Goal: Use online tool/utility: Utilize a website feature to perform a specific function

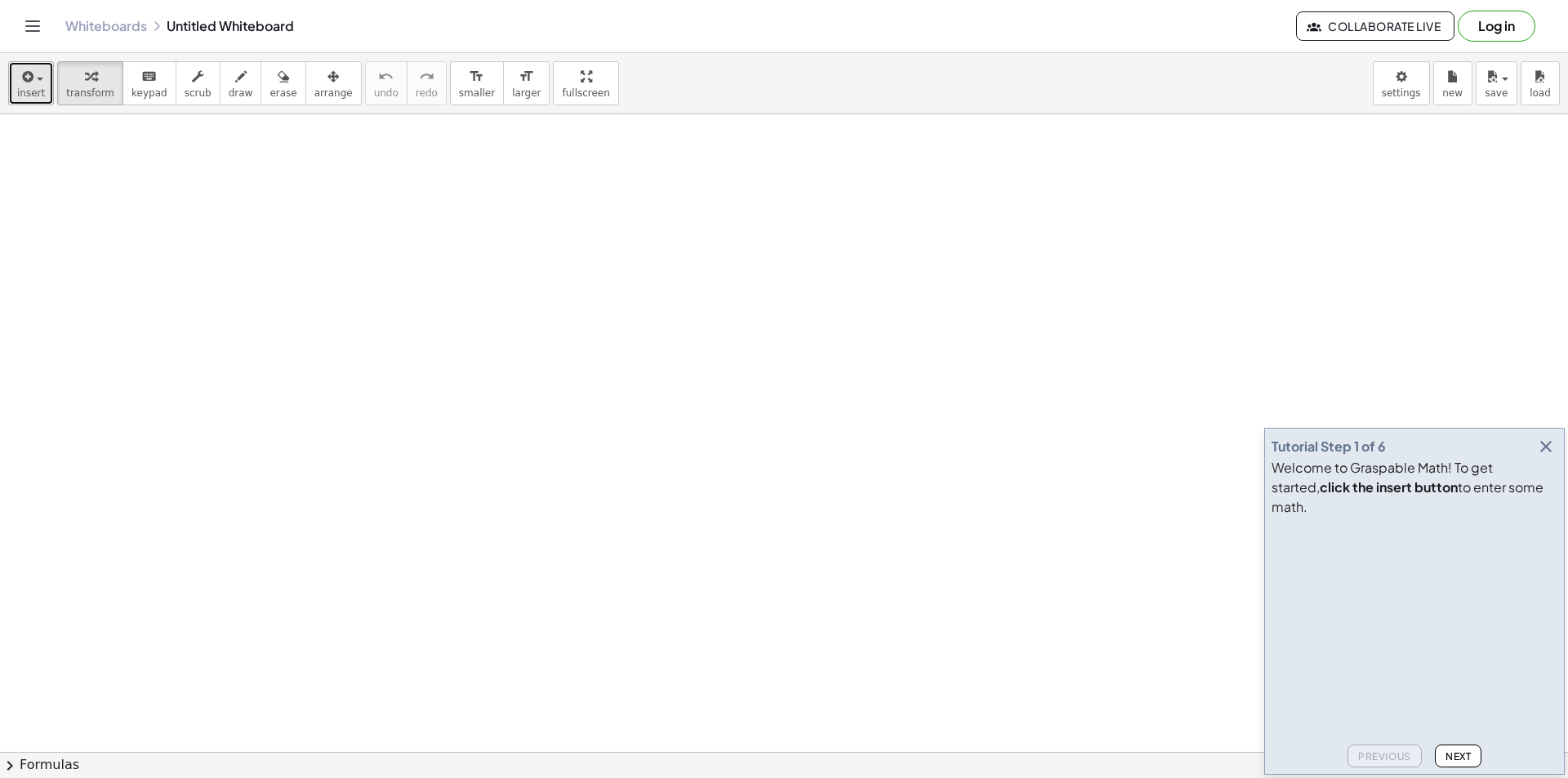
click at [37, 78] on span "button" at bounding box center [40, 79] width 7 height 3
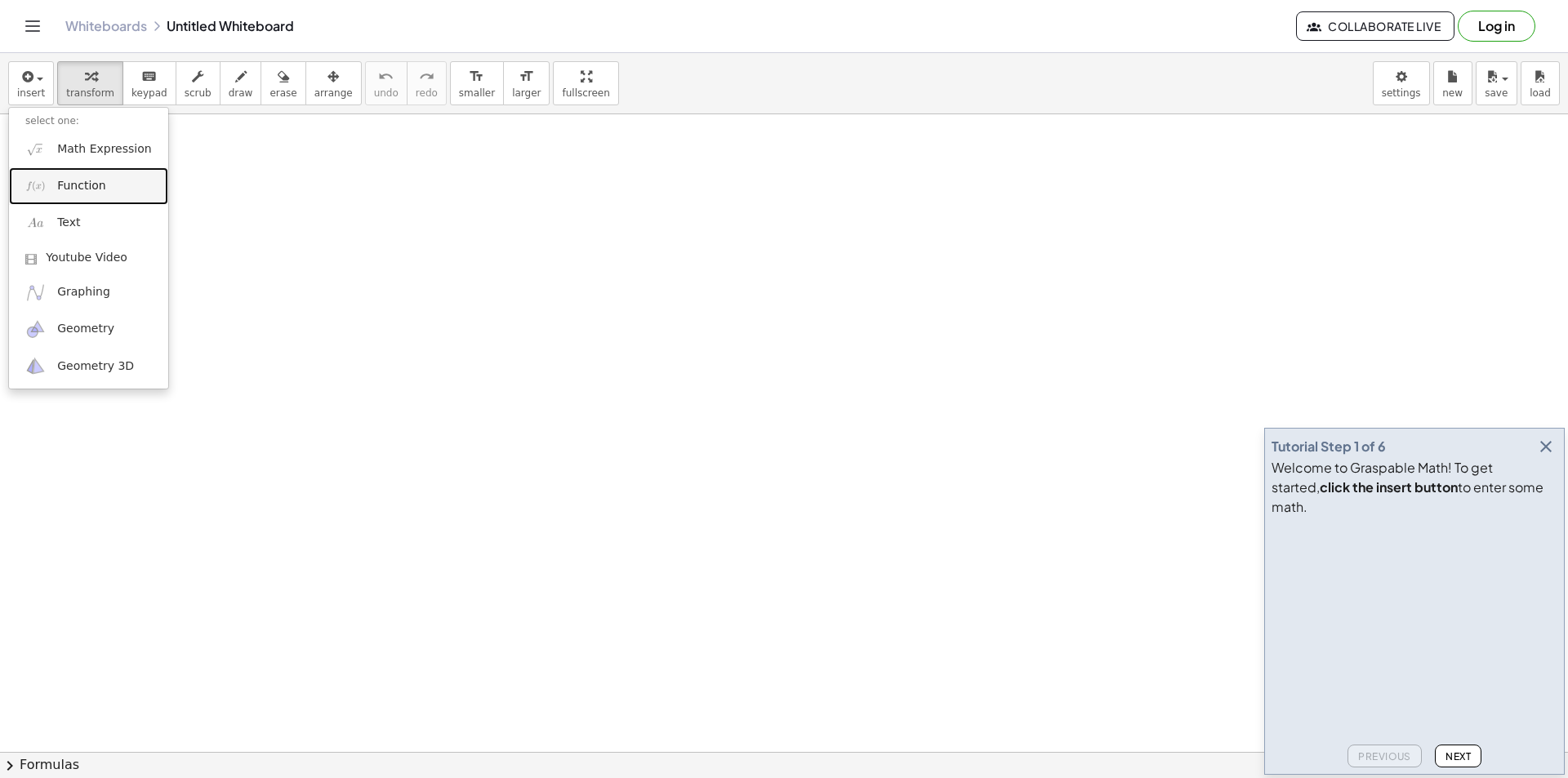
click at [86, 198] on link "Function" at bounding box center [87, 185] width 159 height 37
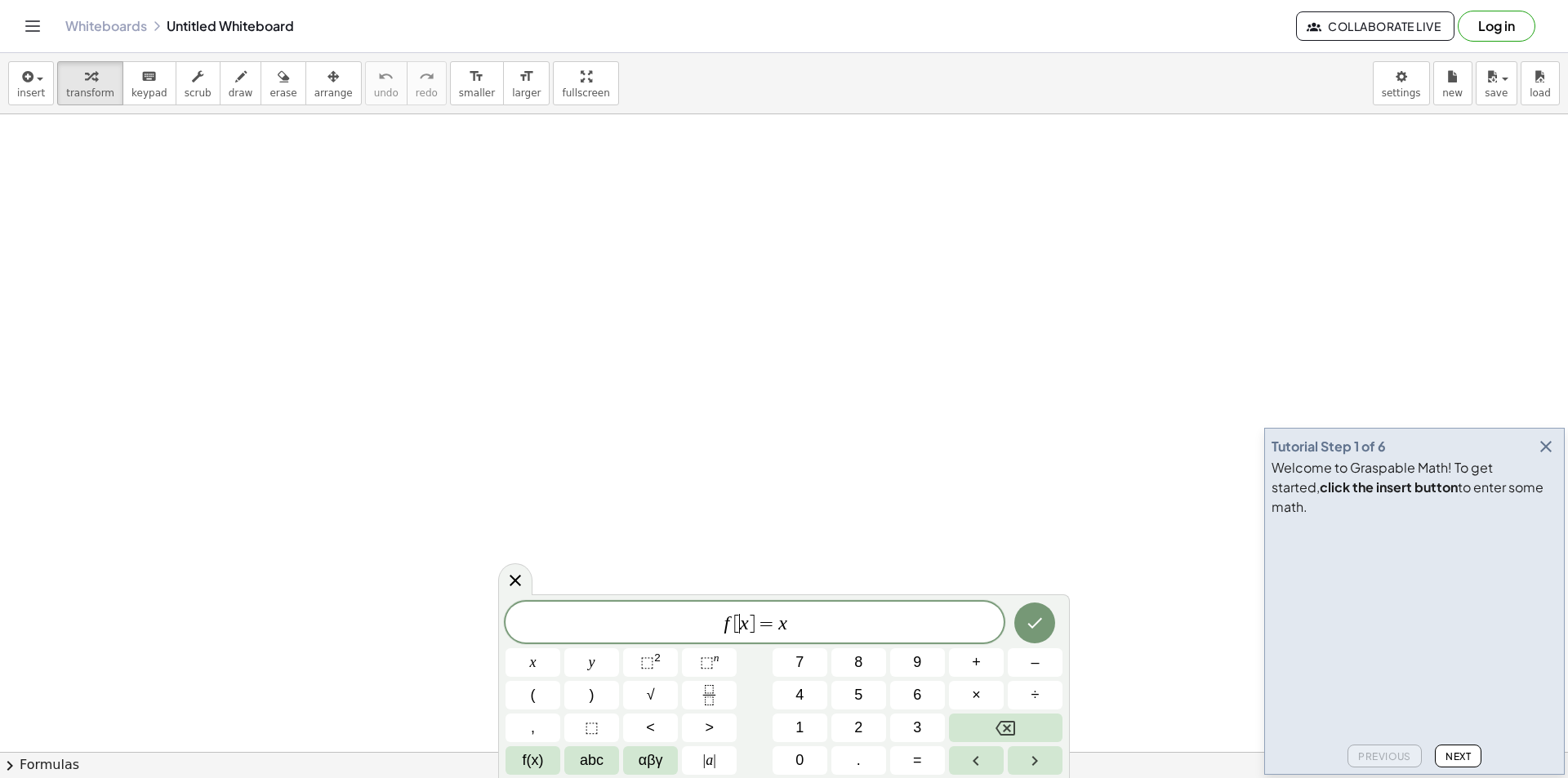
click at [742, 629] on span "f [ ​ x ] = x" at bounding box center [755, 624] width 498 height 23
click at [841, 671] on button "8" at bounding box center [859, 663] width 55 height 29
click at [848, 622] on span "y ​ = x" at bounding box center [755, 624] width 498 height 23
click at [768, 622] on var "x" at bounding box center [769, 623] width 9 height 21
click at [1041, 617] on icon "Done" at bounding box center [1035, 623] width 20 height 20
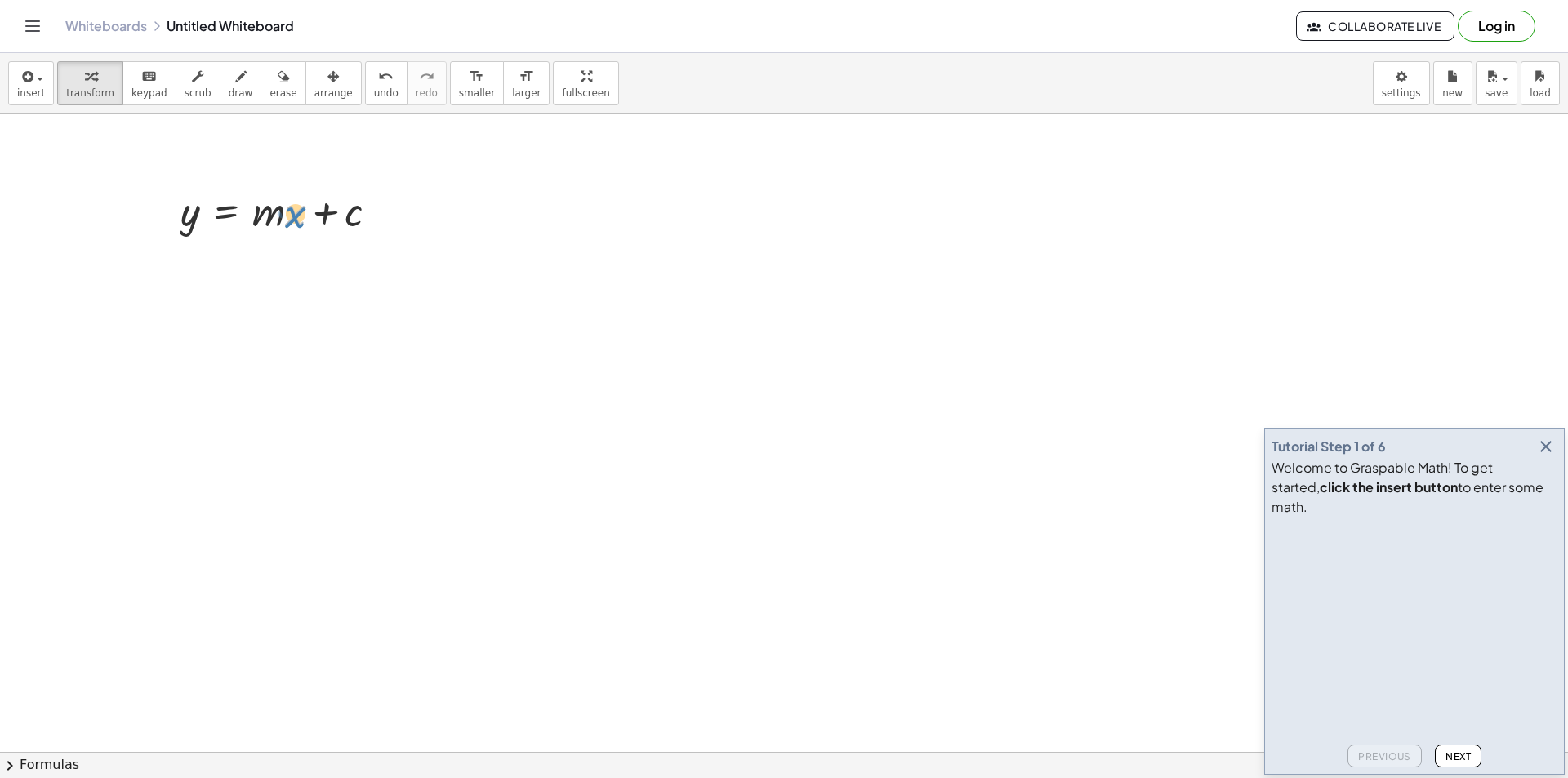
click at [298, 220] on div at bounding box center [285, 209] width 227 height 55
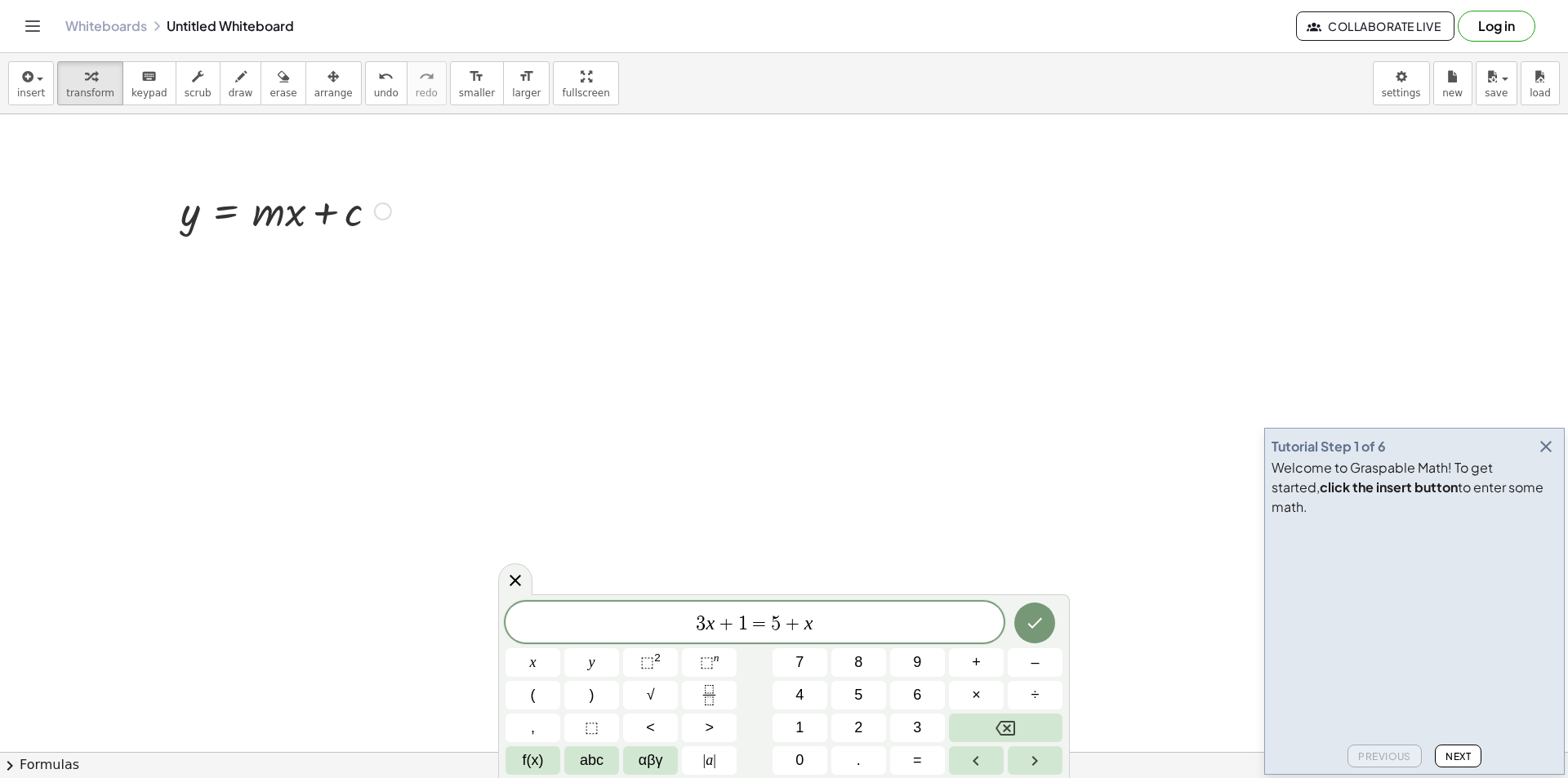
click at [234, 217] on div at bounding box center [285, 209] width 227 height 55
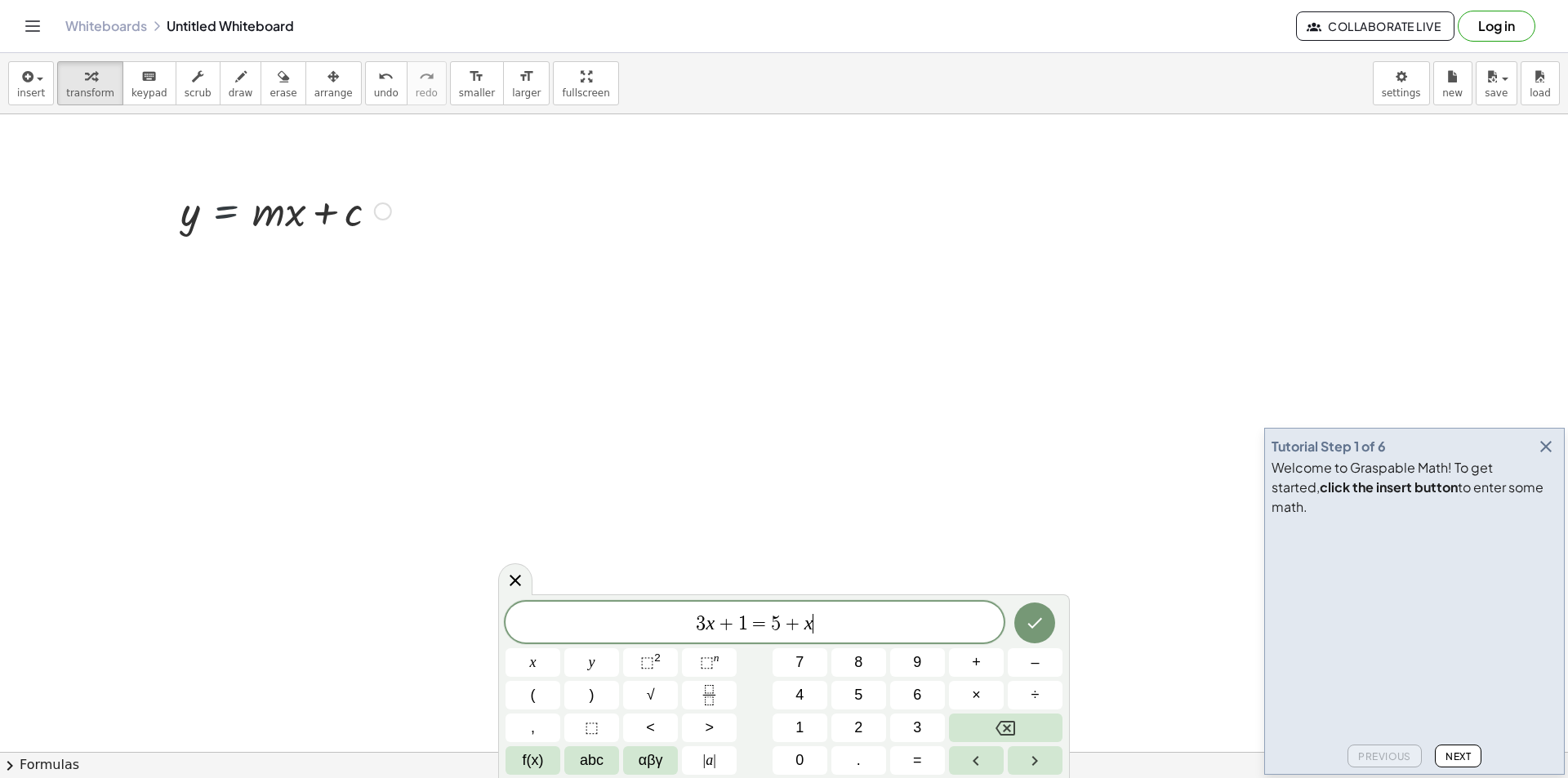
click at [241, 222] on div at bounding box center [285, 209] width 227 height 55
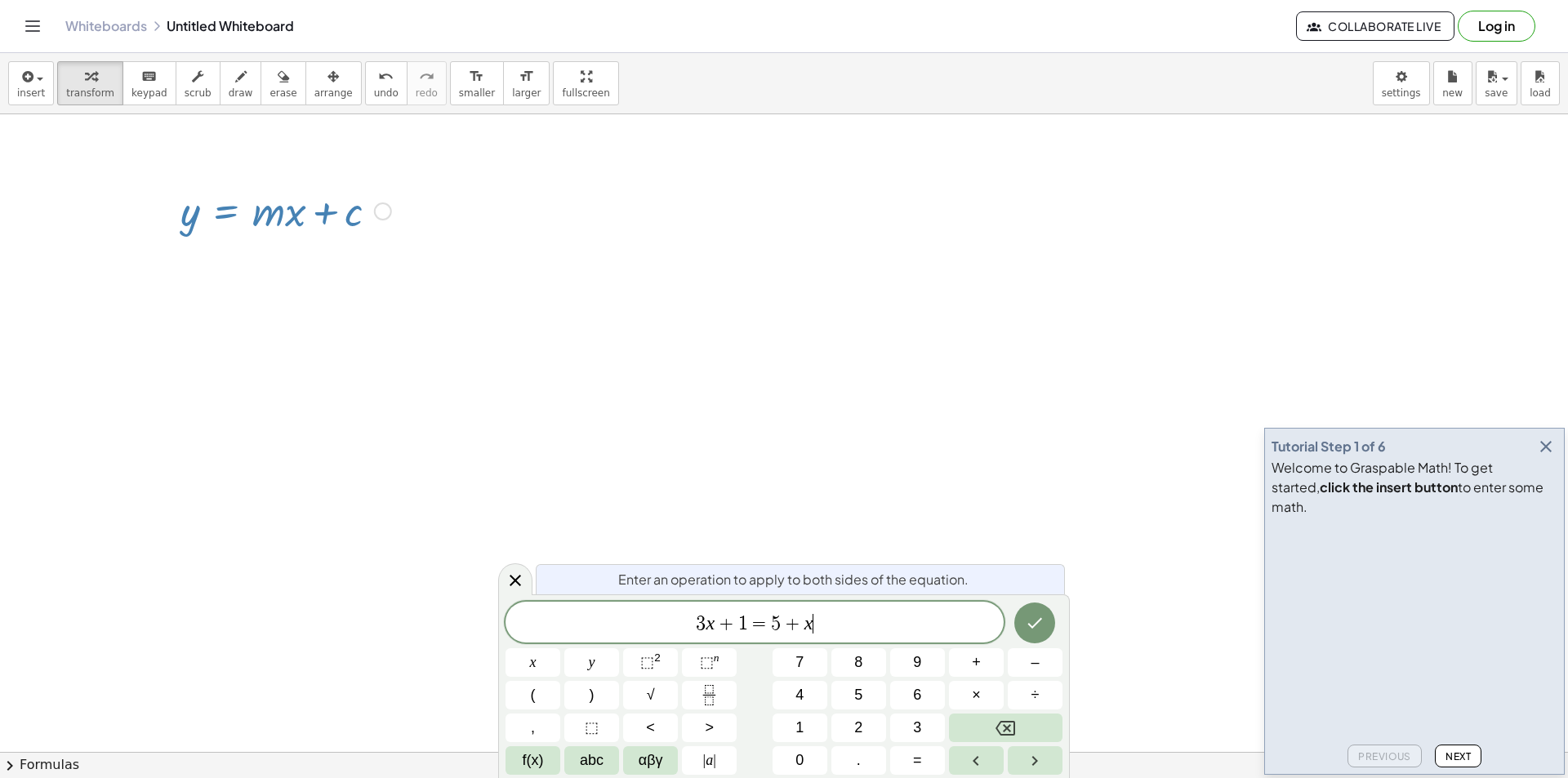
drag, startPoint x: 241, startPoint y: 220, endPoint x: 251, endPoint y: 218, distance: 10.2
click at [196, 203] on div at bounding box center [285, 209] width 227 height 55
drag, startPoint x: 706, startPoint y: 281, endPoint x: 697, endPoint y: 282, distance: 9.1
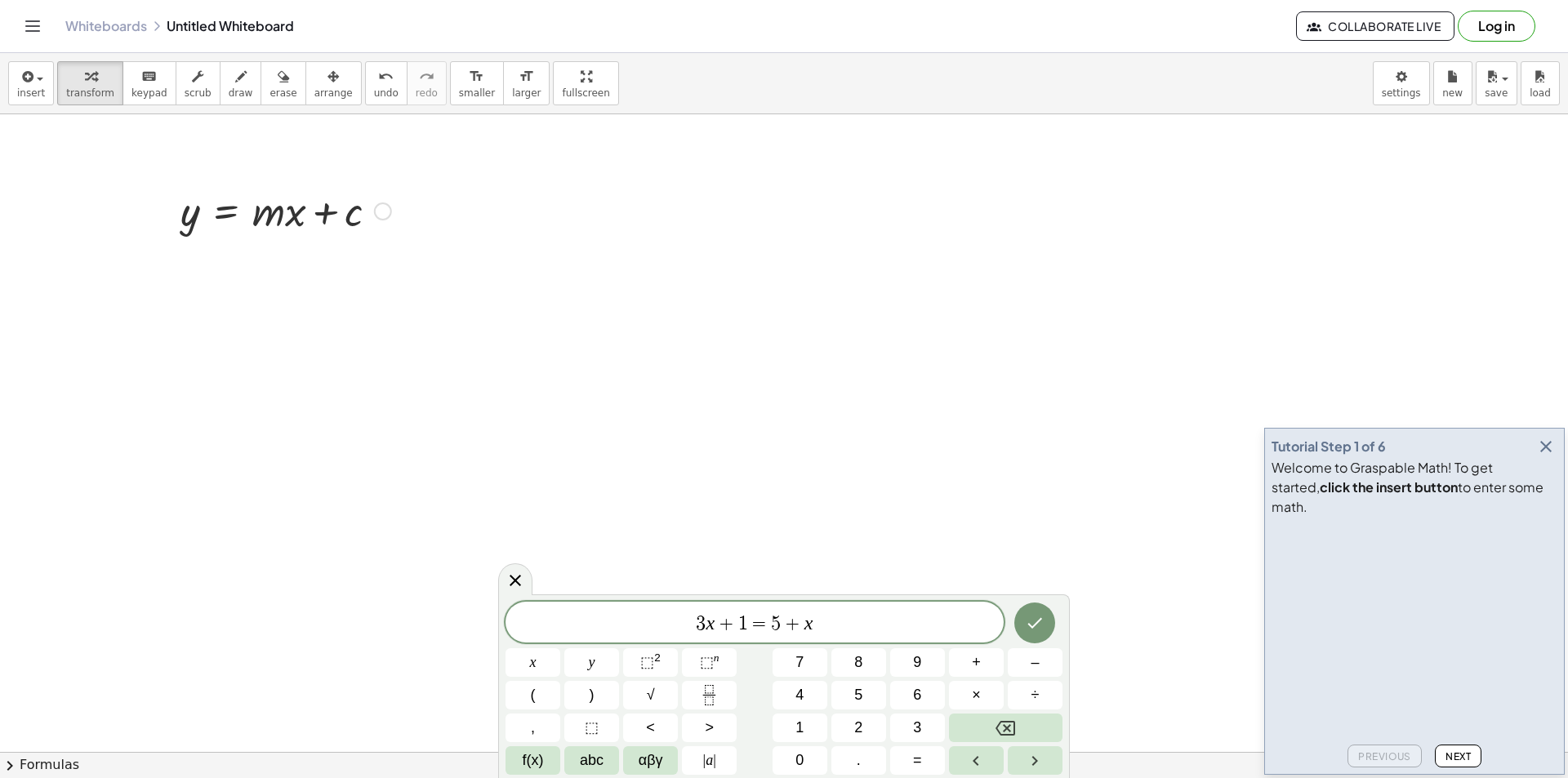
click at [759, 627] on span "=" at bounding box center [760, 624] width 24 height 20
click at [694, 624] on span "3 x + 1 ​ = 5 + x" at bounding box center [755, 624] width 498 height 23
click at [694, 624] on span "​ 3 x + 1 = 5 + x" at bounding box center [755, 624] width 498 height 23
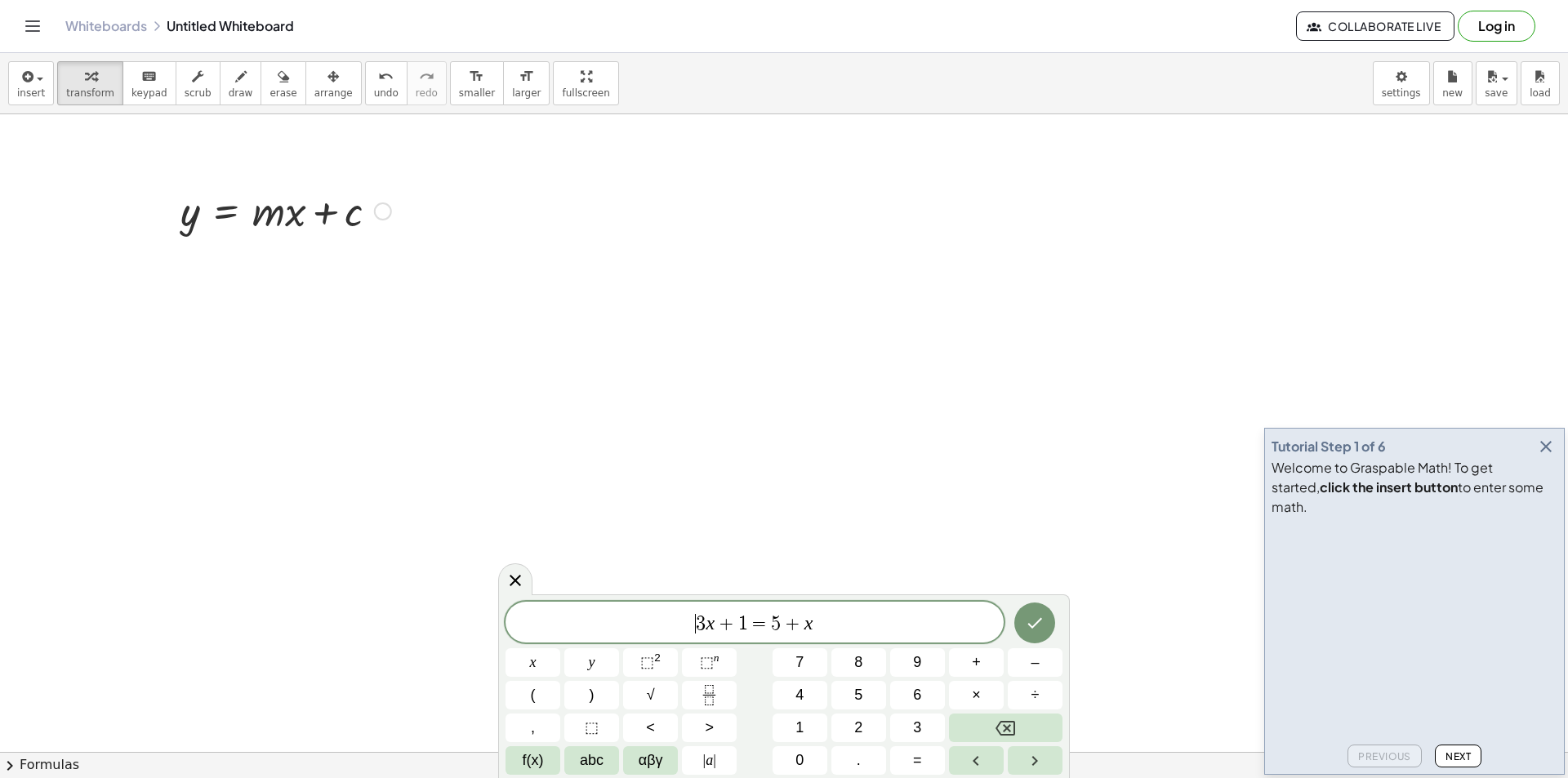
click at [694, 624] on span "​ 3 x + 1 = 5 + x" at bounding box center [755, 624] width 498 height 23
drag, startPoint x: 754, startPoint y: 624, endPoint x: 671, endPoint y: 624, distance: 83.0
click at [671, 624] on span "3 x + 1 = 5 + x" at bounding box center [755, 624] width 498 height 23
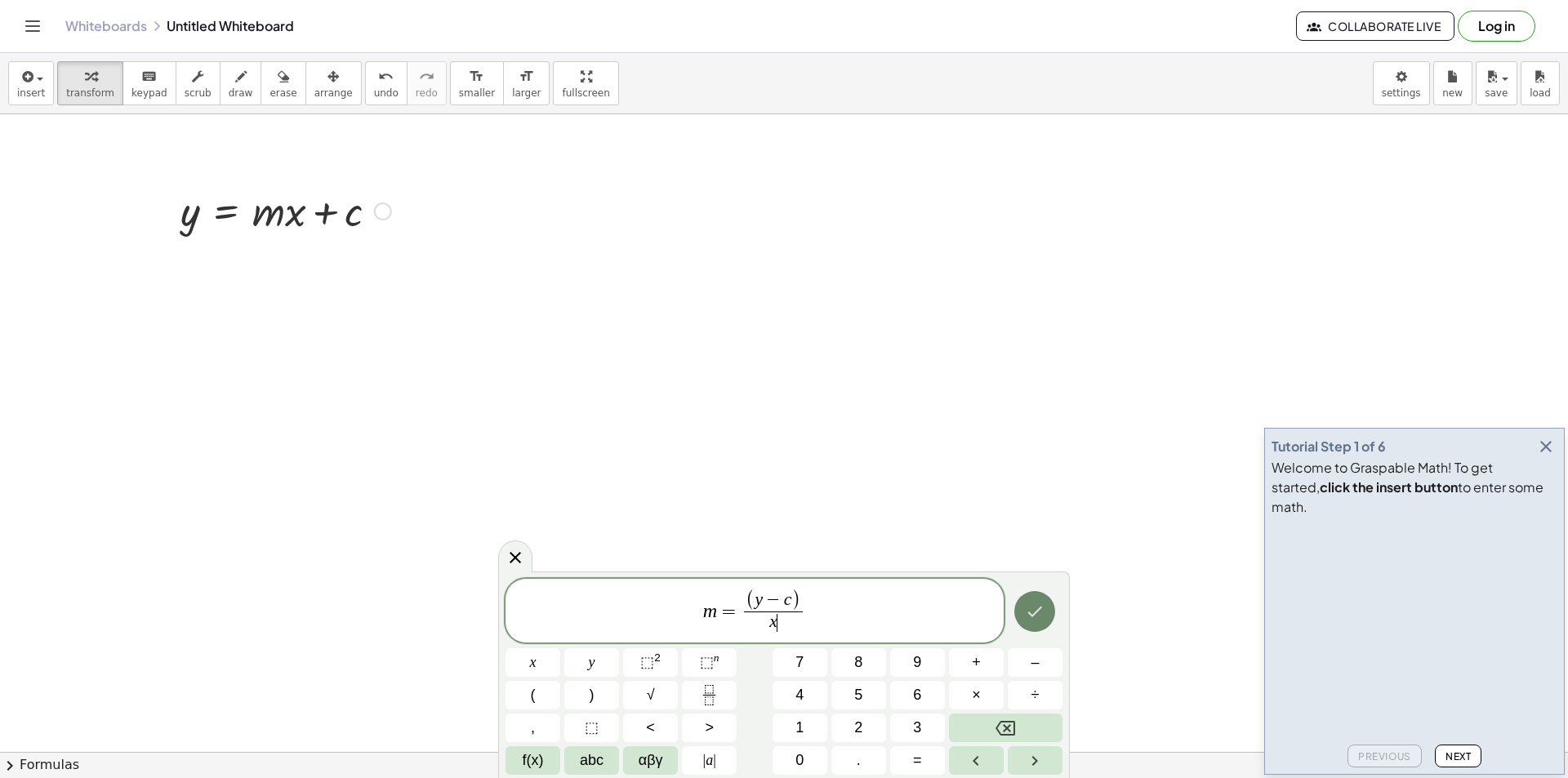
click at [1037, 621] on icon "Done" at bounding box center [1035, 612] width 20 height 20
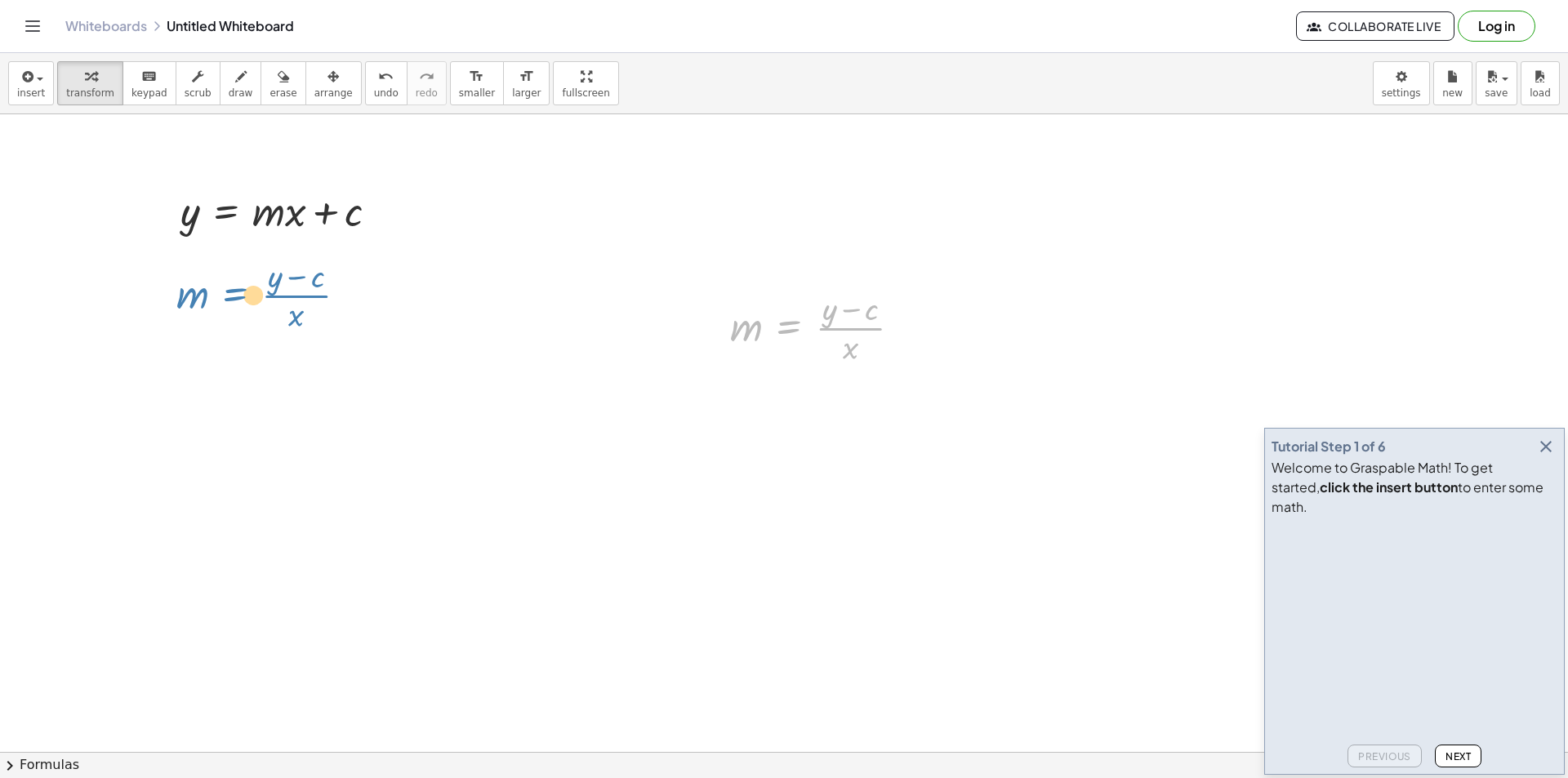
drag, startPoint x: 785, startPoint y: 333, endPoint x: 228, endPoint y: 301, distance: 557.9
drag, startPoint x: 777, startPoint y: 339, endPoint x: 269, endPoint y: 286, distance: 510.8
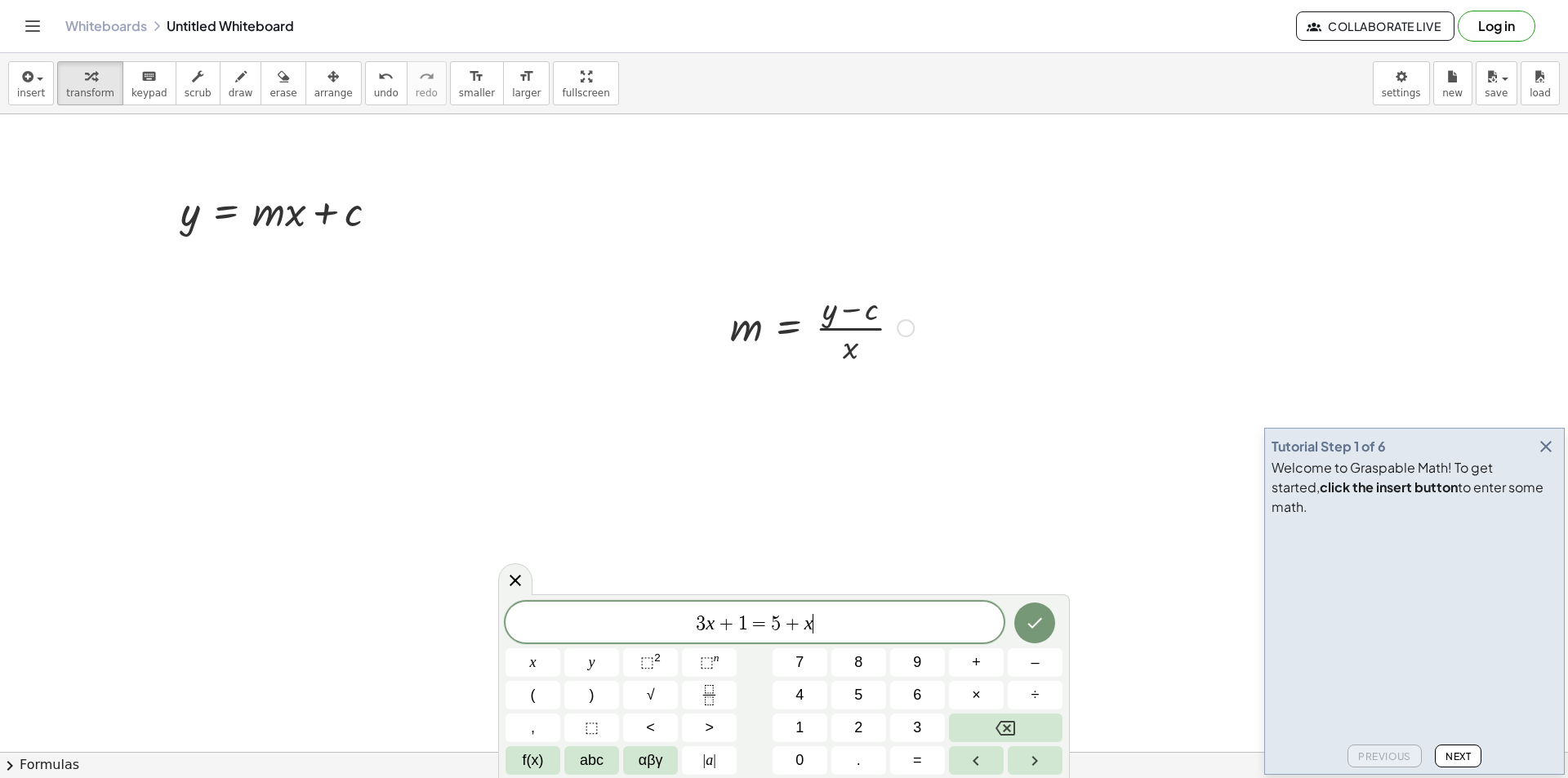
click at [792, 330] on div at bounding box center [822, 327] width 200 height 82
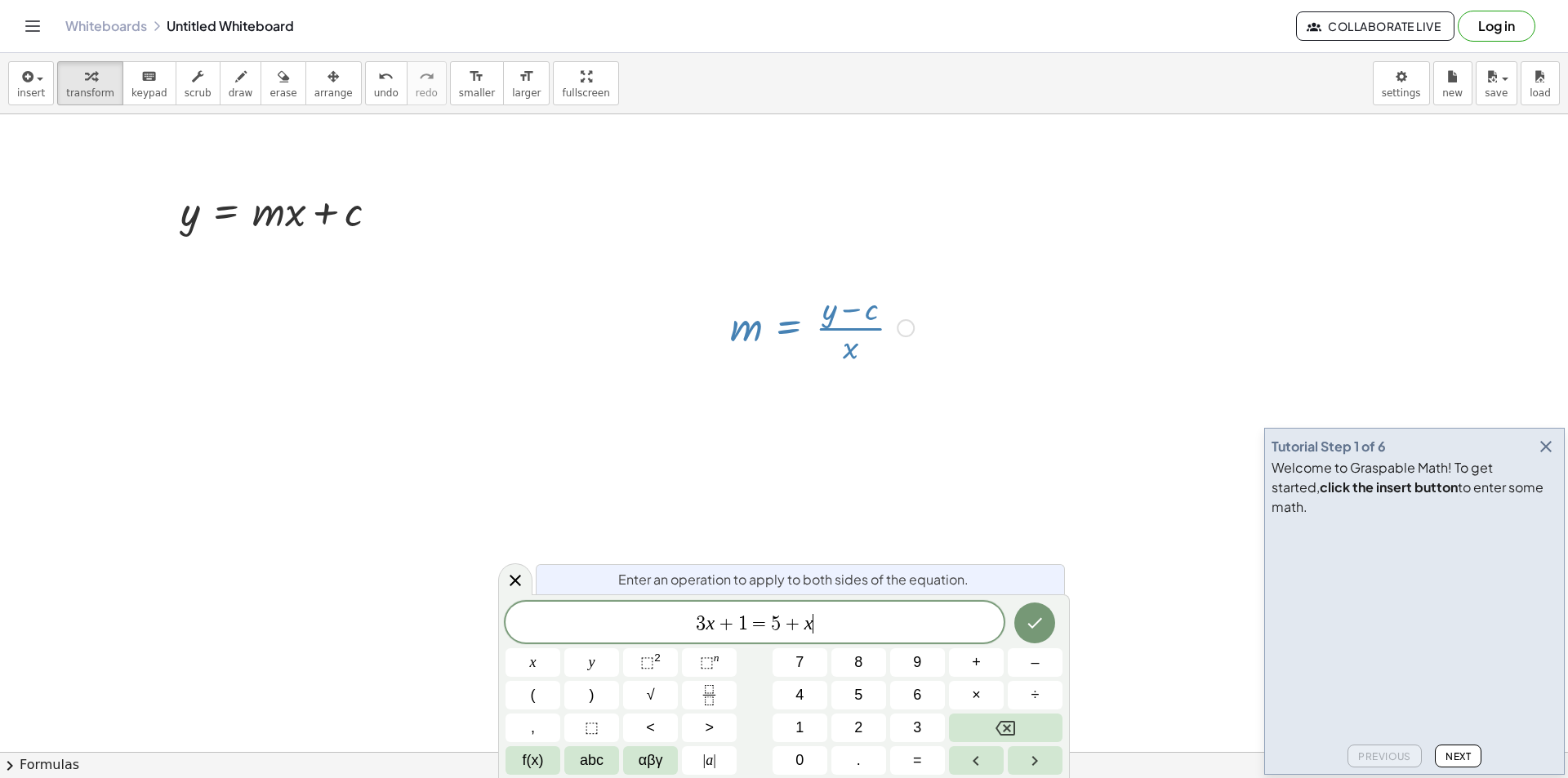
click at [788, 331] on div at bounding box center [822, 327] width 200 height 82
drag, startPoint x: 788, startPoint y: 331, endPoint x: 223, endPoint y: 336, distance: 565.0
drag, startPoint x: 852, startPoint y: 434, endPoint x: 812, endPoint y: 434, distance: 40.0
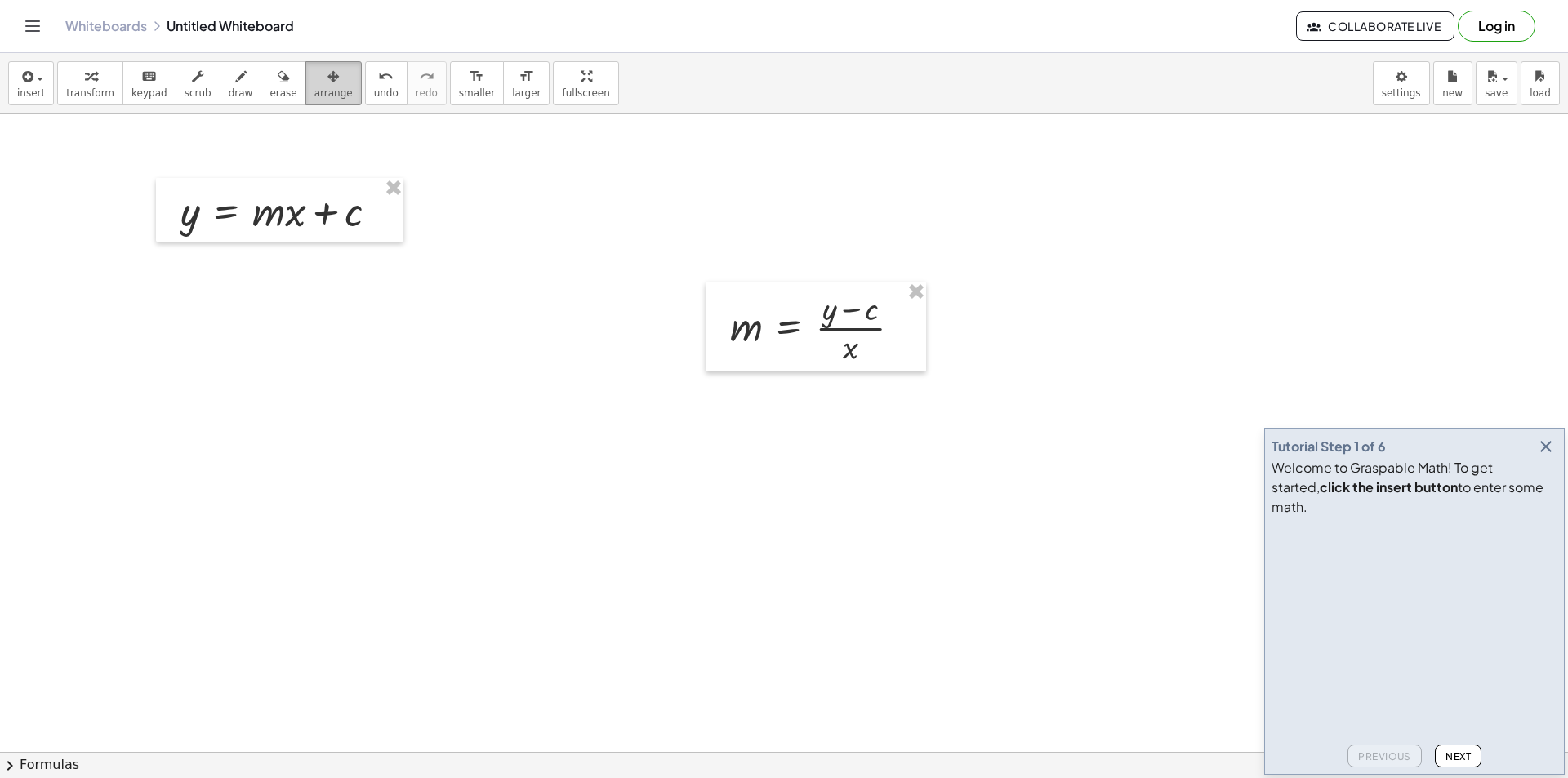
click at [315, 96] on span "arrange" at bounding box center [334, 93] width 38 height 11
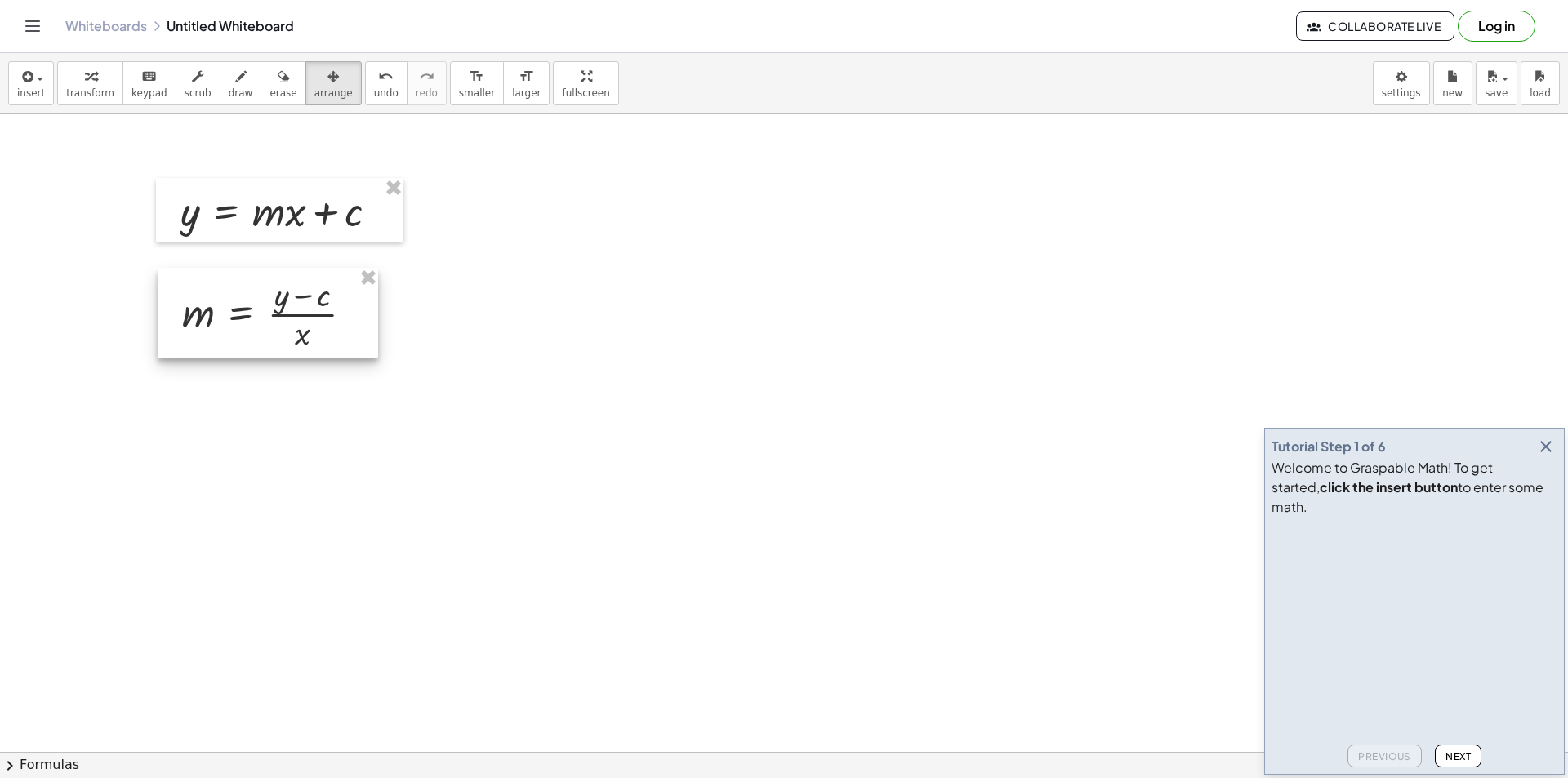
drag, startPoint x: 852, startPoint y: 338, endPoint x: 303, endPoint y: 323, distance: 549.2
click at [303, 323] on div at bounding box center [268, 313] width 221 height 89
drag, startPoint x: 594, startPoint y: 488, endPoint x: 565, endPoint y: 475, distance: 31.8
drag, startPoint x: 629, startPoint y: 422, endPoint x: 620, endPoint y: 407, distance: 17.5
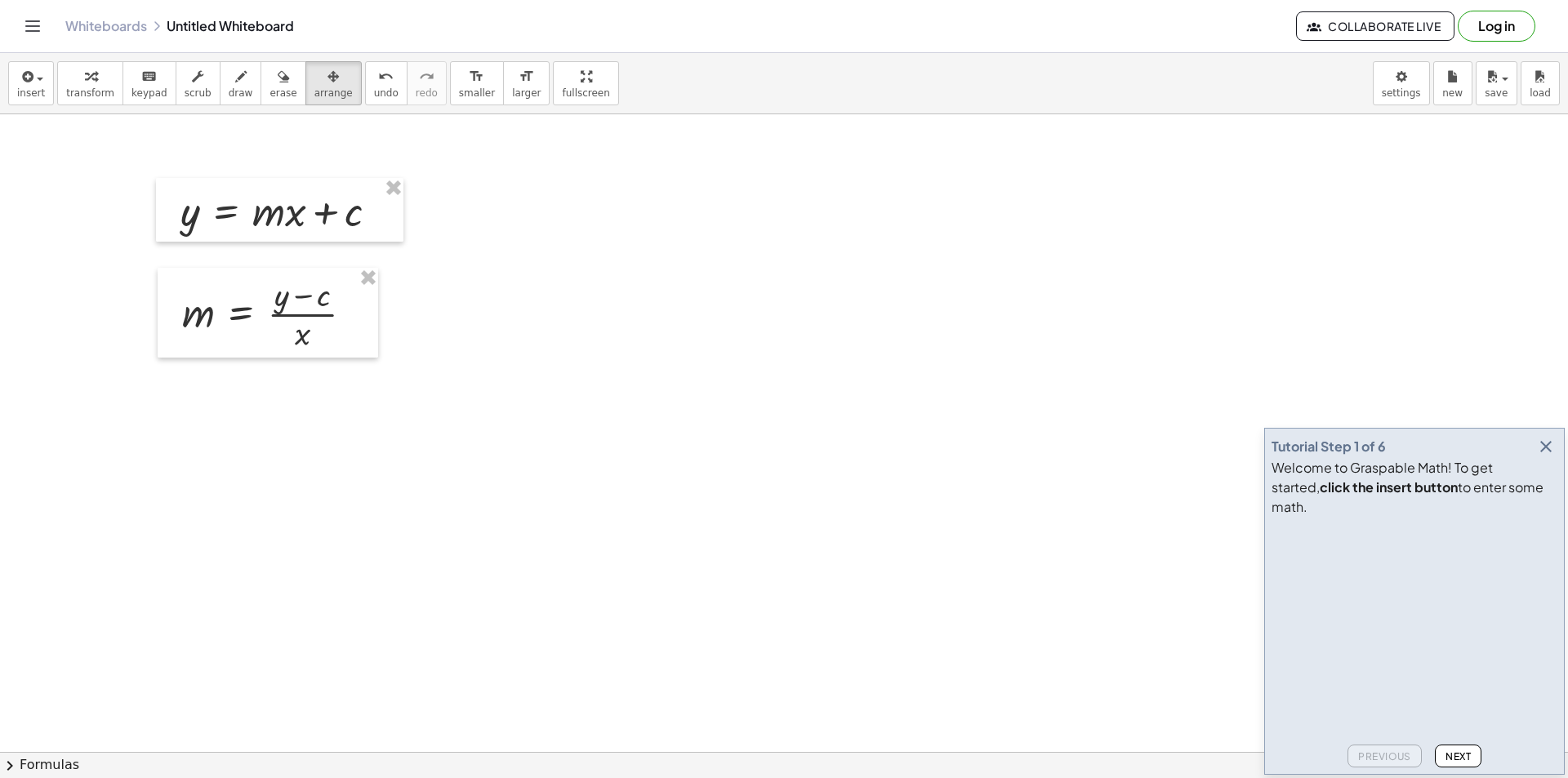
click at [44, 90] on button "insert" at bounding box center [31, 83] width 46 height 44
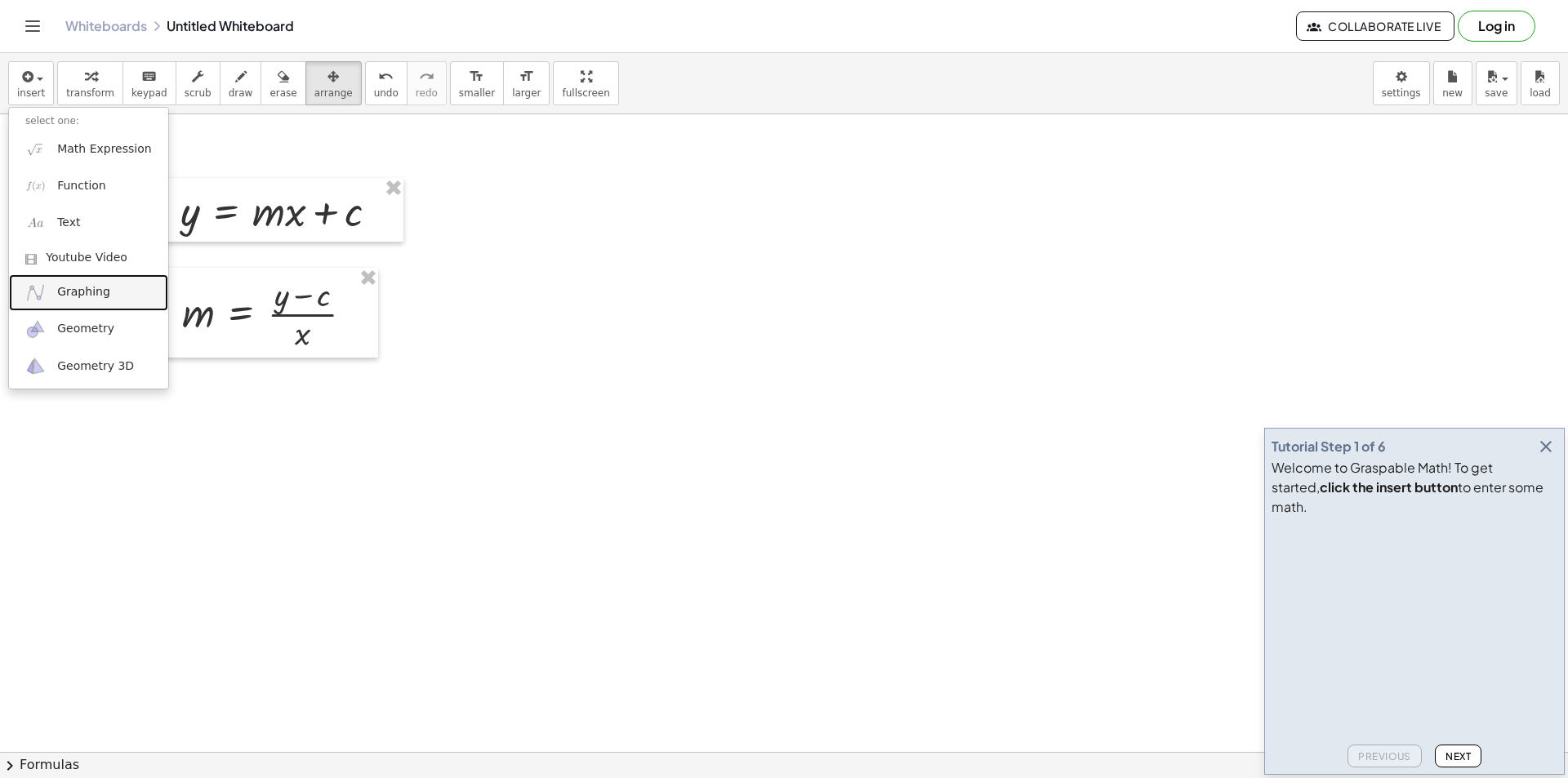
click at [97, 307] on link "Graphing" at bounding box center [87, 293] width 159 height 37
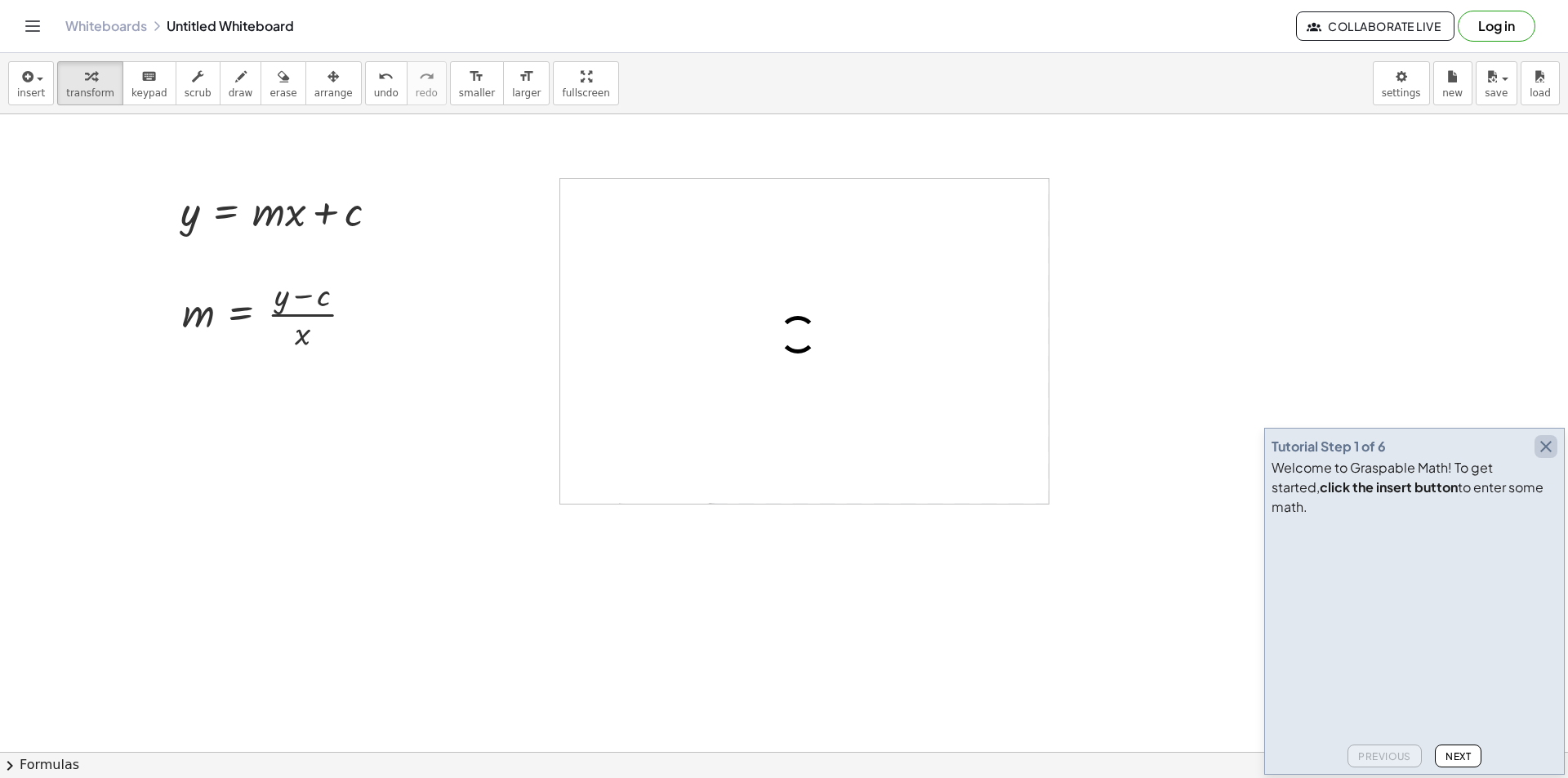
click at [1546, 457] on icon "button" at bounding box center [1545, 446] width 20 height 20
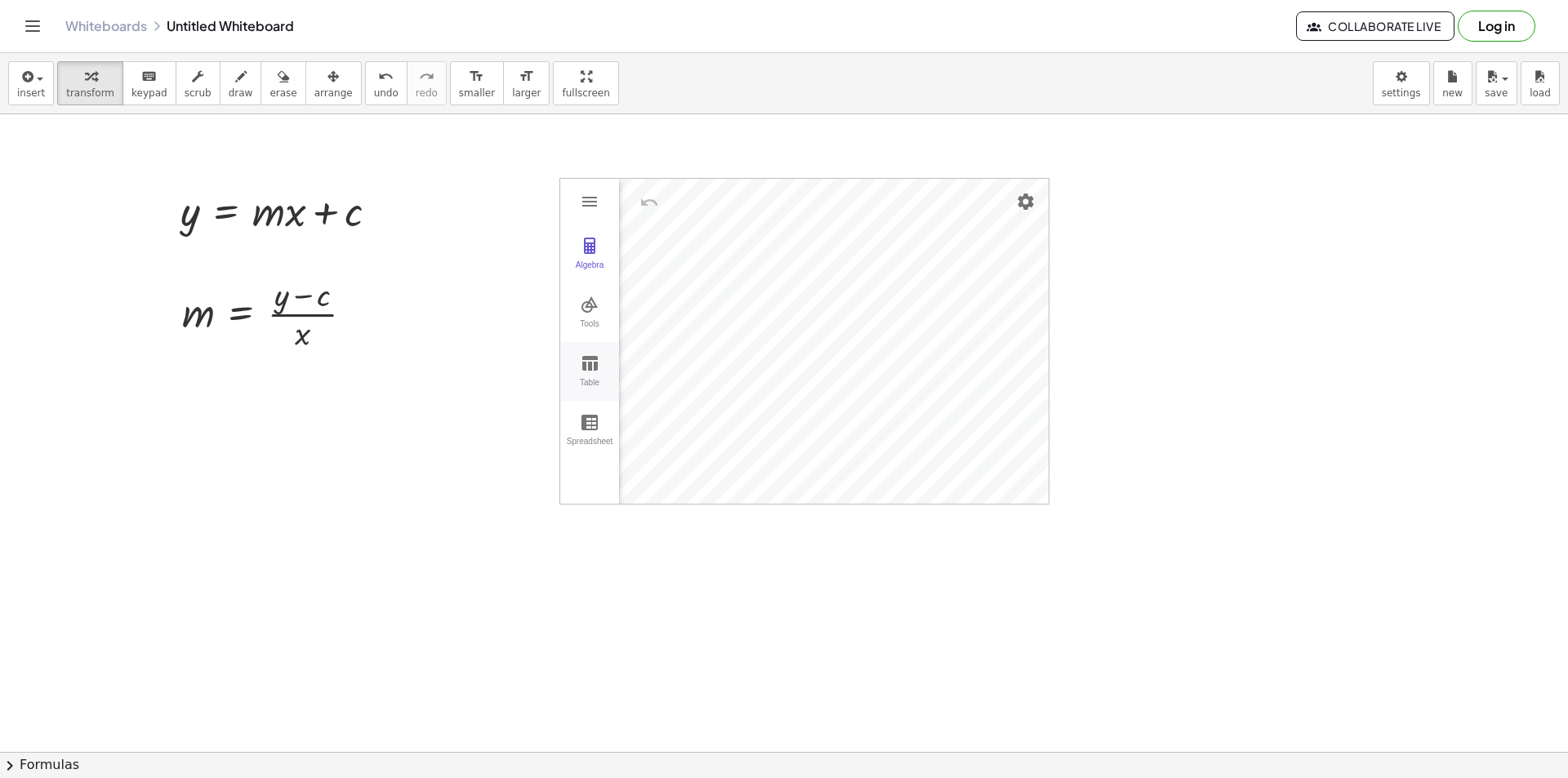
click at [589, 383] on div "Table" at bounding box center [589, 390] width 52 height 23
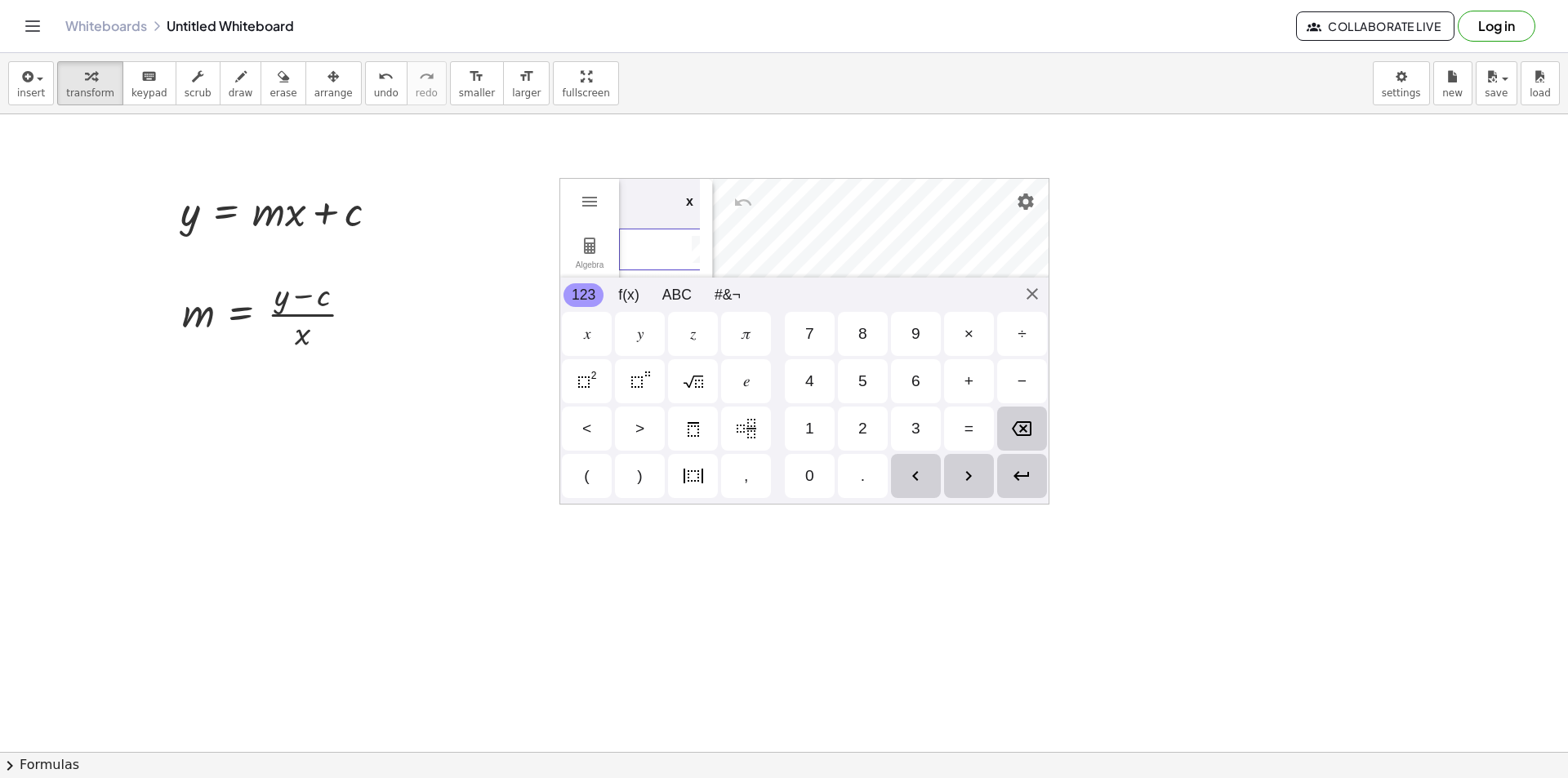
click at [644, 262] on td "Graphing Calculator" at bounding box center [668, 249] width 98 height 43
click at [630, 326] on div "𝑦" at bounding box center [640, 334] width 49 height 44
click at [956, 422] on div "=" at bounding box center [969, 429] width 49 height 44
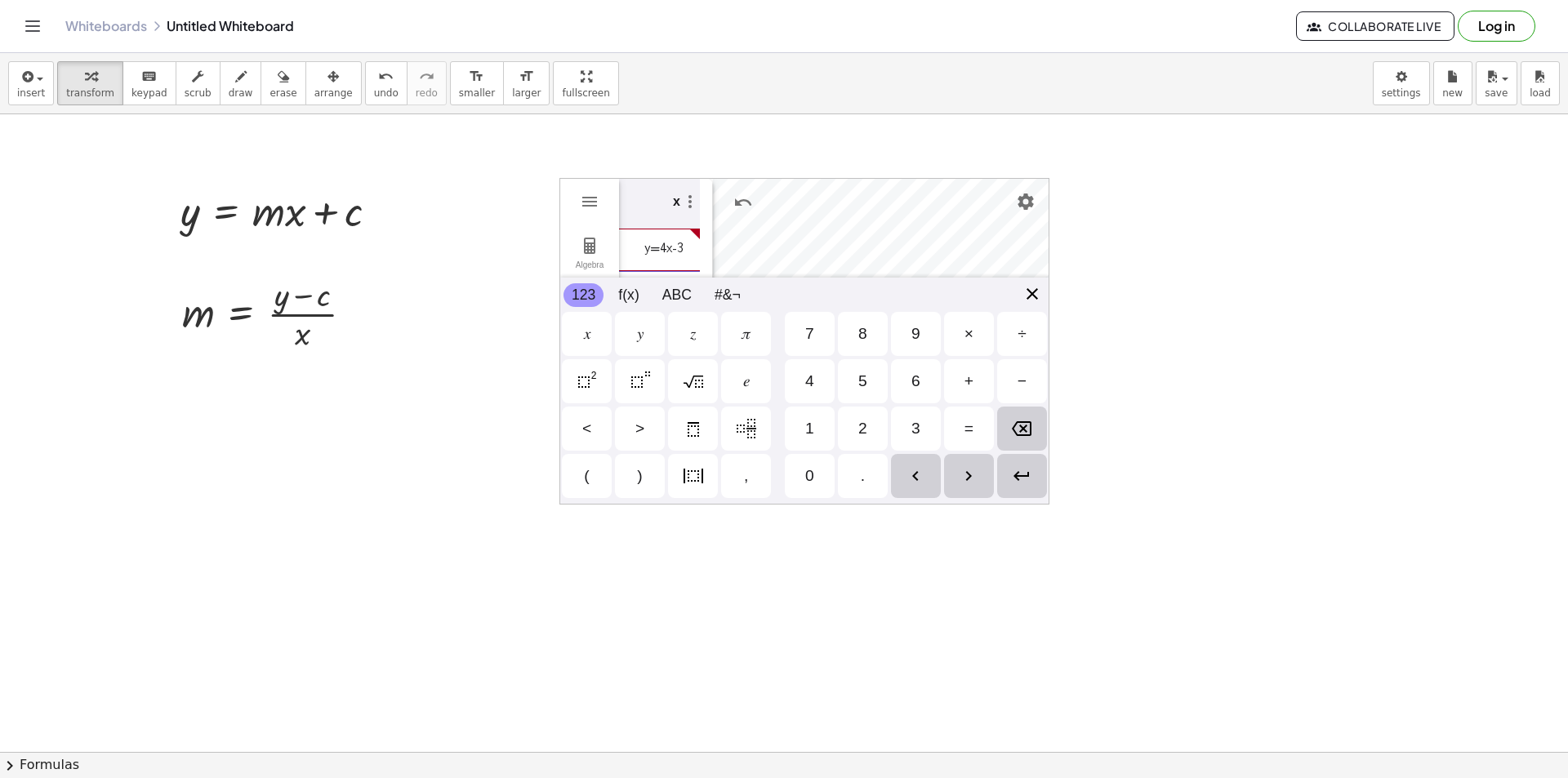
scroll to position [0, 0]
click at [1031, 292] on div "Algebra Tools Table Spreadsheet GeoGebra Graphing Calculator Basic Tools Move P…" at bounding box center [803, 340] width 490 height 326
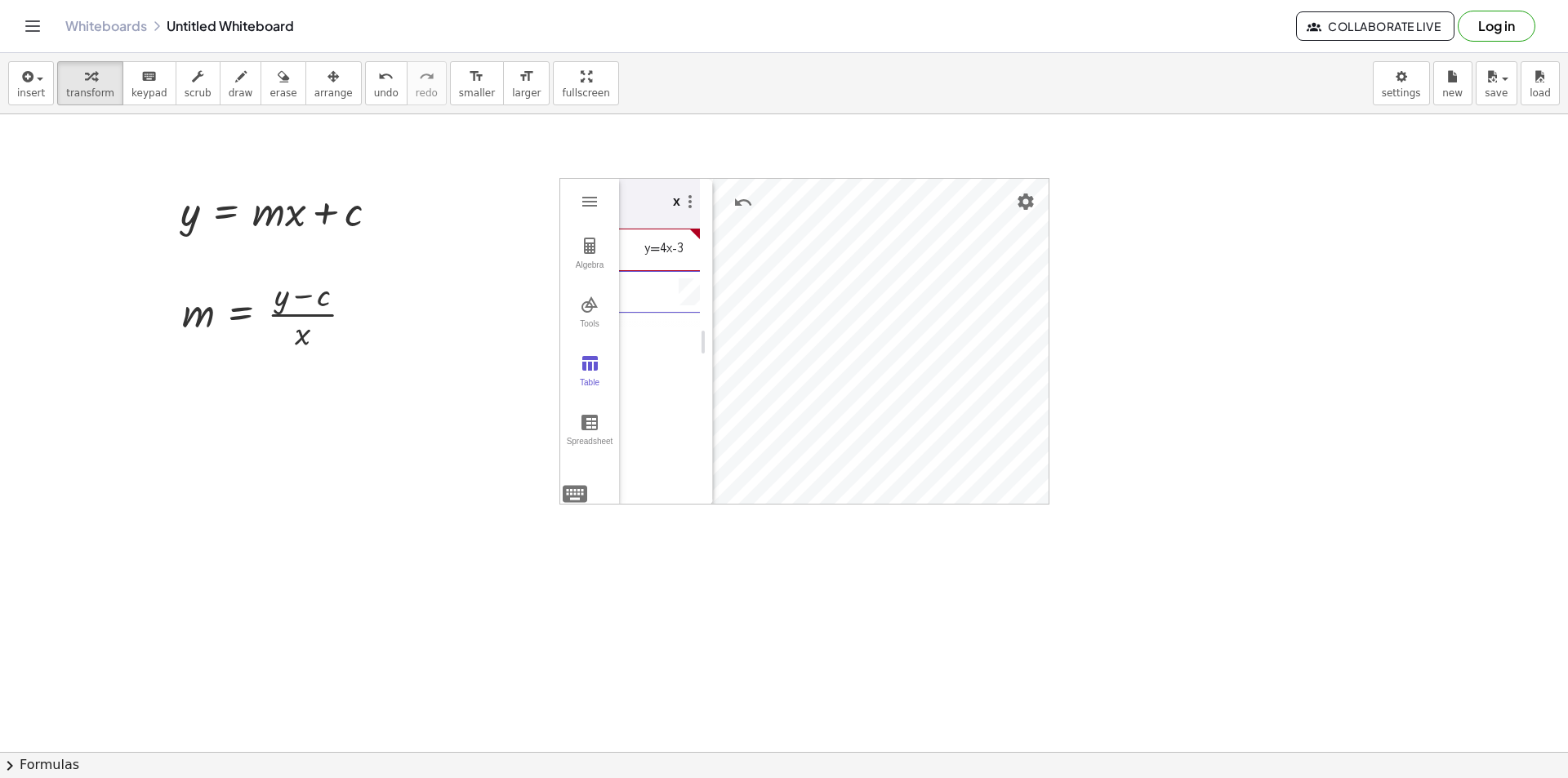
click at [666, 259] on td "y=4x-3" at bounding box center [654, 249] width 98 height 43
type textarea "******"
click at [596, 243] on img "Graphing Calculator" at bounding box center [590, 245] width 20 height 20
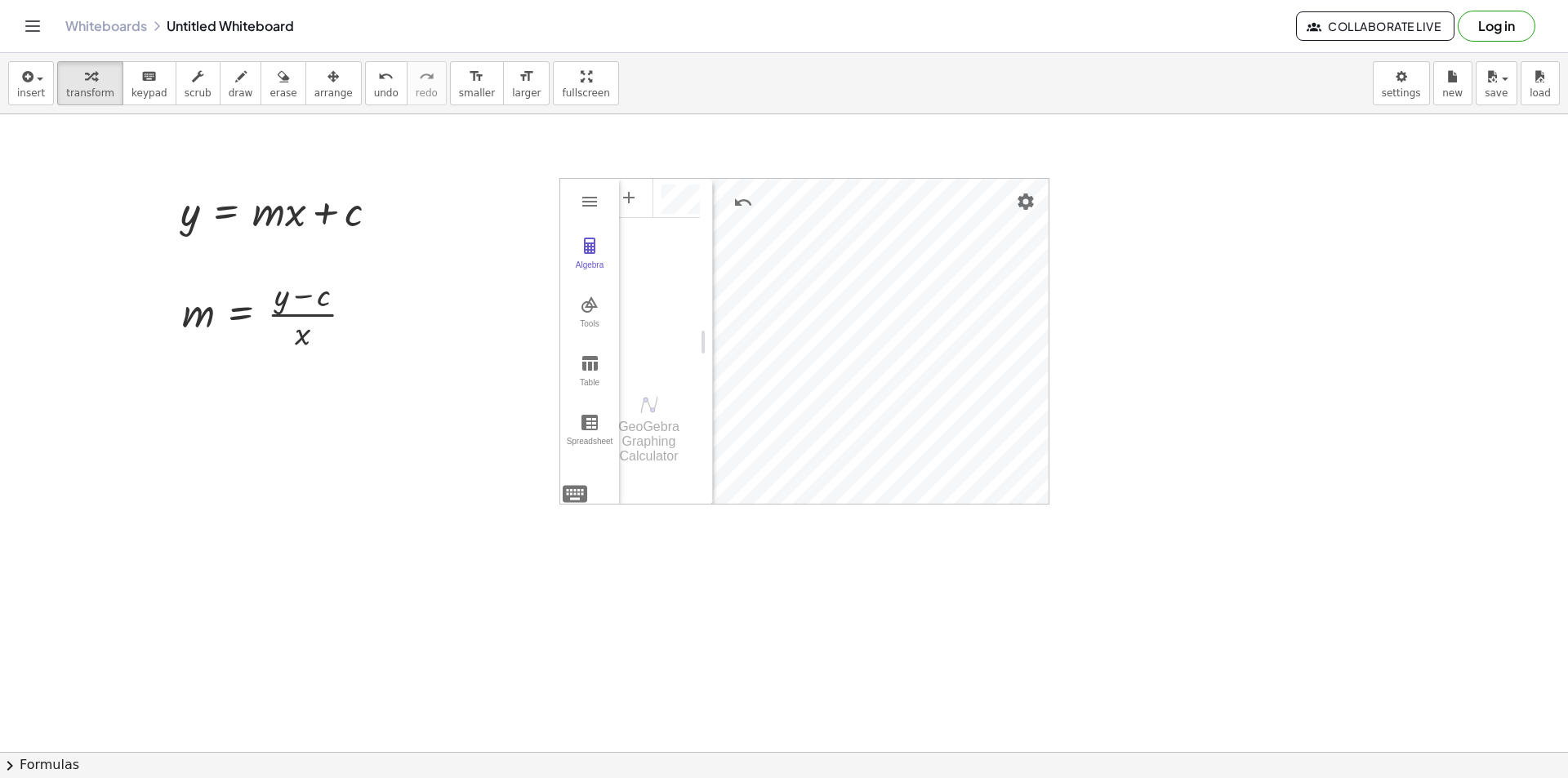
click at [667, 408] on div "GeoGebra Graphing Calculator" at bounding box center [652, 429] width 94 height 73
click at [663, 408] on div "GeoGebra Graphing Calculator" at bounding box center [652, 429] width 94 height 73
paste textarea "******"
type textarea "******"
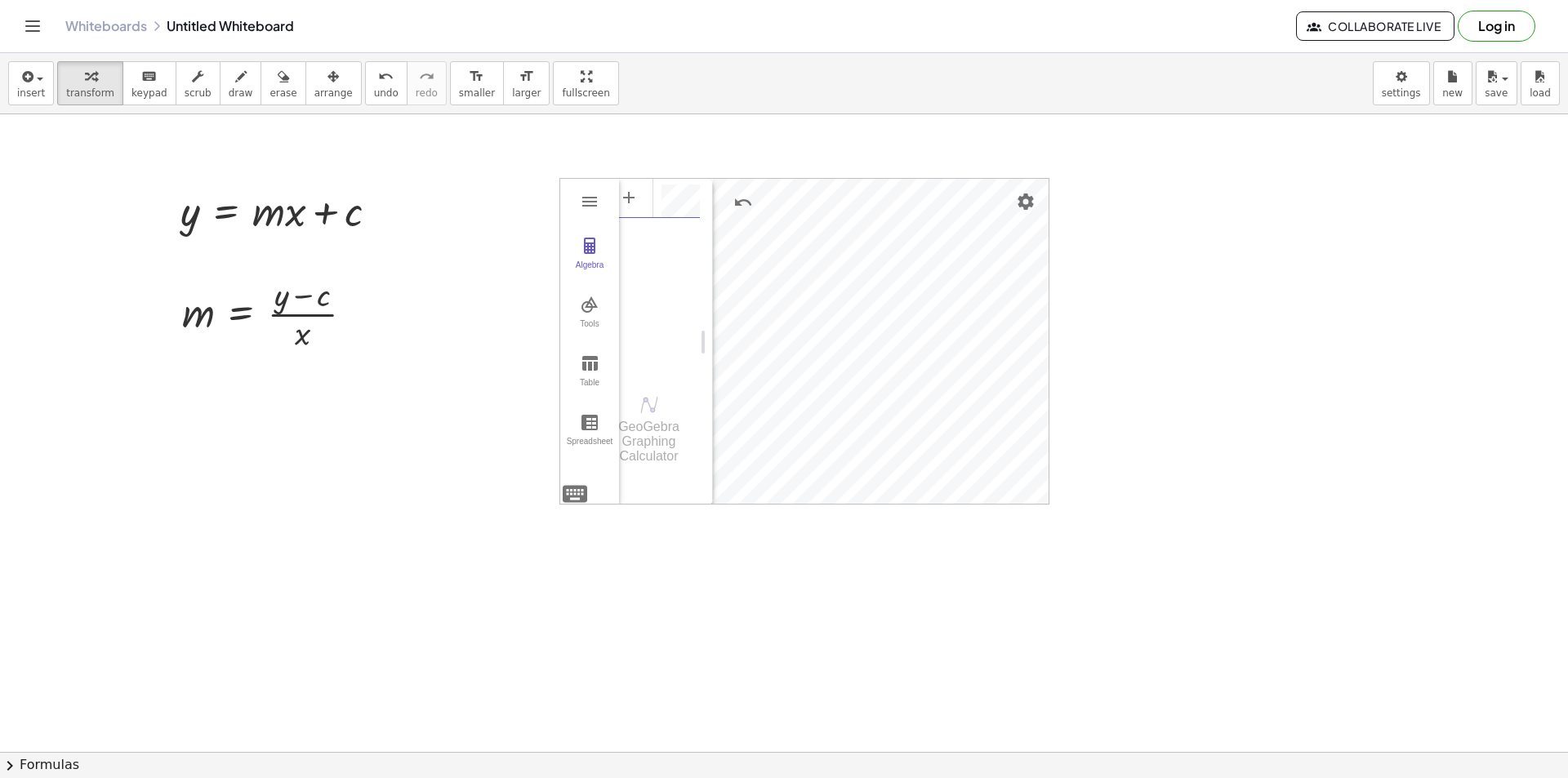
scroll to position [0, 55]
drag, startPoint x: 709, startPoint y: 270, endPoint x: 809, endPoint y: 268, distance: 100.0
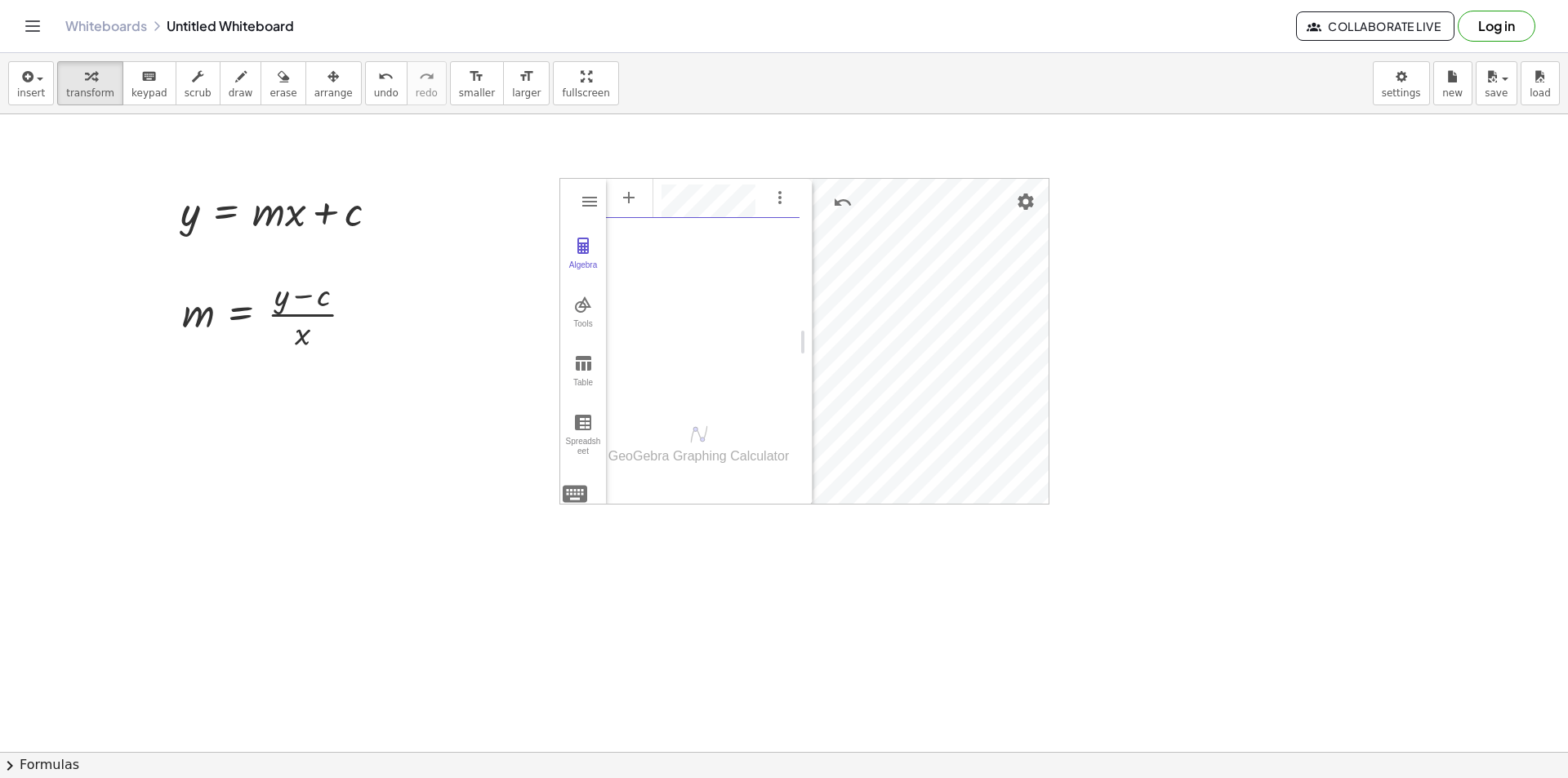
type textarea "******"
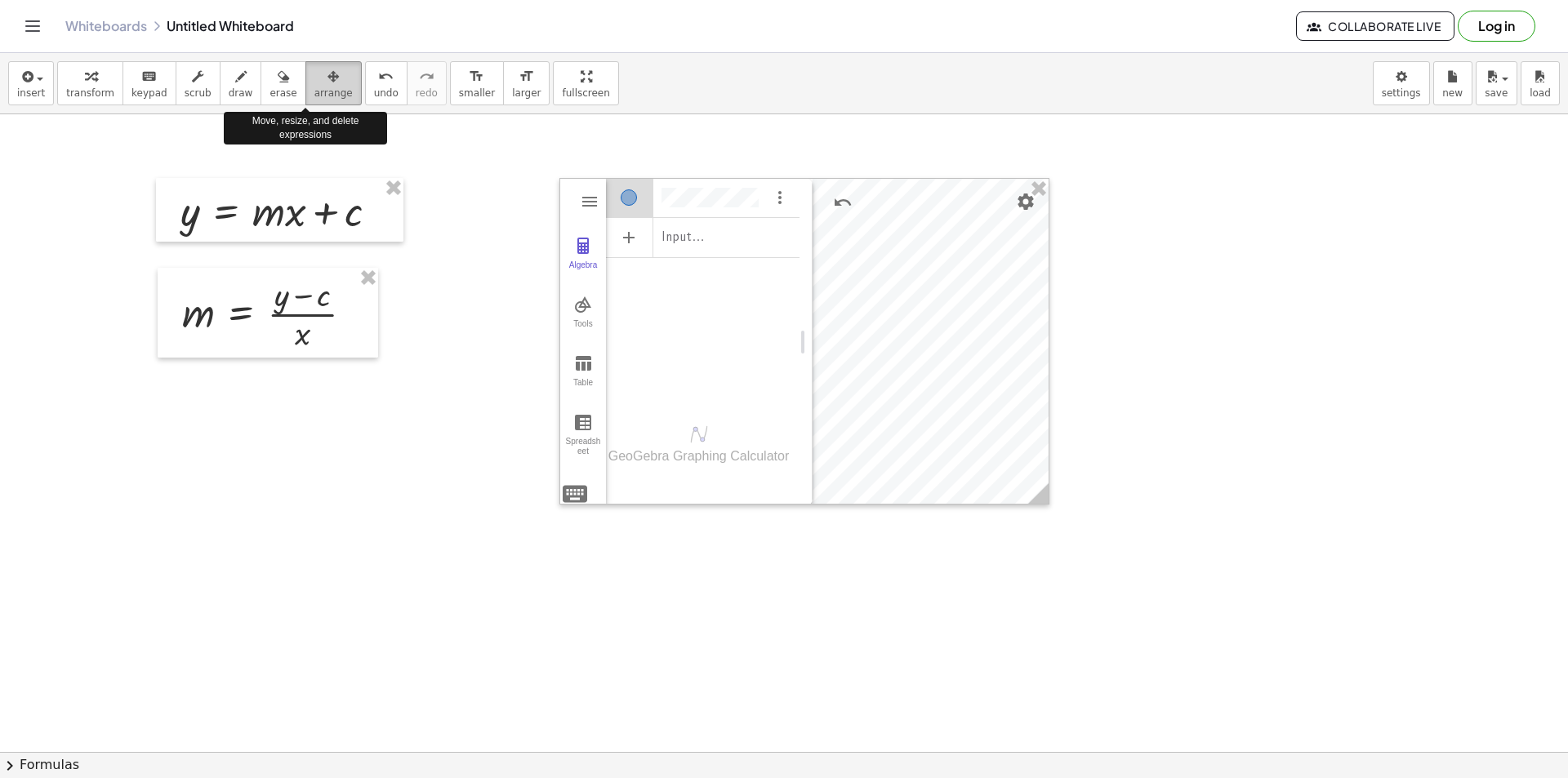
click at [315, 95] on span "arrange" at bounding box center [334, 93] width 38 height 11
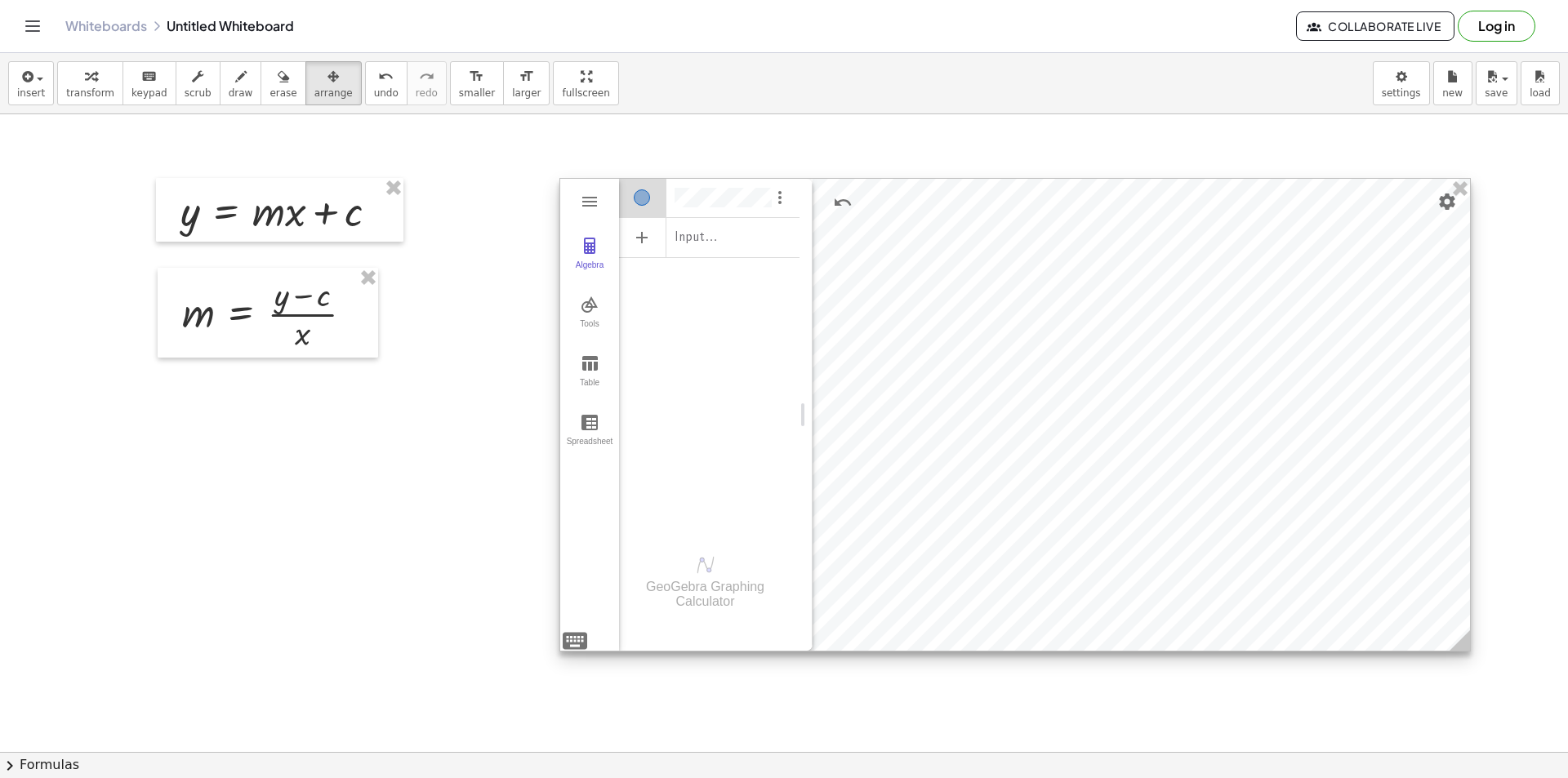
drag, startPoint x: 1035, startPoint y: 494, endPoint x: 1453, endPoint y: 621, distance: 436.9
click at [1456, 637] on circle at bounding box center [1462, 644] width 29 height 29
click at [600, 357] on button "Table" at bounding box center [590, 372] width 59 height 59
click at [704, 257] on td "******" at bounding box center [668, 249] width 98 height 43
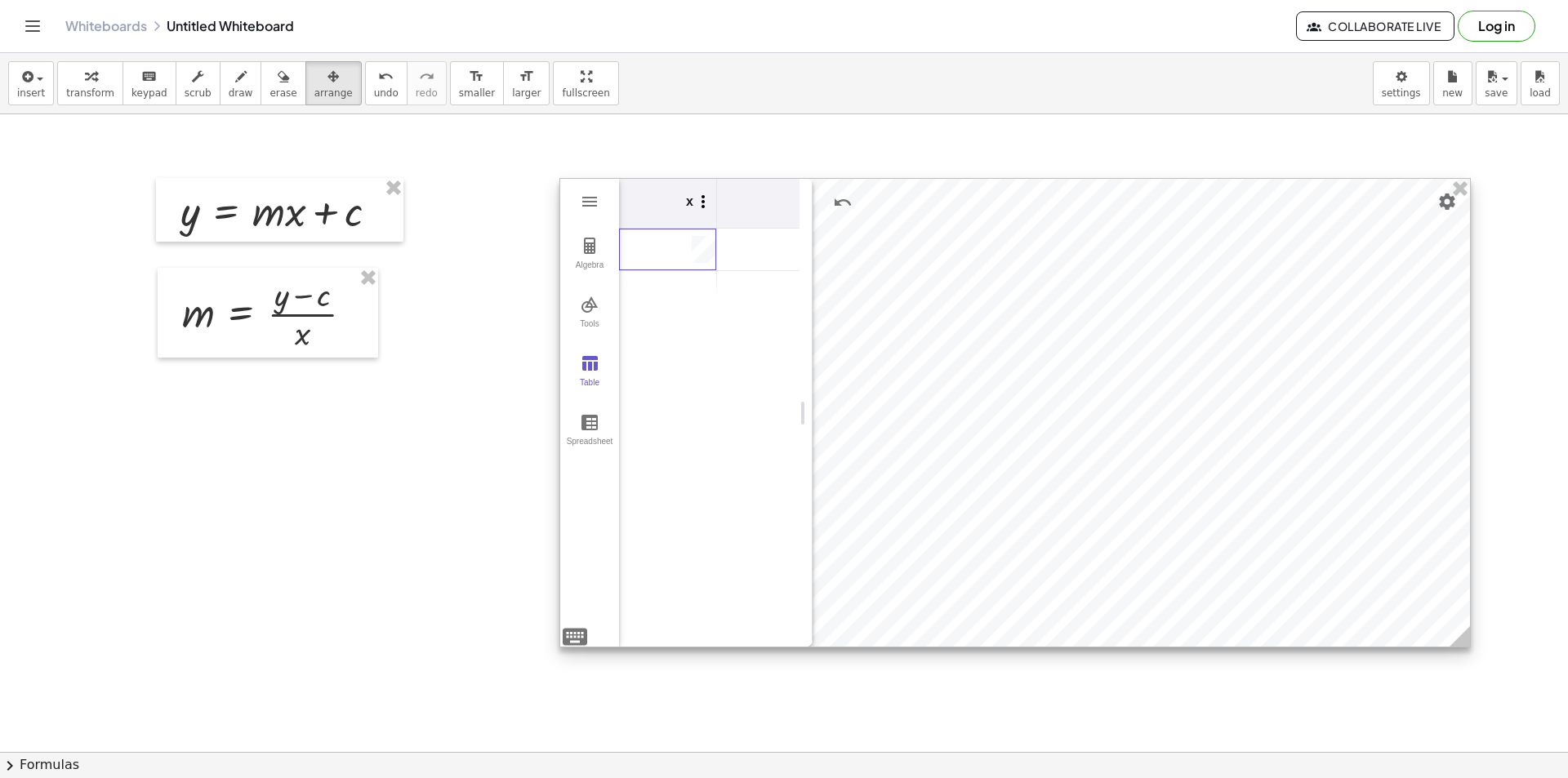
click at [695, 216] on button "Graphing Calculator" at bounding box center [705, 203] width 23 height 29
click at [662, 256] on td "******" at bounding box center [668, 249] width 98 height 43
drag, startPoint x: 615, startPoint y: 242, endPoint x: 672, endPoint y: 234, distance: 57.6
click at [618, 242] on button "Algebra" at bounding box center [590, 254] width 59 height 59
click at [603, 361] on button "Table" at bounding box center [590, 372] width 59 height 59
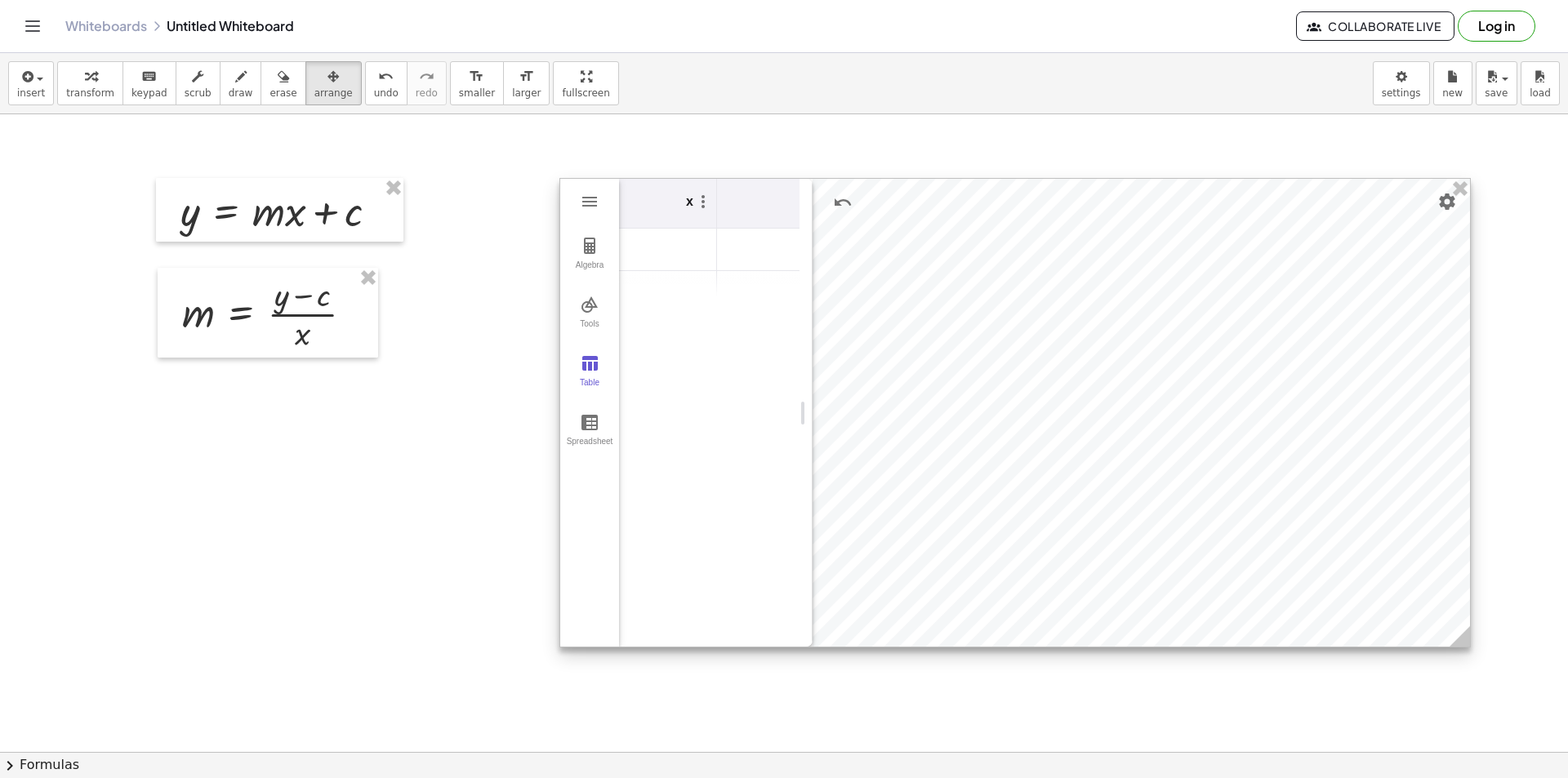
click at [650, 258] on td "Graphing Calculator" at bounding box center [668, 249] width 98 height 43
click at [760, 215] on th "Graphing Calculator" at bounding box center [765, 204] width 98 height 49
drag, startPoint x: 760, startPoint y: 208, endPoint x: 744, endPoint y: 189, distance: 24.8
click at [753, 195] on th "Graphing Calculator" at bounding box center [765, 204] width 98 height 49
click at [706, 255] on td "Graphing Calculator" at bounding box center [668, 249] width 98 height 43
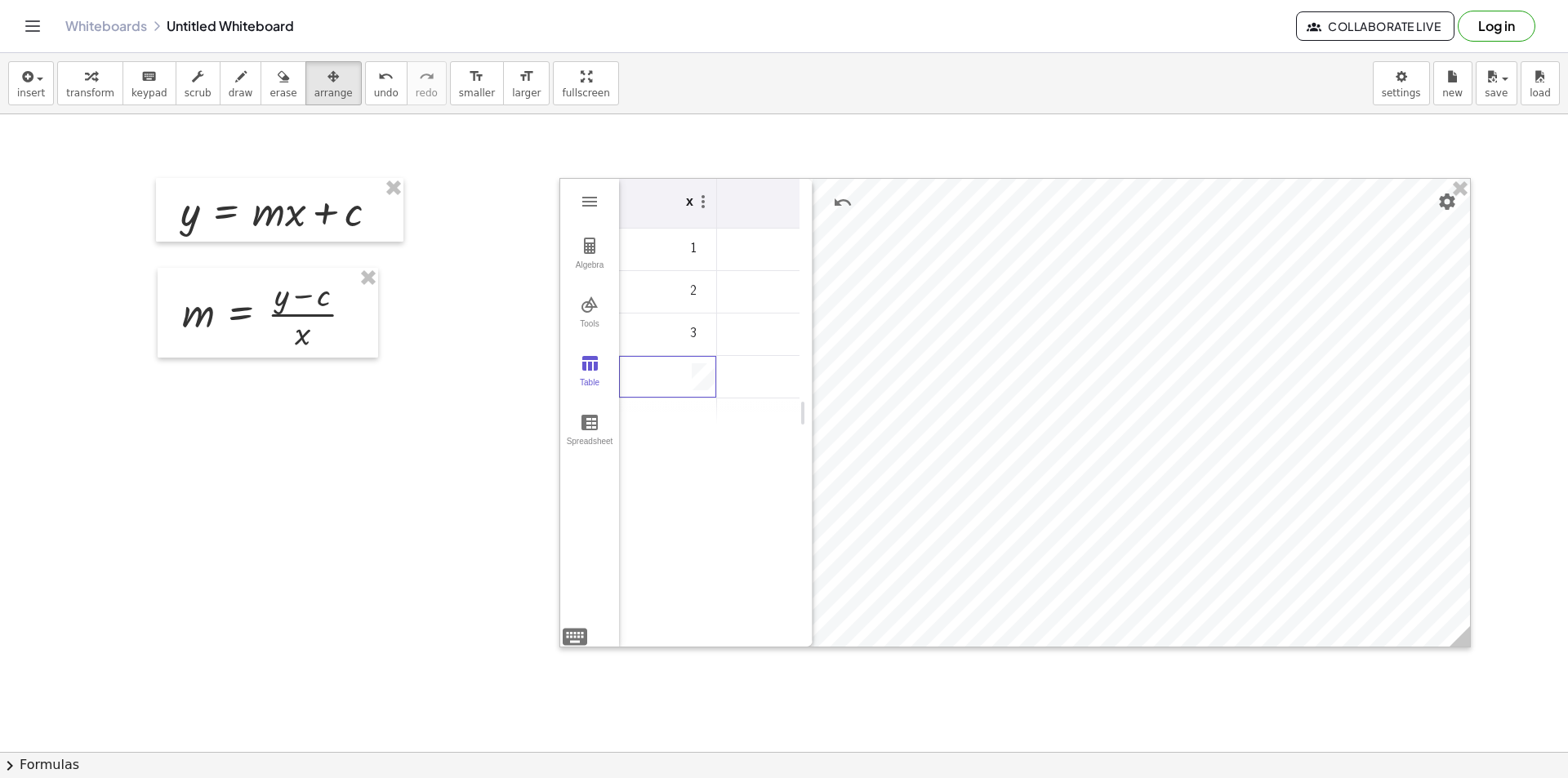
click at [767, 245] on td "******" at bounding box center [765, 249] width 98 height 43
click at [754, 187] on th "Graphing Calculator" at bounding box center [750, 204] width 98 height 49
click at [748, 198] on th "Graphing Calculator" at bounding box center [750, 204] width 98 height 49
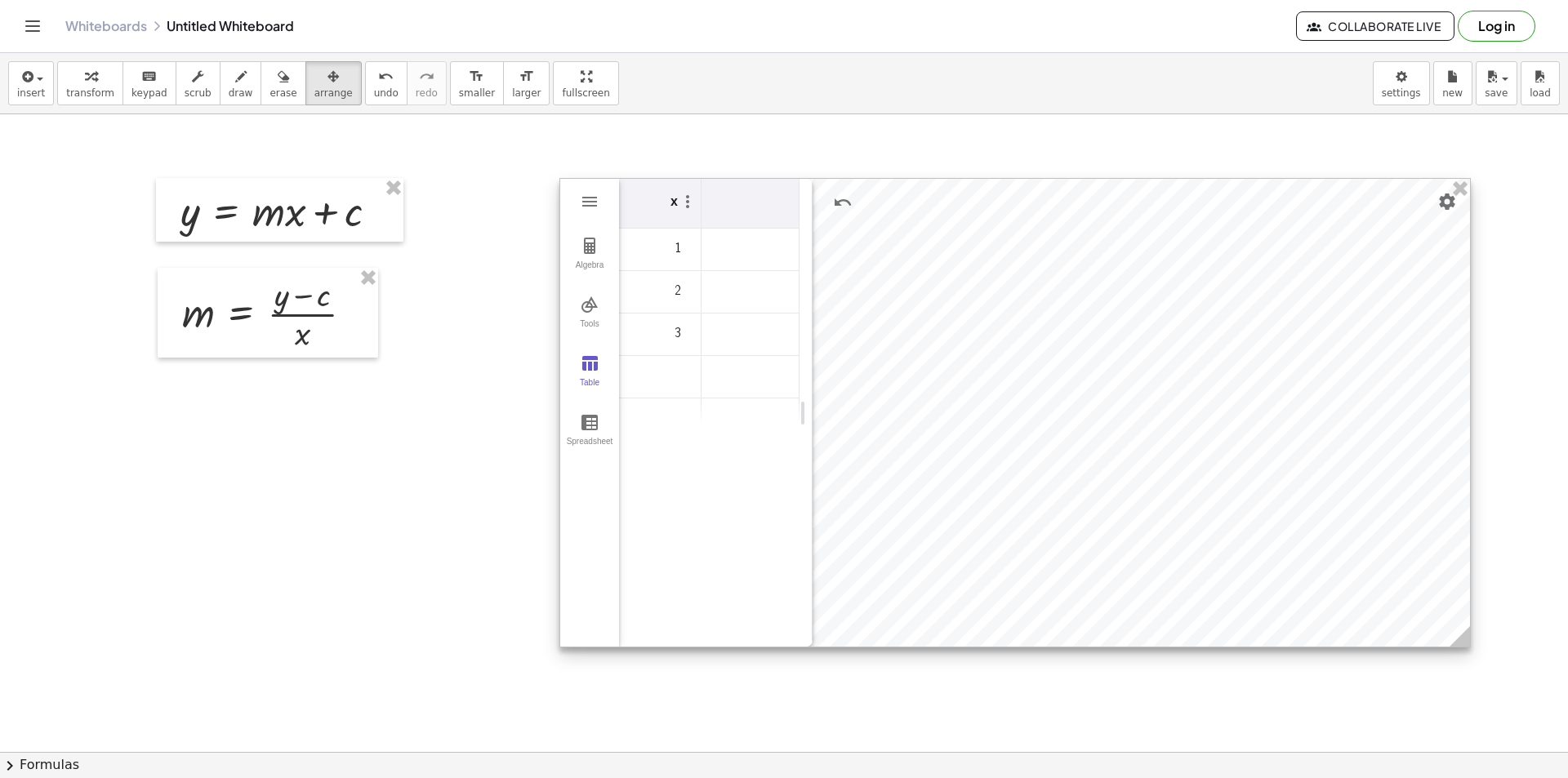
click at [748, 198] on th "Graphing Calculator" at bounding box center [750, 204] width 98 height 49
click at [683, 202] on img "Graphing Calculator" at bounding box center [687, 202] width 20 height 20
click at [740, 294] on li "Import data" at bounding box center [764, 287] width 170 height 26
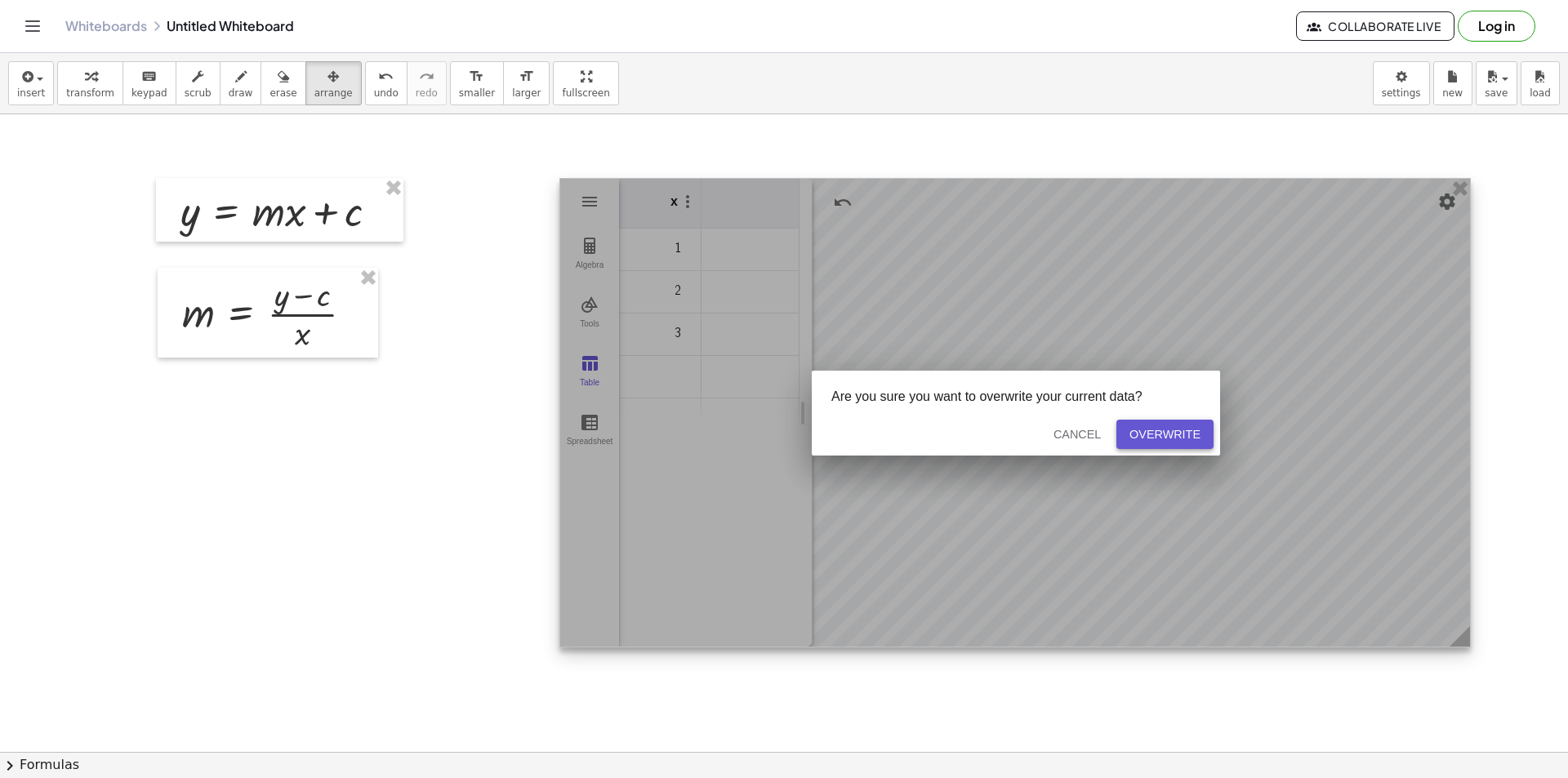
click at [1182, 437] on div "Overwrite" at bounding box center [1165, 435] width 71 height 13
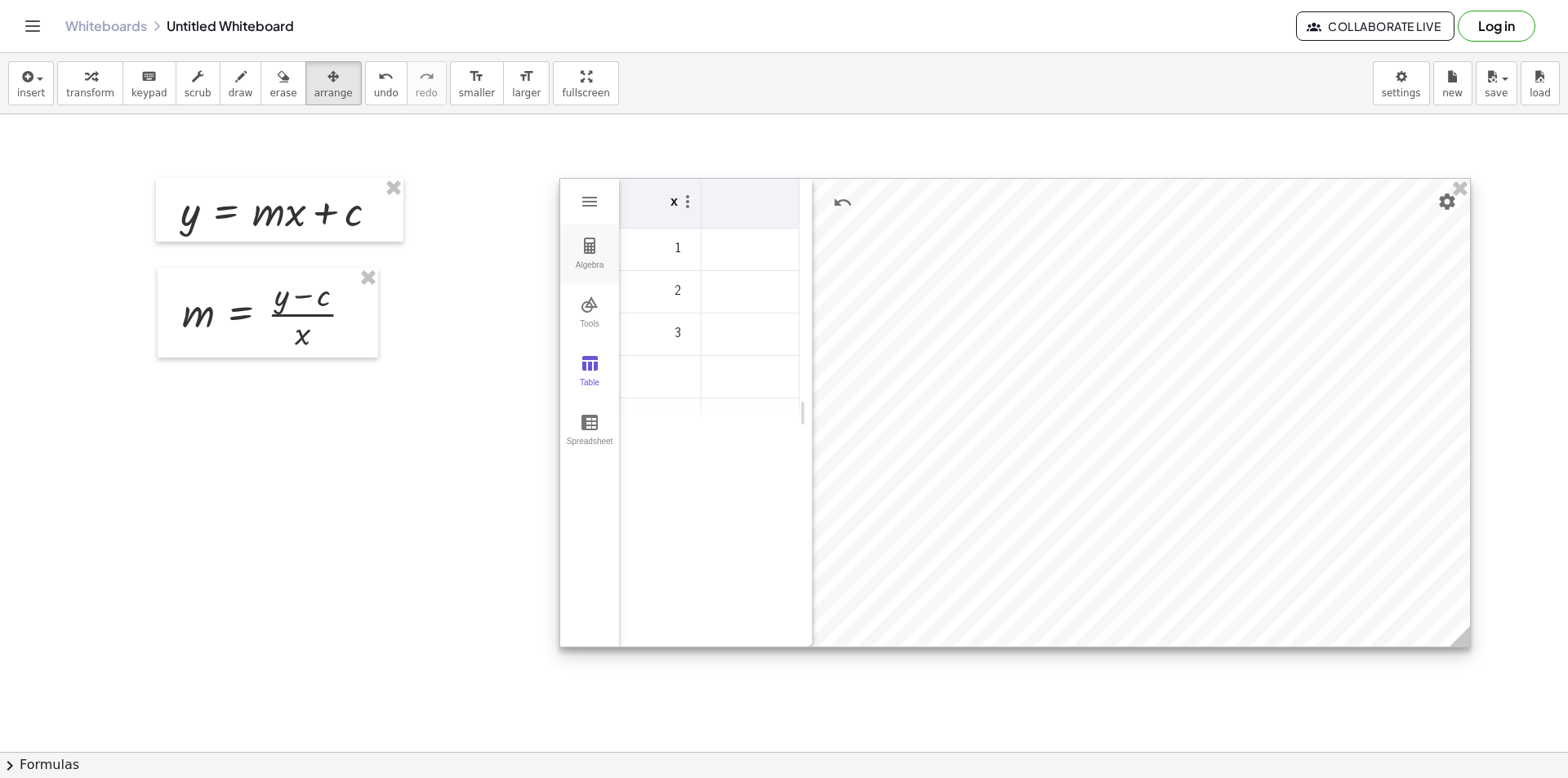
click at [589, 258] on button "Algebra" at bounding box center [590, 254] width 59 height 59
click at [703, 248] on li "Expression" at bounding box center [713, 243] width 155 height 26
click at [713, 242] on li "Expression" at bounding box center [713, 243] width 155 height 26
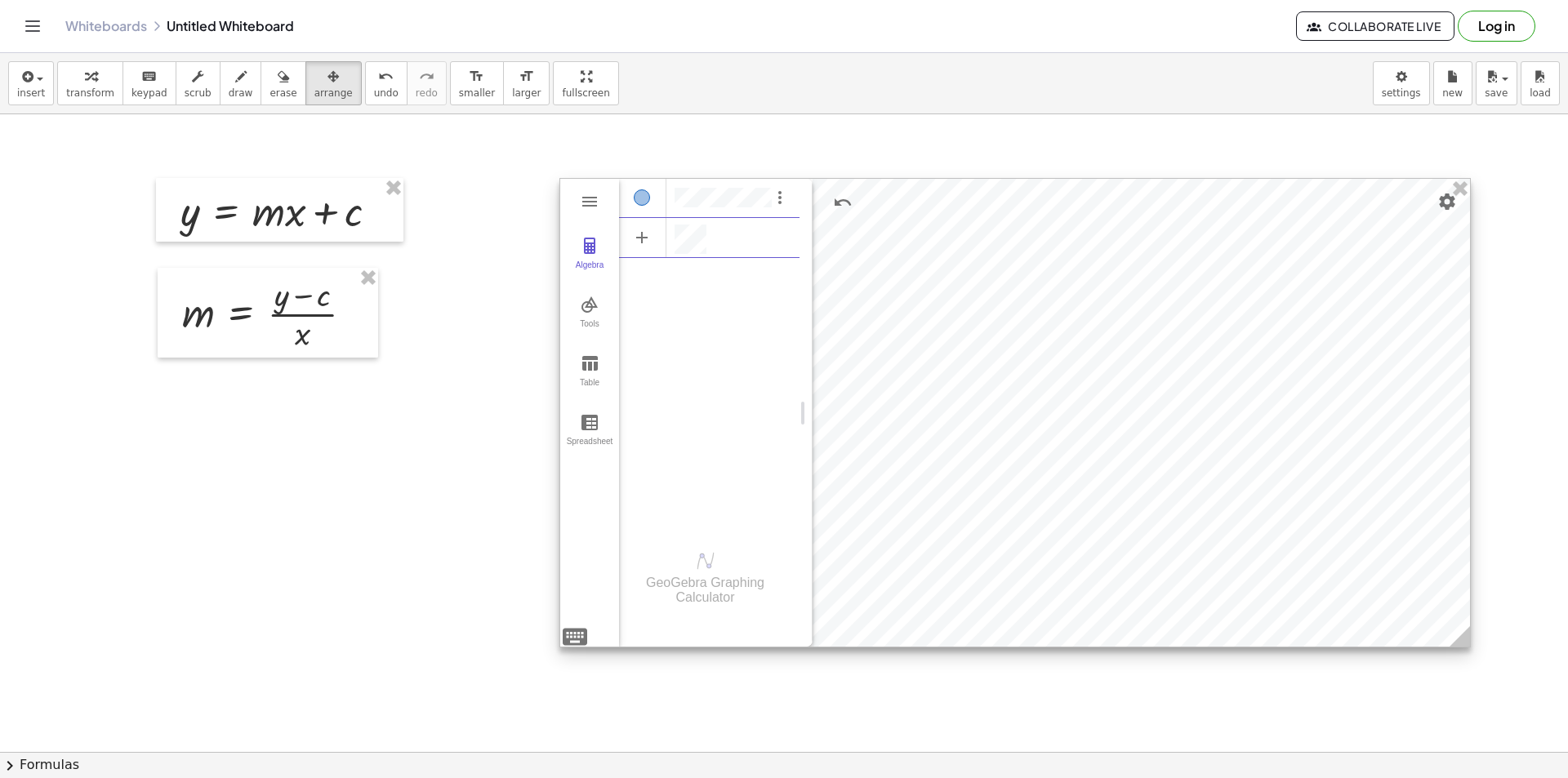
click at [770, 231] on div "******" at bounding box center [736, 239] width 125 height 29
click at [650, 196] on div "Algebra" at bounding box center [643, 197] width 48 height 39
click at [776, 201] on img "Options" at bounding box center [780, 197] width 20 height 20
click at [829, 204] on li "Table of values" at bounding box center [856, 201] width 170 height 26
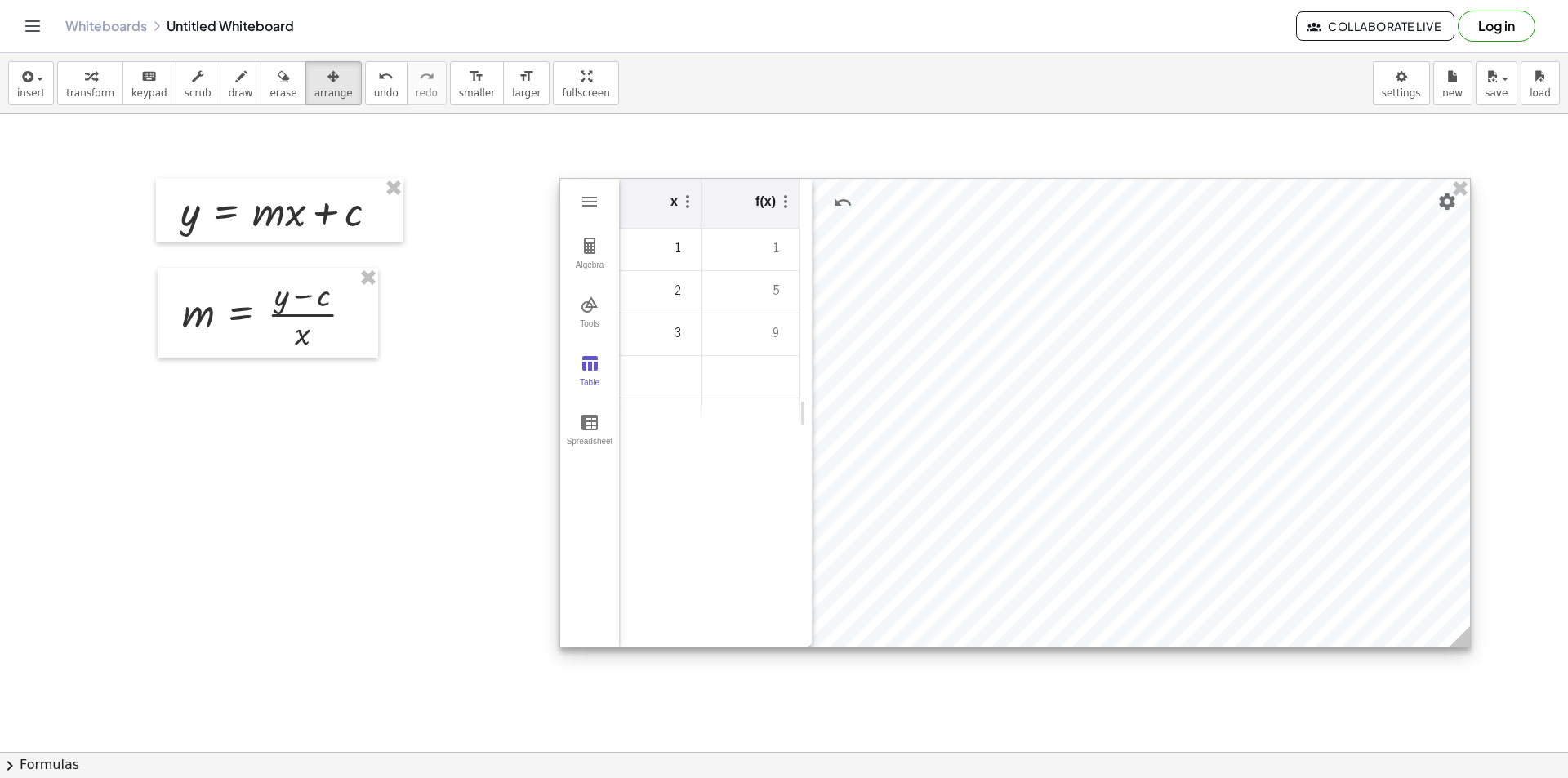
click at [702, 471] on div "x f(x) 1 1 2 5 3 9" at bounding box center [709, 413] width 181 height 468
click at [602, 263] on div "Algebra" at bounding box center [589, 272] width 52 height 23
click at [704, 253] on li "Expression" at bounding box center [713, 243] width 155 height 26
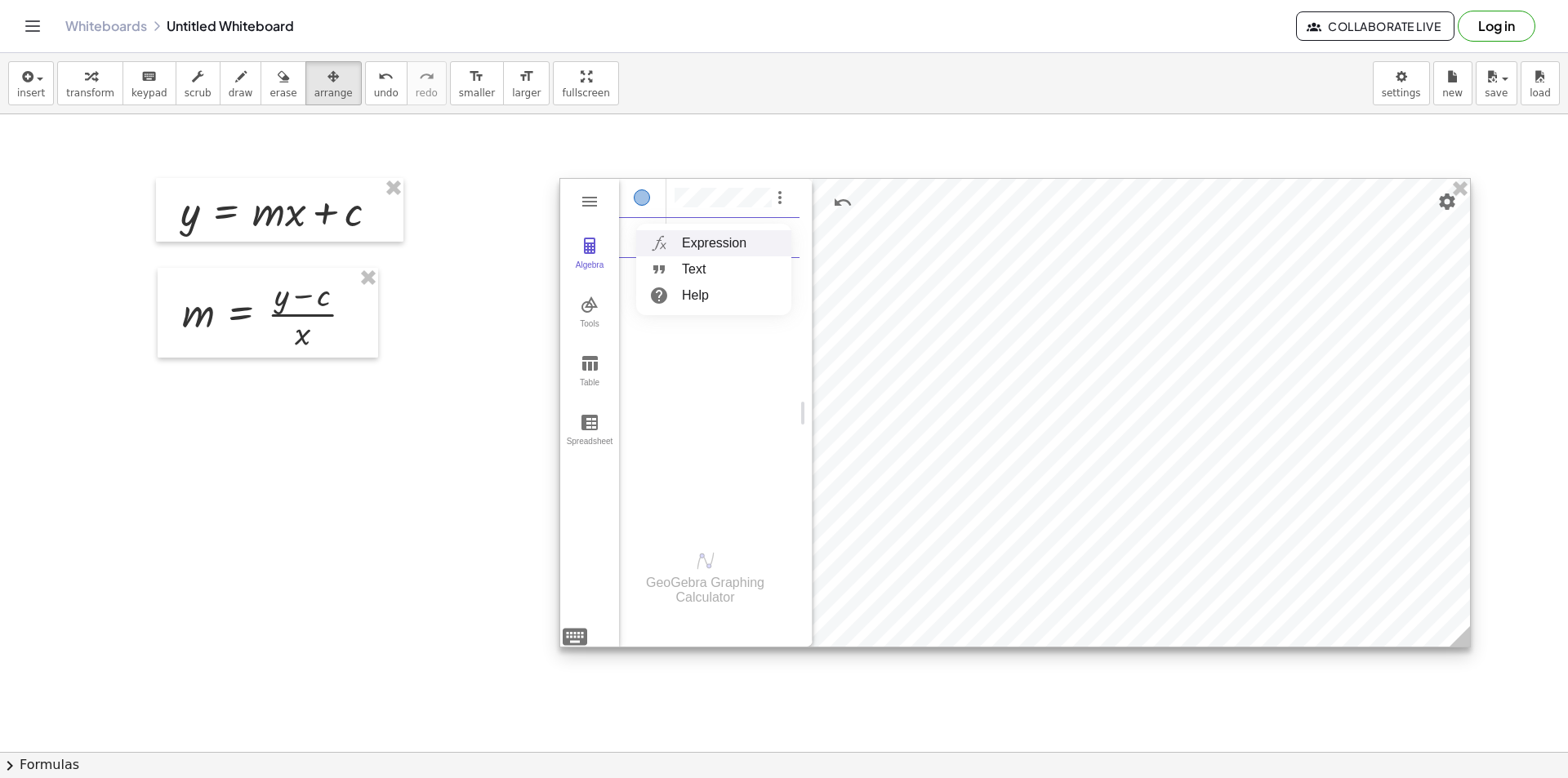
click at [643, 243] on li "Expression" at bounding box center [713, 243] width 155 height 26
click at [704, 246] on li "Expression" at bounding box center [713, 243] width 155 height 26
click at [707, 240] on li "Expression" at bounding box center [713, 243] width 155 height 26
click at [719, 231] on div "******" at bounding box center [736, 239] width 125 height 29
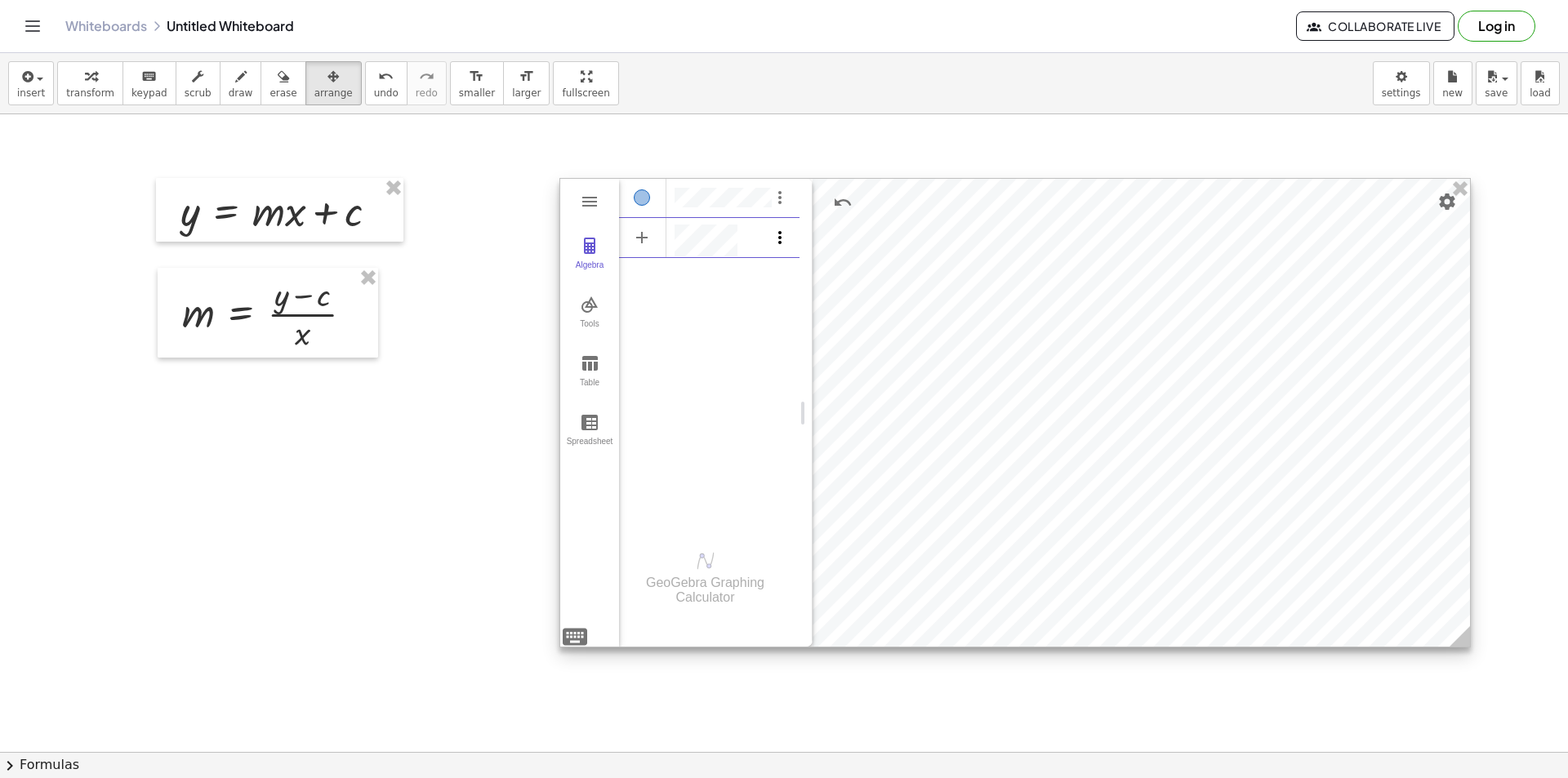
click at [779, 240] on img "Options" at bounding box center [780, 238] width 20 height 20
click at [736, 280] on div "Input… ******" at bounding box center [709, 276] width 181 height 37
click at [683, 281] on li "Expression" at bounding box center [713, 282] width 155 height 26
click at [655, 281] on img "Graphing Calculator" at bounding box center [658, 282] width 29 height 26
click at [647, 187] on div "Algebra" at bounding box center [643, 197] width 48 height 39
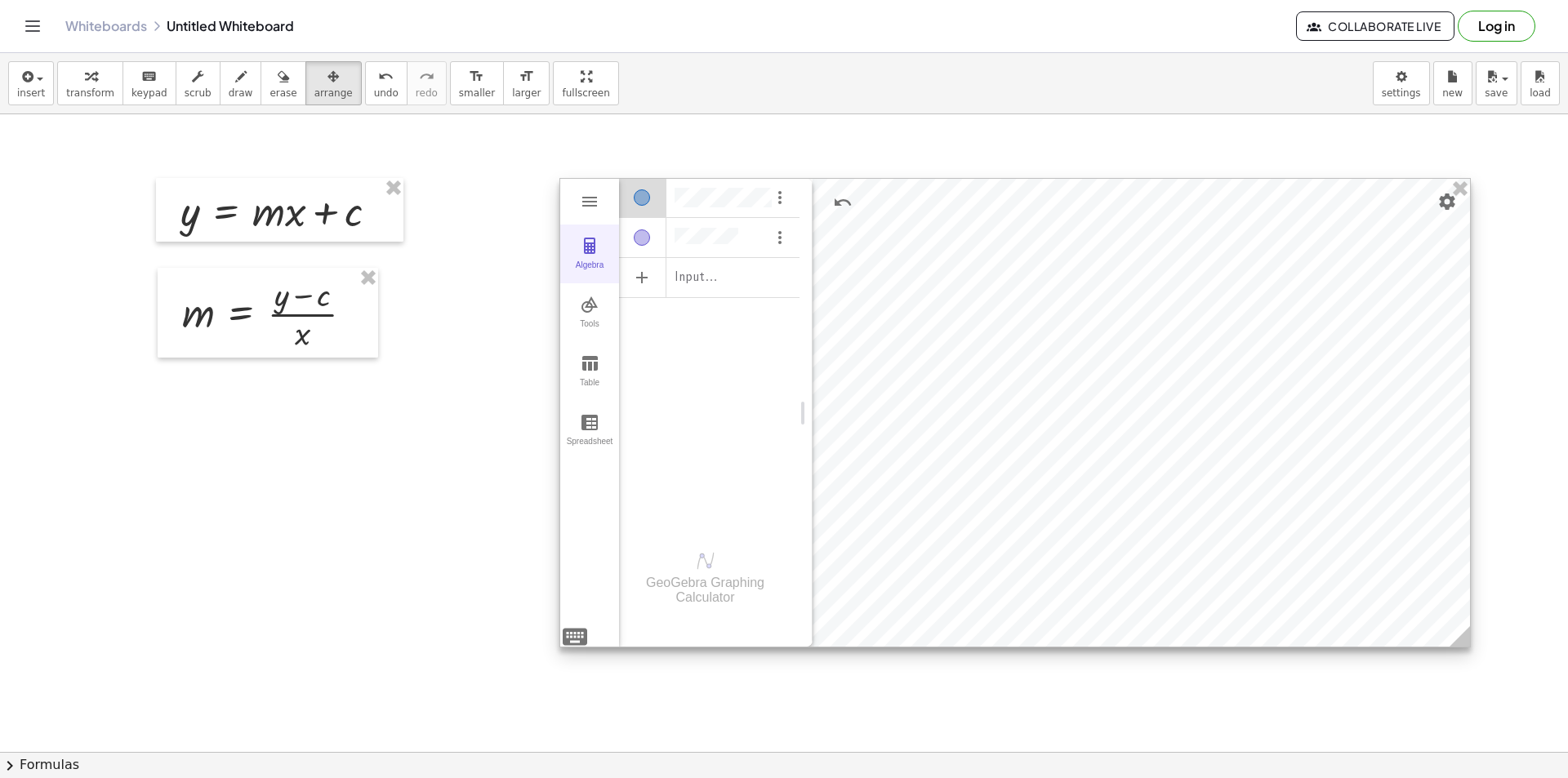
click at [587, 262] on div "Algebra" at bounding box center [589, 272] width 52 height 23
click at [580, 242] on img "Graphing Calculator" at bounding box center [590, 245] width 20 height 20
click at [690, 574] on div "GeoGebra Graphing Calculator" at bounding box center [709, 578] width 181 height 59
click at [697, 574] on div "GeoGebra Graphing Calculator" at bounding box center [709, 578] width 181 height 59
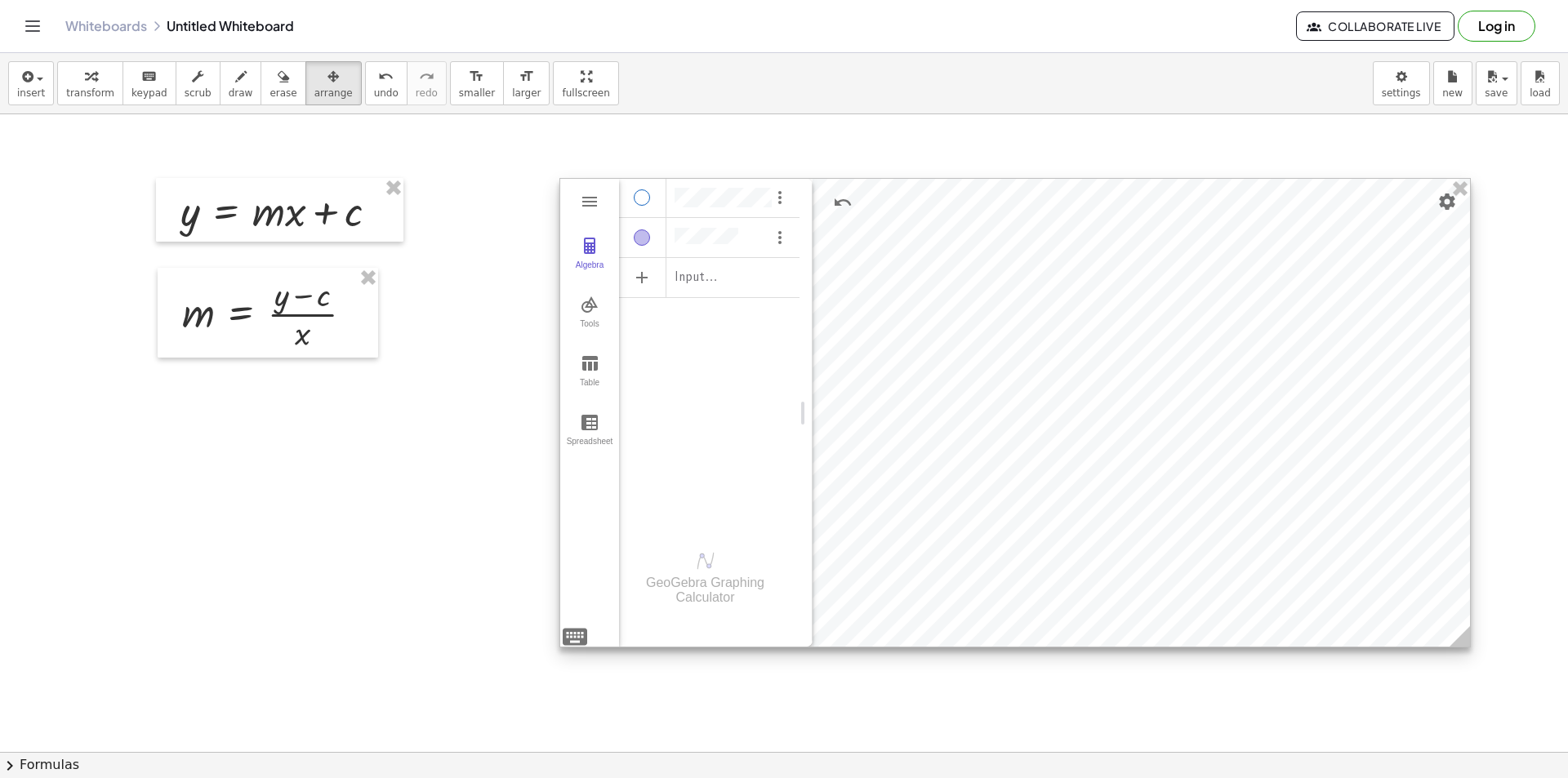
click at [648, 201] on div "Show / Hide Object" at bounding box center [641, 197] width 16 height 16
drag, startPoint x: 632, startPoint y: 237, endPoint x: 644, endPoint y: 238, distance: 12.0
click at [633, 238] on div "Algebra" at bounding box center [643, 237] width 48 height 39
click at [644, 238] on div "Show / Hide Object" at bounding box center [641, 237] width 16 height 16
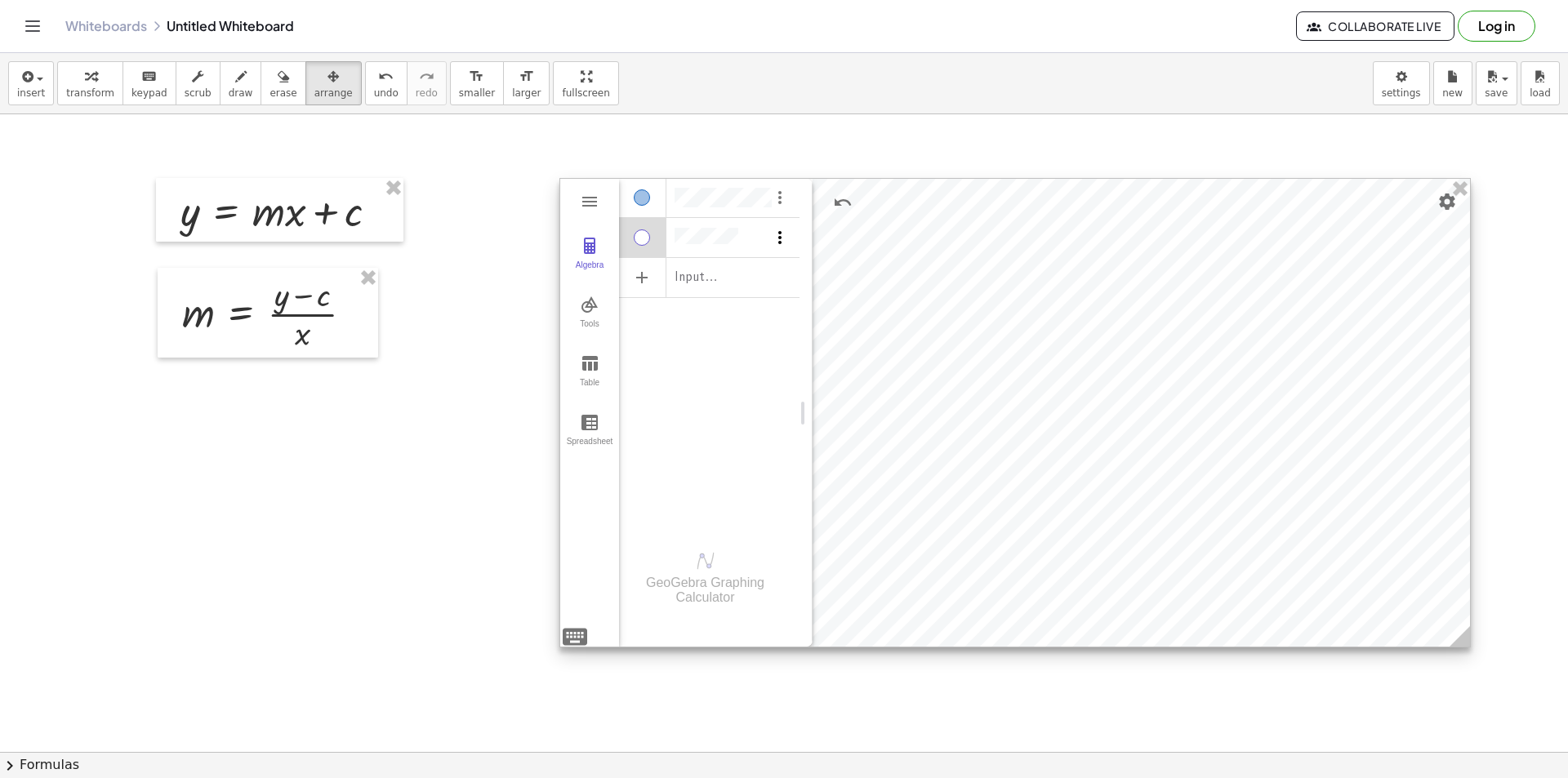
click at [780, 232] on img "Options" at bounding box center [780, 238] width 20 height 20
click at [804, 325] on li "Delete" at bounding box center [856, 320] width 170 height 26
click at [785, 196] on img "Options" at bounding box center [780, 197] width 20 height 20
click at [815, 255] on li "Duplicate input" at bounding box center [856, 253] width 170 height 26
click at [782, 202] on img "Options" at bounding box center [780, 197] width 20 height 20
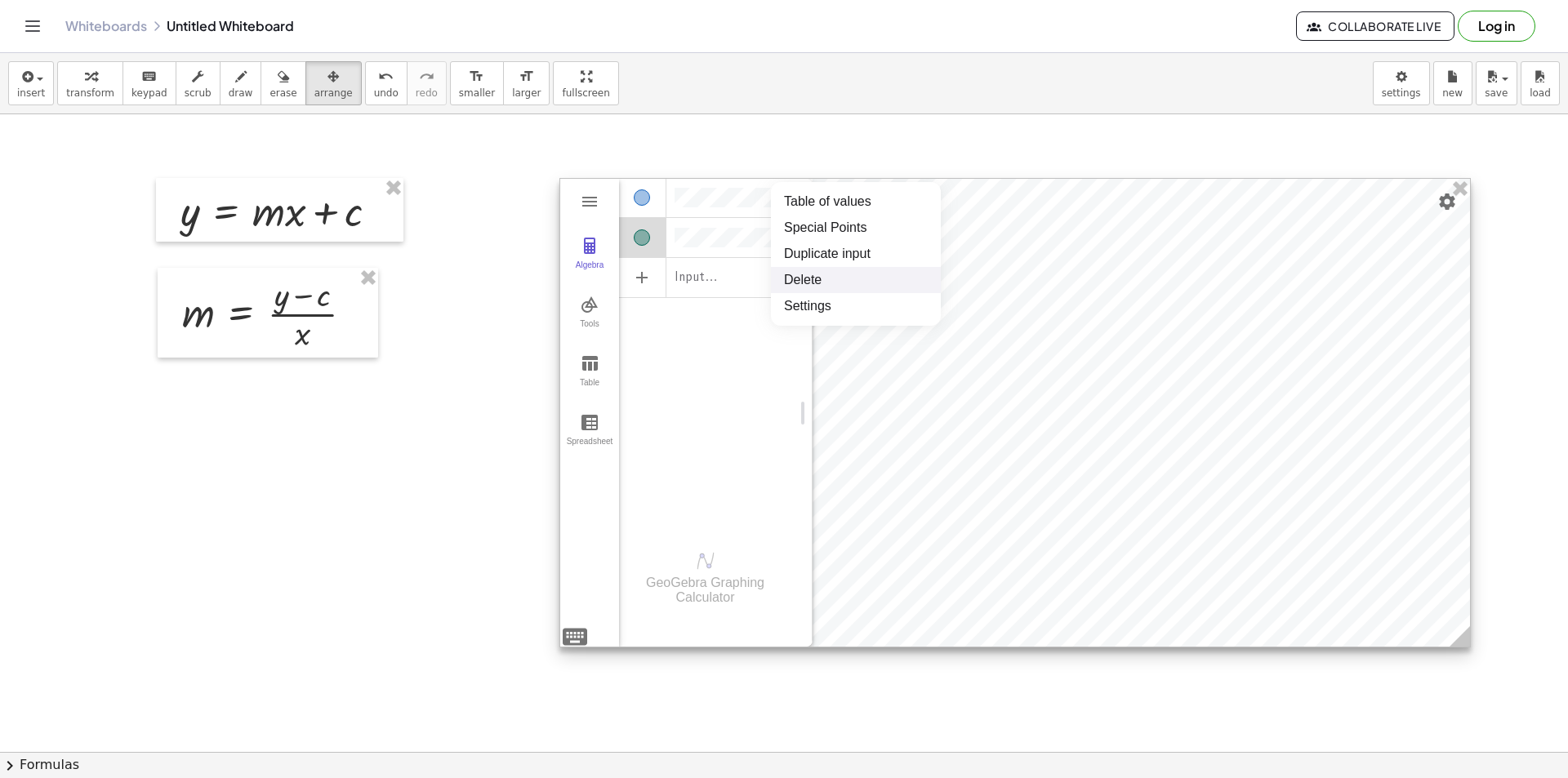
click at [794, 284] on li "Delete" at bounding box center [856, 280] width 170 height 26
click at [779, 198] on img "Options" at bounding box center [780, 197] width 20 height 20
click at [790, 277] on li "Delete" at bounding box center [856, 280] width 170 height 26
click at [702, 208] on li "Expression" at bounding box center [713, 203] width 155 height 26
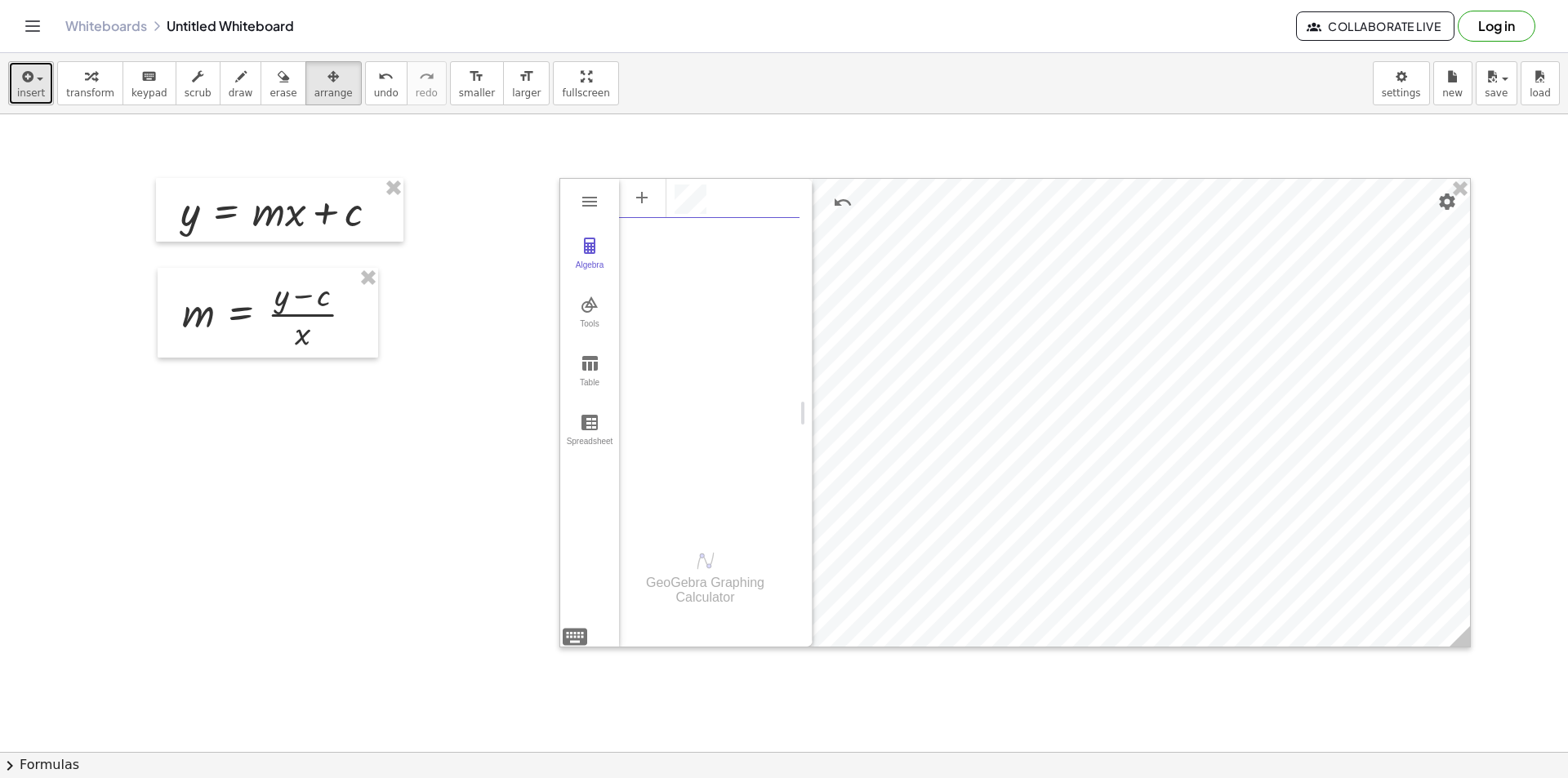
click at [47, 78] on button "insert" at bounding box center [31, 83] width 46 height 44
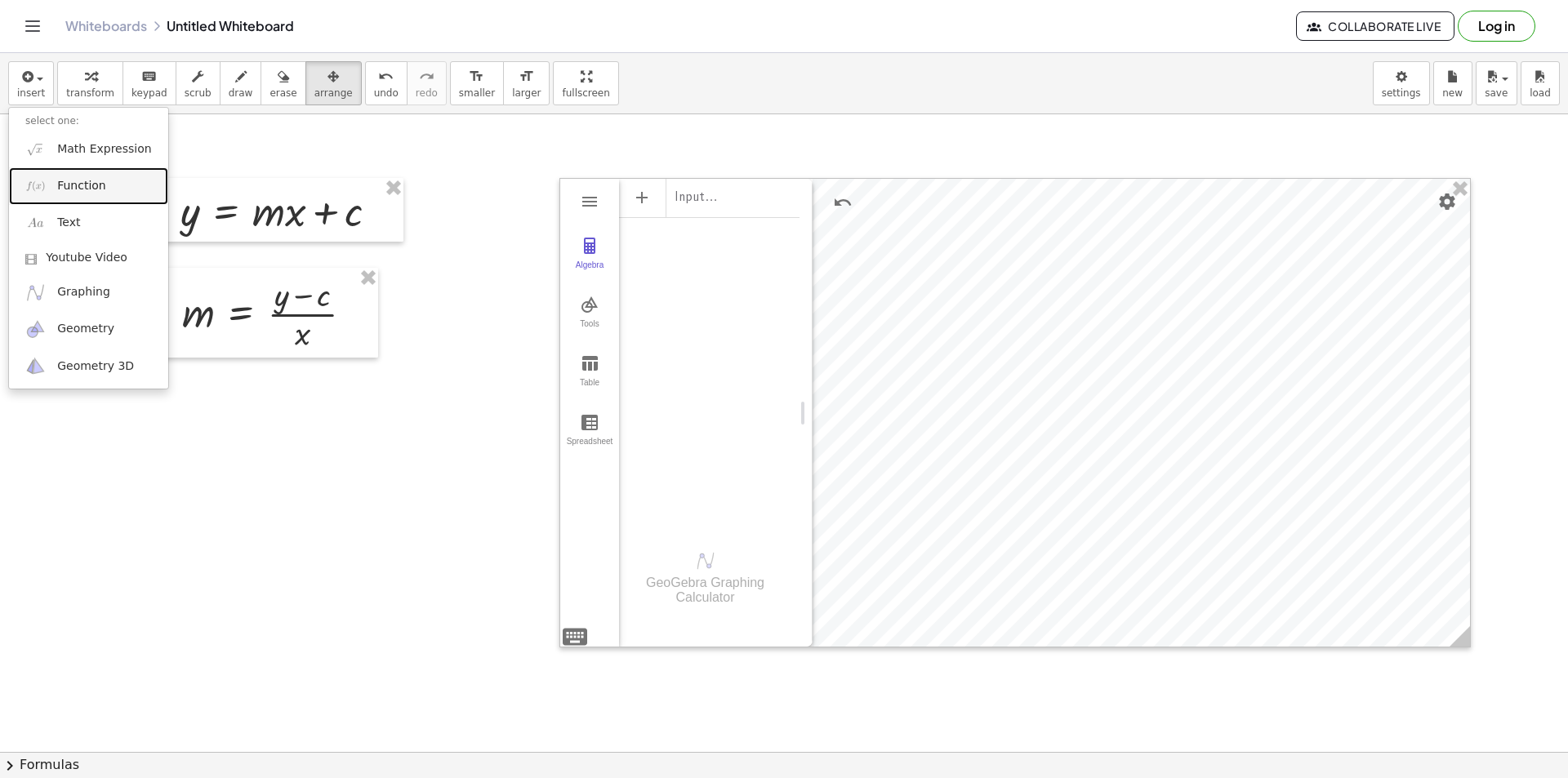
click at [82, 192] on span "Function" at bounding box center [82, 185] width 49 height 16
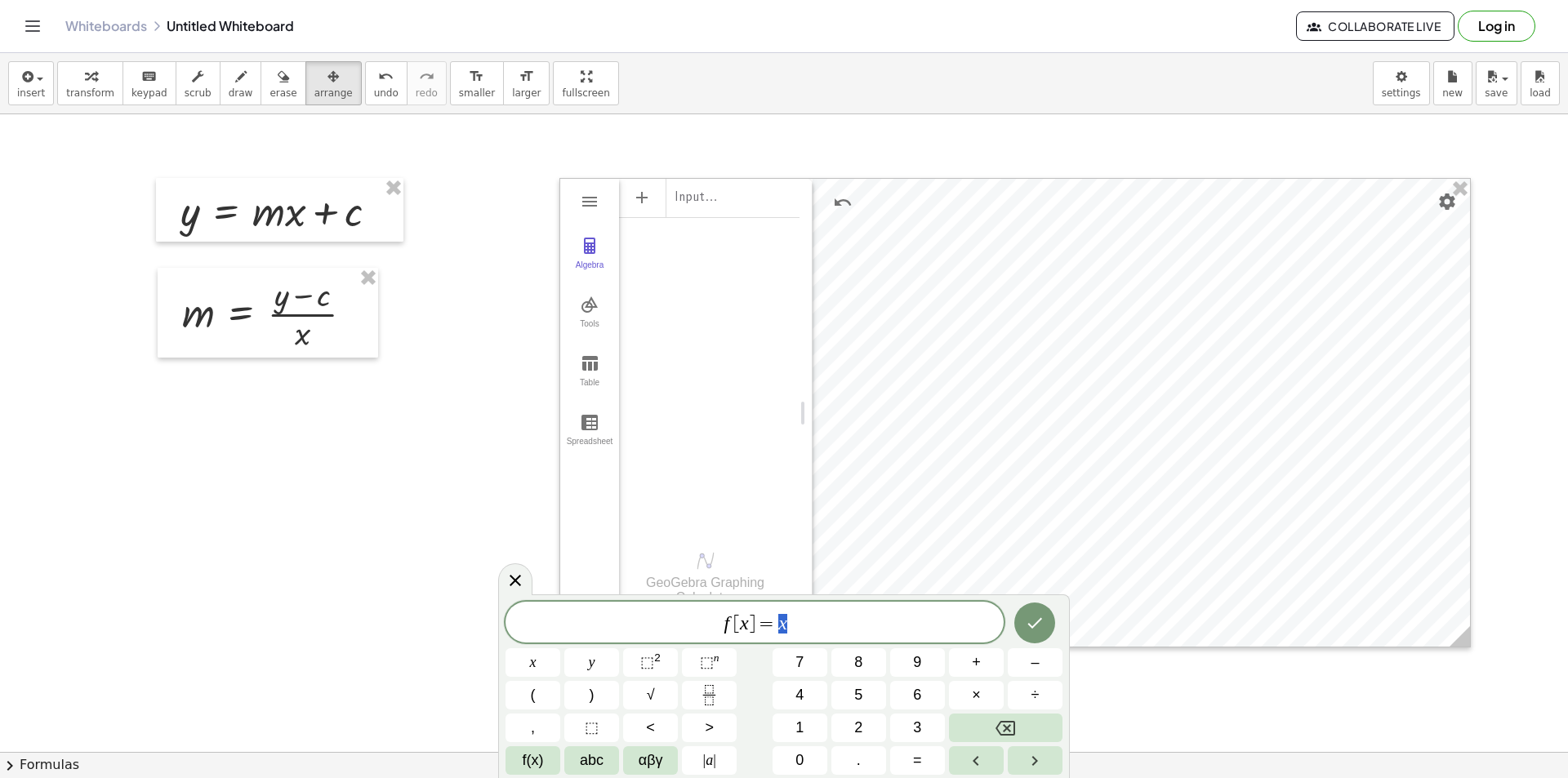
click at [708, 624] on span "f [ x ] = x" at bounding box center [755, 624] width 498 height 23
click at [708, 624] on span "​ f [ x ] = x" at bounding box center [755, 624] width 498 height 23
click at [743, 199] on div "Input… ******" at bounding box center [709, 196] width 181 height 37
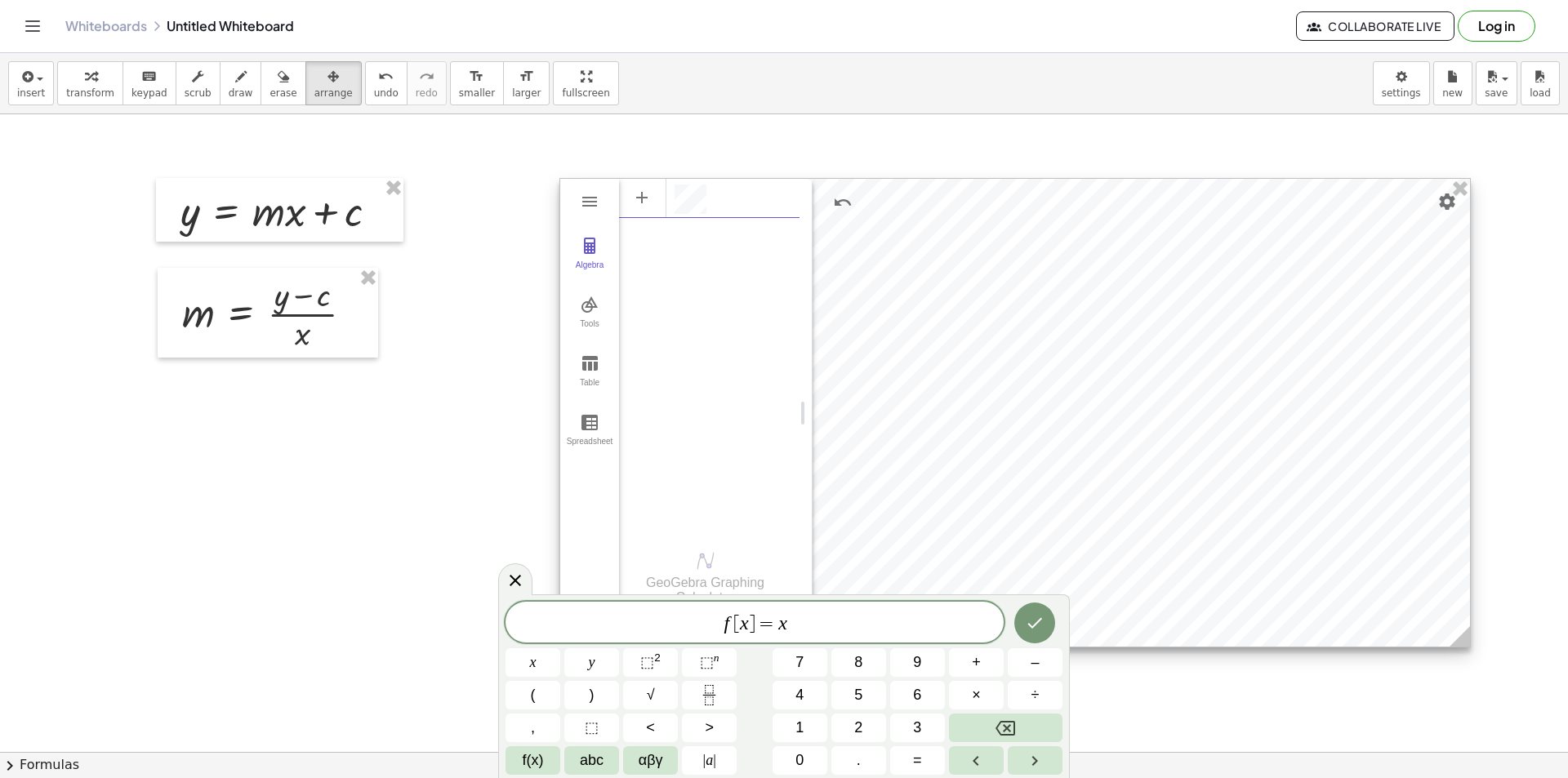
scroll to position [94, 6]
click at [741, 622] on var "x" at bounding box center [744, 623] width 9 height 21
click at [741, 623] on var "x" at bounding box center [744, 623] width 9 height 21
click at [650, 664] on span "⬚" at bounding box center [647, 662] width 14 height 16
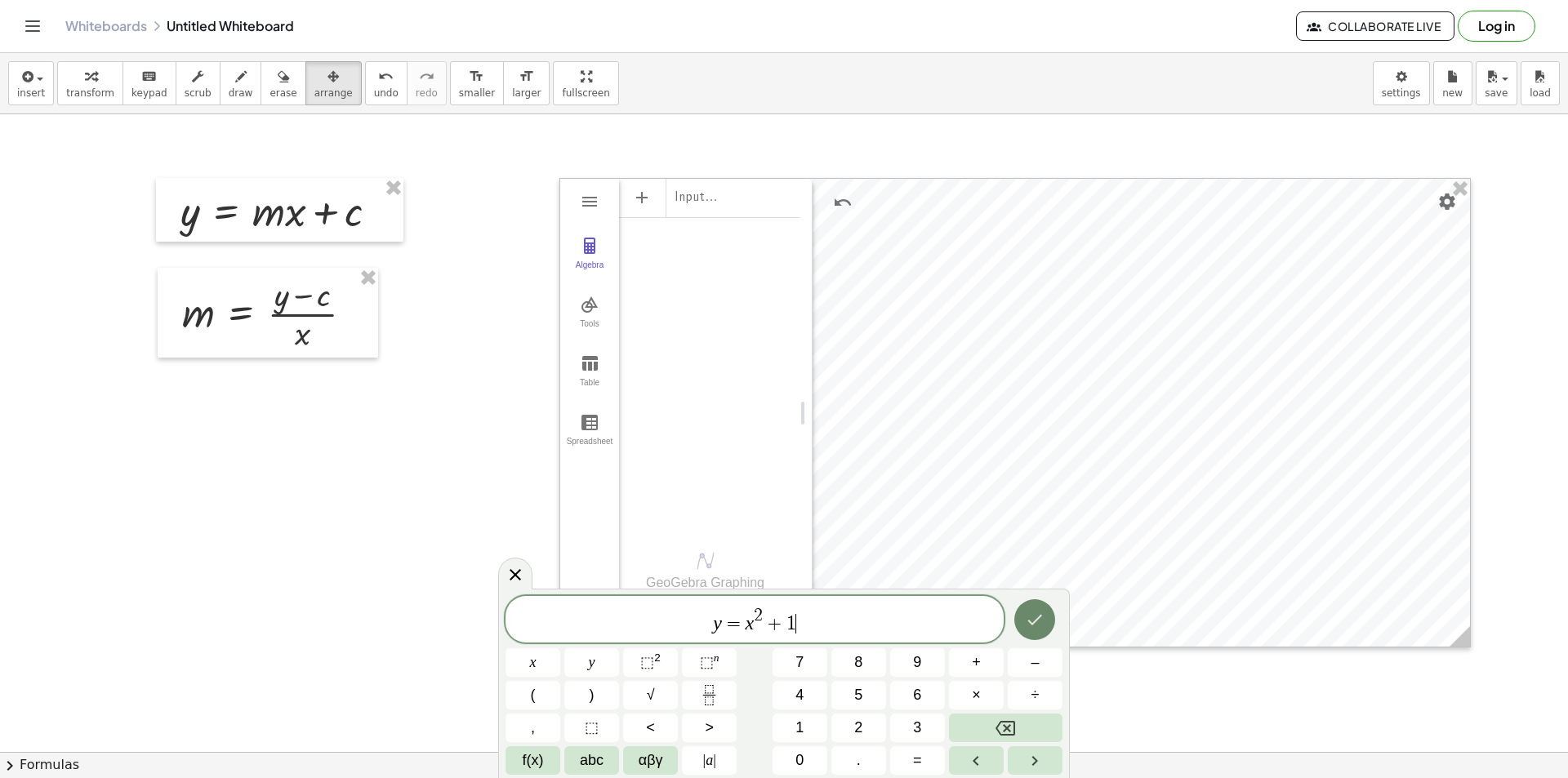
click at [1032, 615] on icon "Done" at bounding box center [1035, 619] width 20 height 20
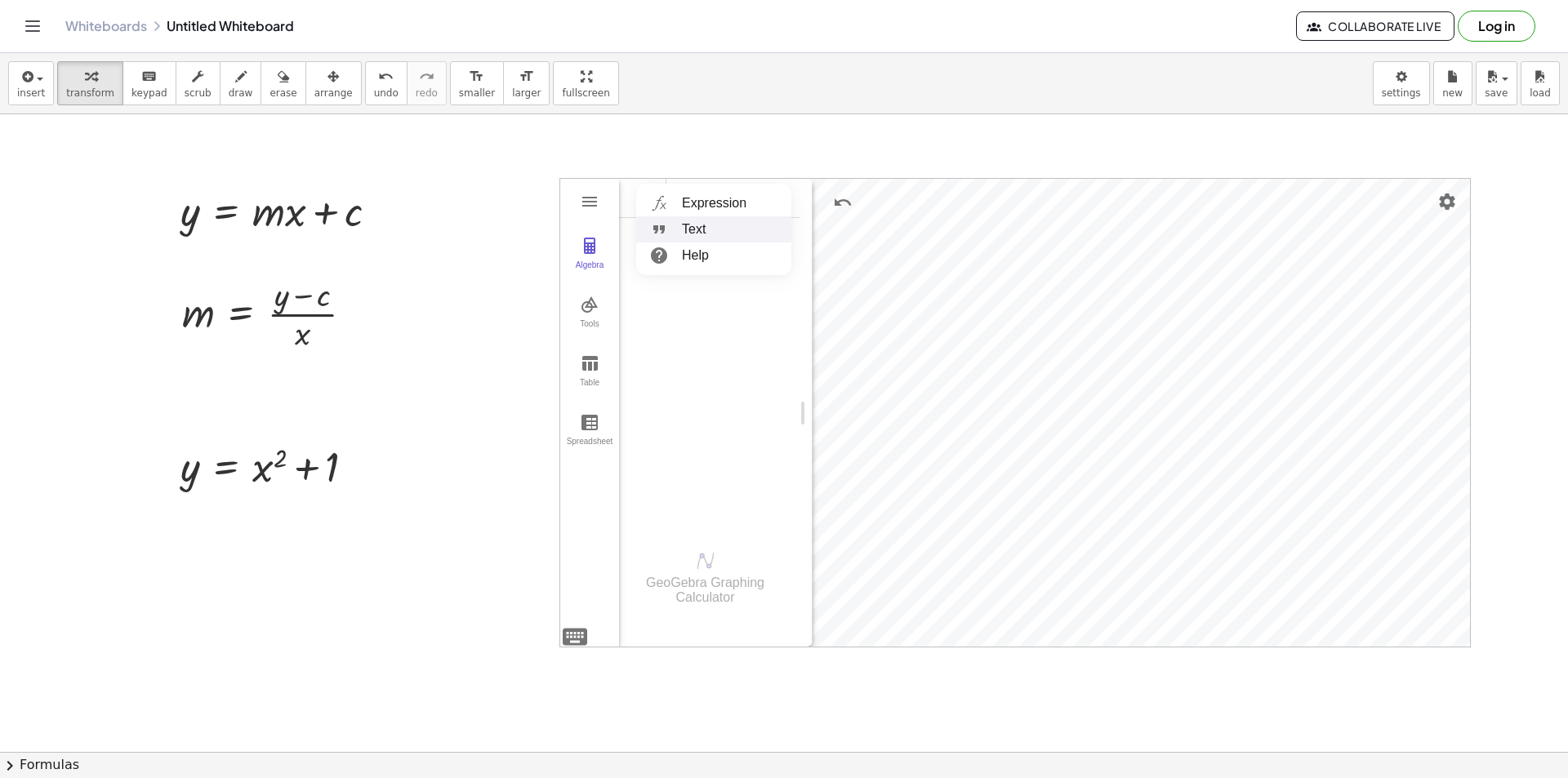
click at [685, 222] on li "Text" at bounding box center [713, 229] width 155 height 26
click at [690, 209] on li "Expression" at bounding box center [713, 203] width 155 height 26
click at [584, 364] on img "Graphing Calculator" at bounding box center [590, 363] width 20 height 20
click at [753, 203] on th "Graphing Calculator" at bounding box center [750, 204] width 98 height 49
click at [589, 243] on img "Graphing Calculator" at bounding box center [590, 245] width 20 height 20
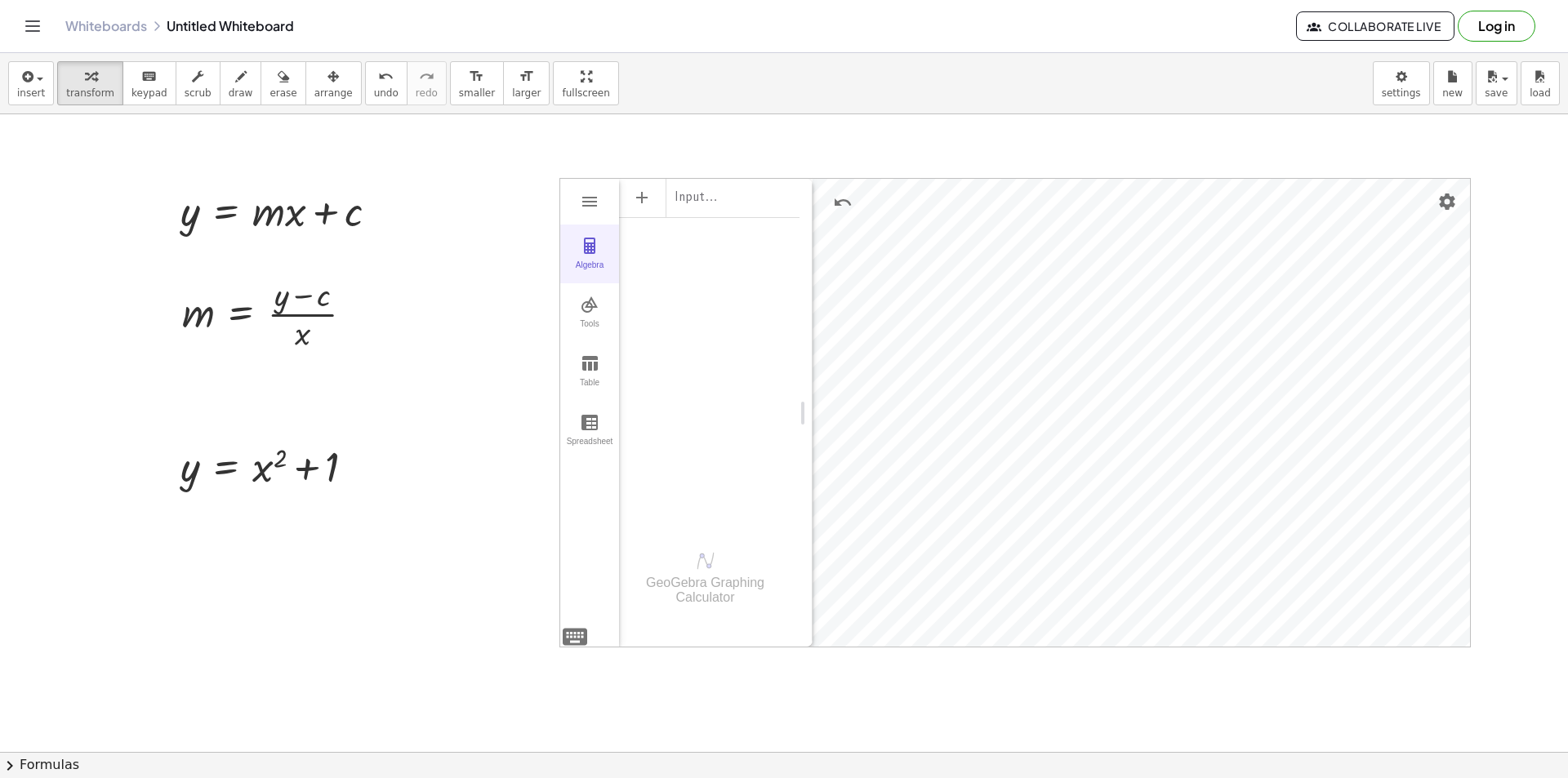
click at [589, 243] on img "Graphing Calculator" at bounding box center [590, 245] width 20 height 20
click at [591, 205] on img "Graphing Calculator" at bounding box center [590, 202] width 20 height 20
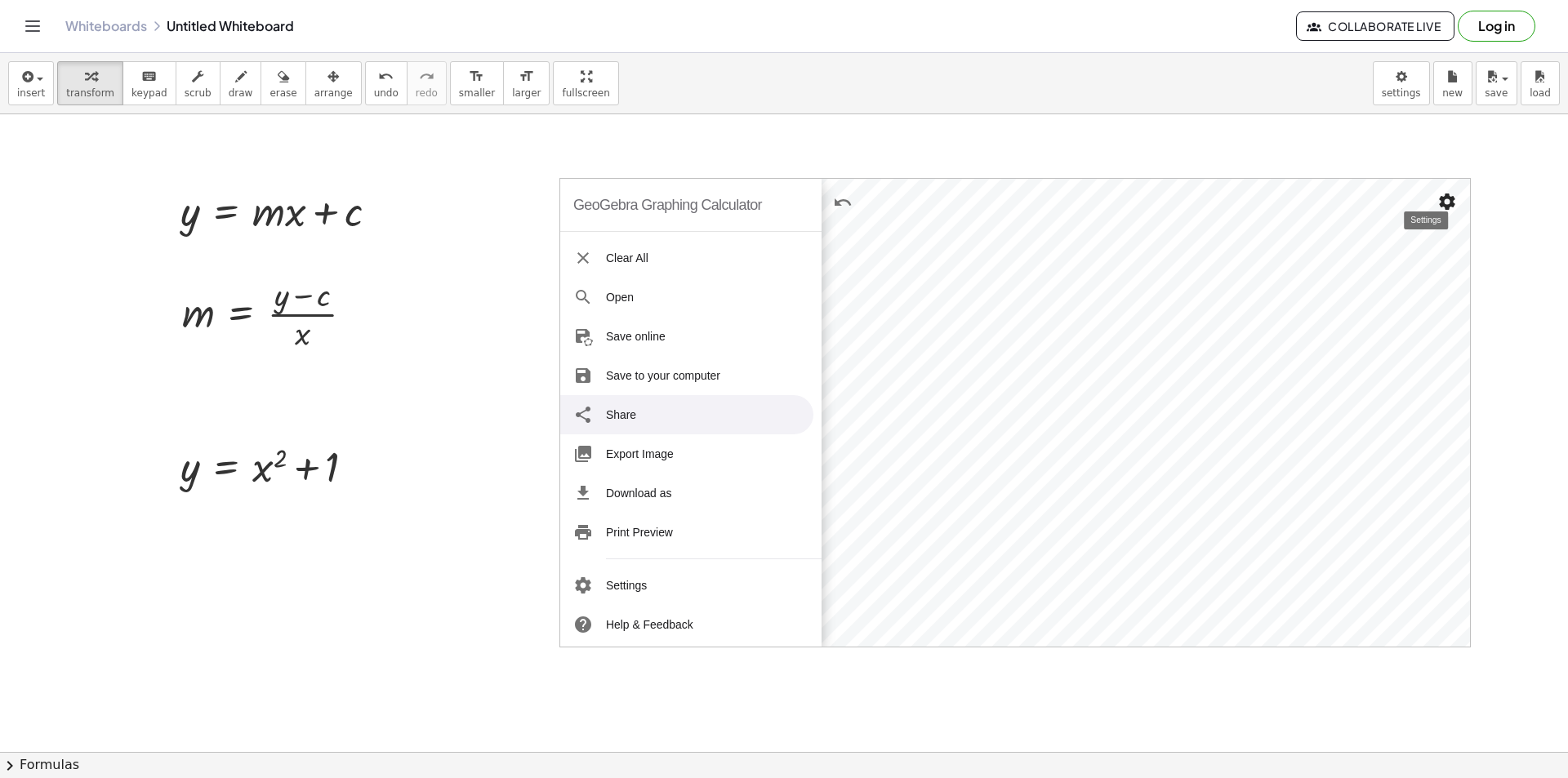
click at [1454, 203] on img "Settings" at bounding box center [1446, 202] width 20 height 20
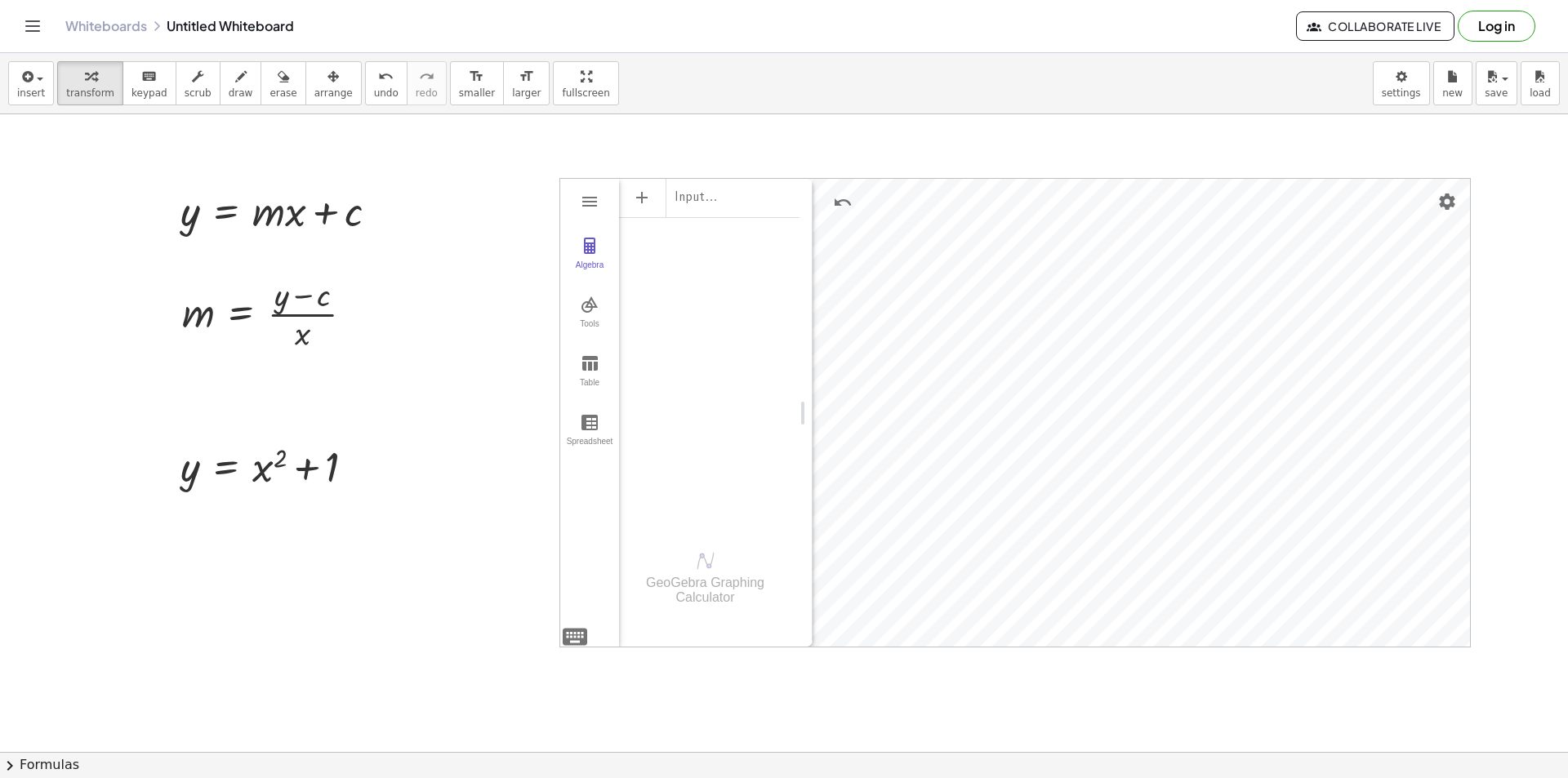
drag, startPoint x: 572, startPoint y: 541, endPoint x: 455, endPoint y: 444, distance: 152.0
click at [581, 638] on div "GeoGebra Graphing Calculator Clear All Open Save online Save to your computer S…" at bounding box center [1015, 413] width 911 height 470
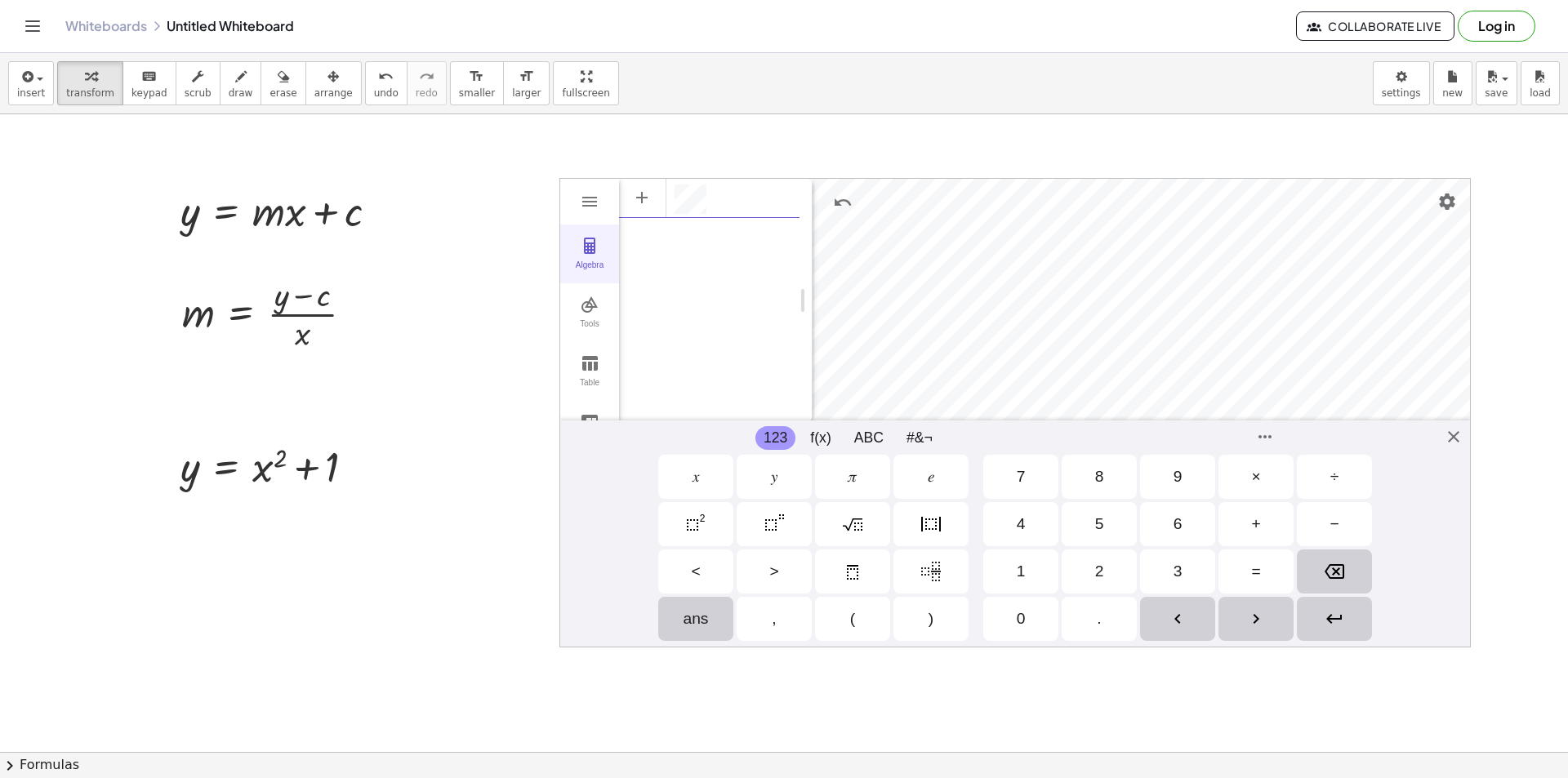
click at [587, 265] on div "Algebra" at bounding box center [589, 272] width 52 height 23
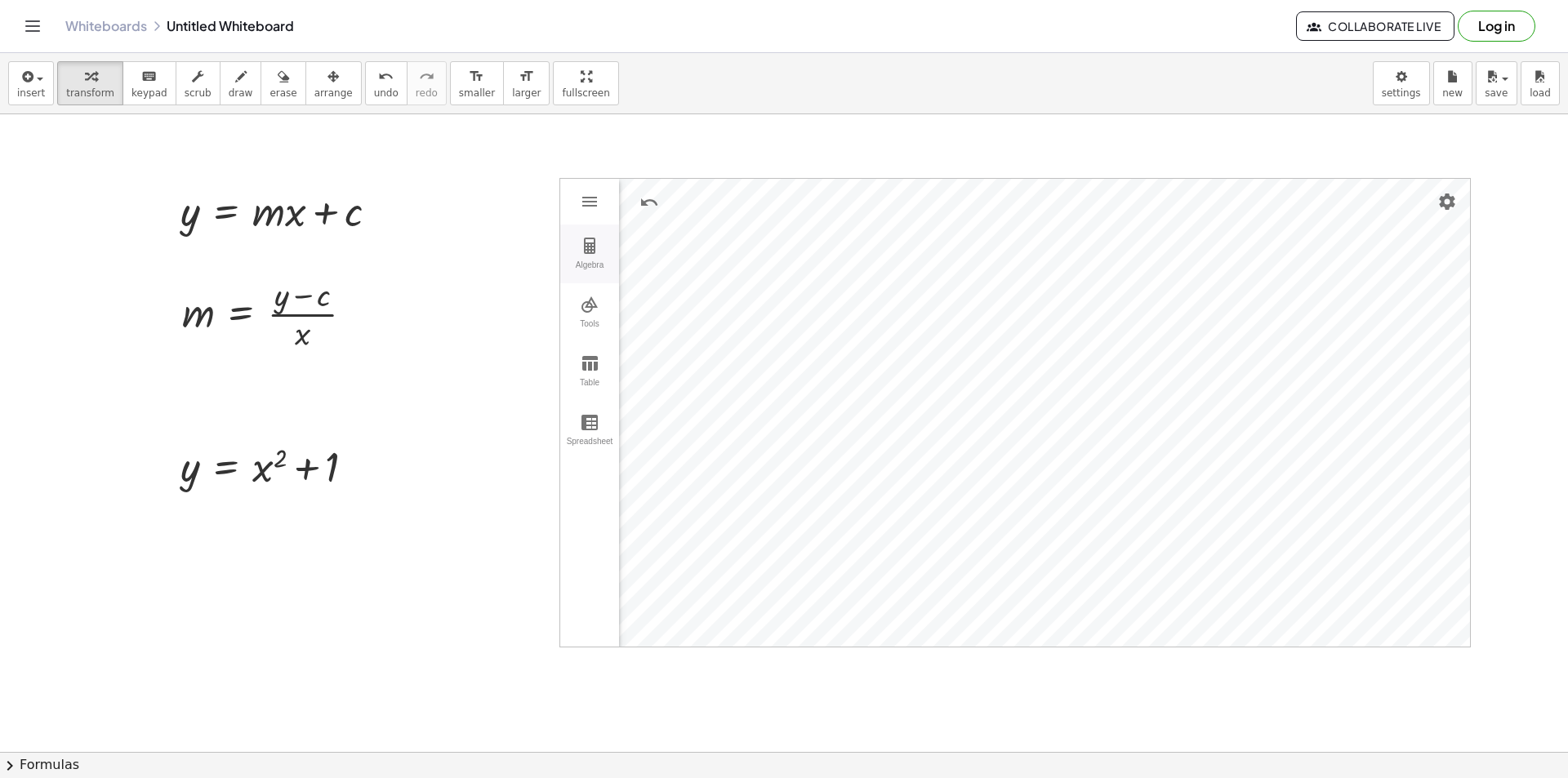
click at [579, 250] on button "Algebra" at bounding box center [590, 254] width 59 height 59
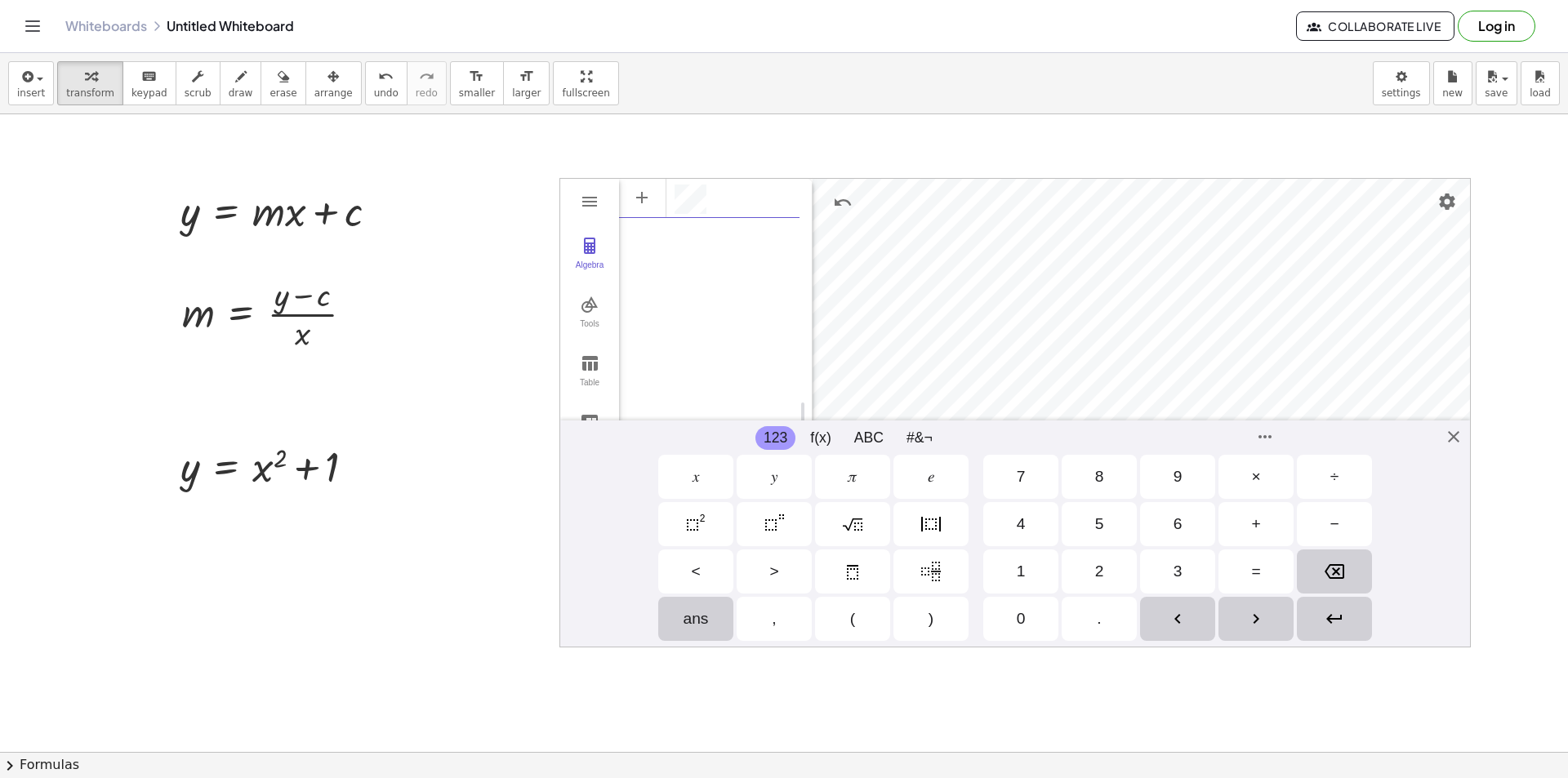
click at [724, 205] on div "******" at bounding box center [709, 196] width 181 height 36
click at [772, 482] on div "𝑦" at bounding box center [774, 477] width 7 height 20
click at [1265, 583] on div "=" at bounding box center [1255, 572] width 75 height 44
click at [704, 488] on div "𝑥" at bounding box center [695, 477] width 75 height 44
click at [713, 528] on div "Squared" at bounding box center [695, 524] width 75 height 44
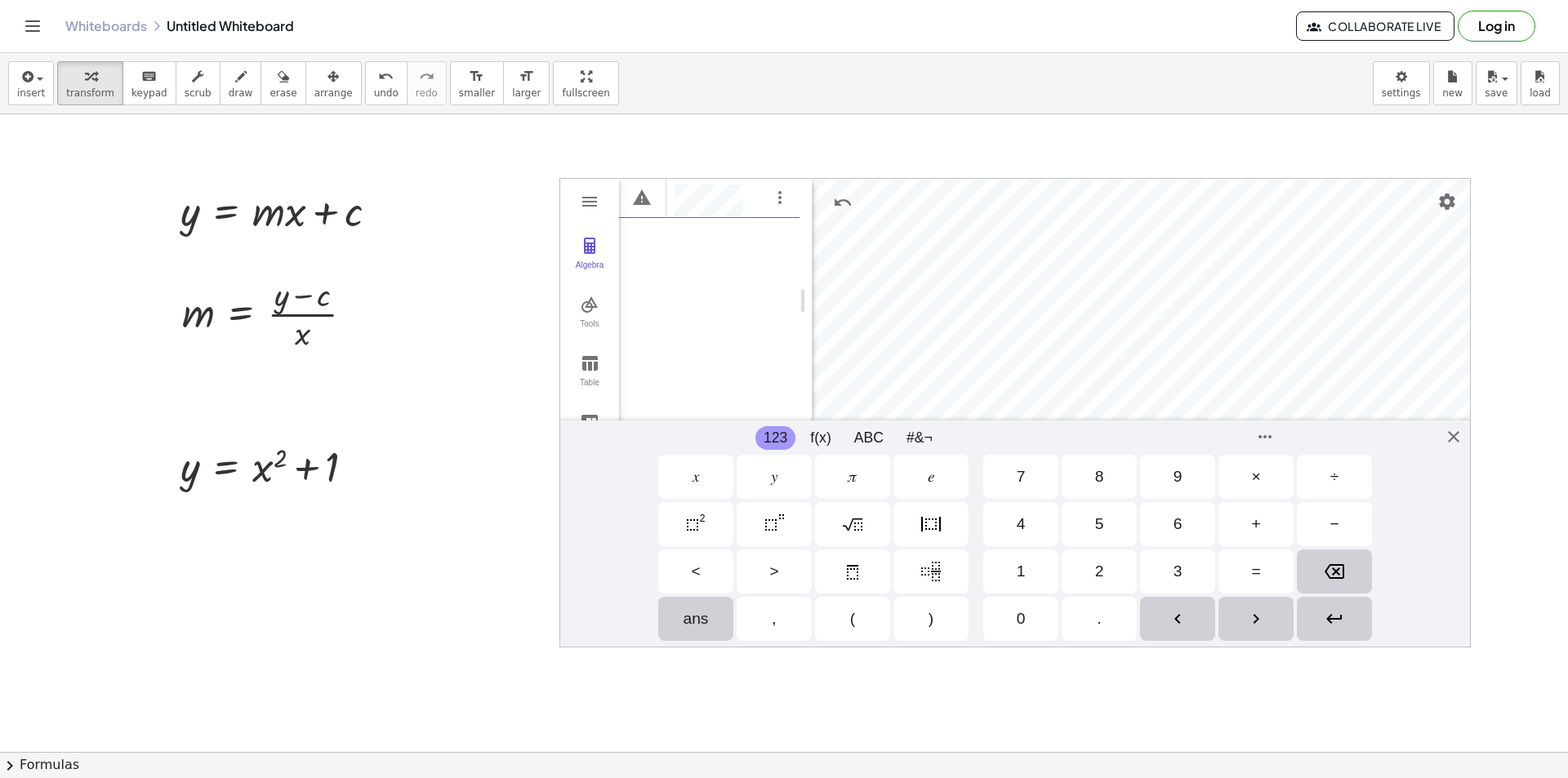
click at [1336, 531] on div "−" at bounding box center [1333, 524] width 9 height 20
click at [1095, 569] on div "2" at bounding box center [1098, 572] width 9 height 20
click at [1456, 437] on div "GeoGebra Graphing Calculator Clear All Open Save online Save to your computer S…" at bounding box center [1015, 413] width 911 height 470
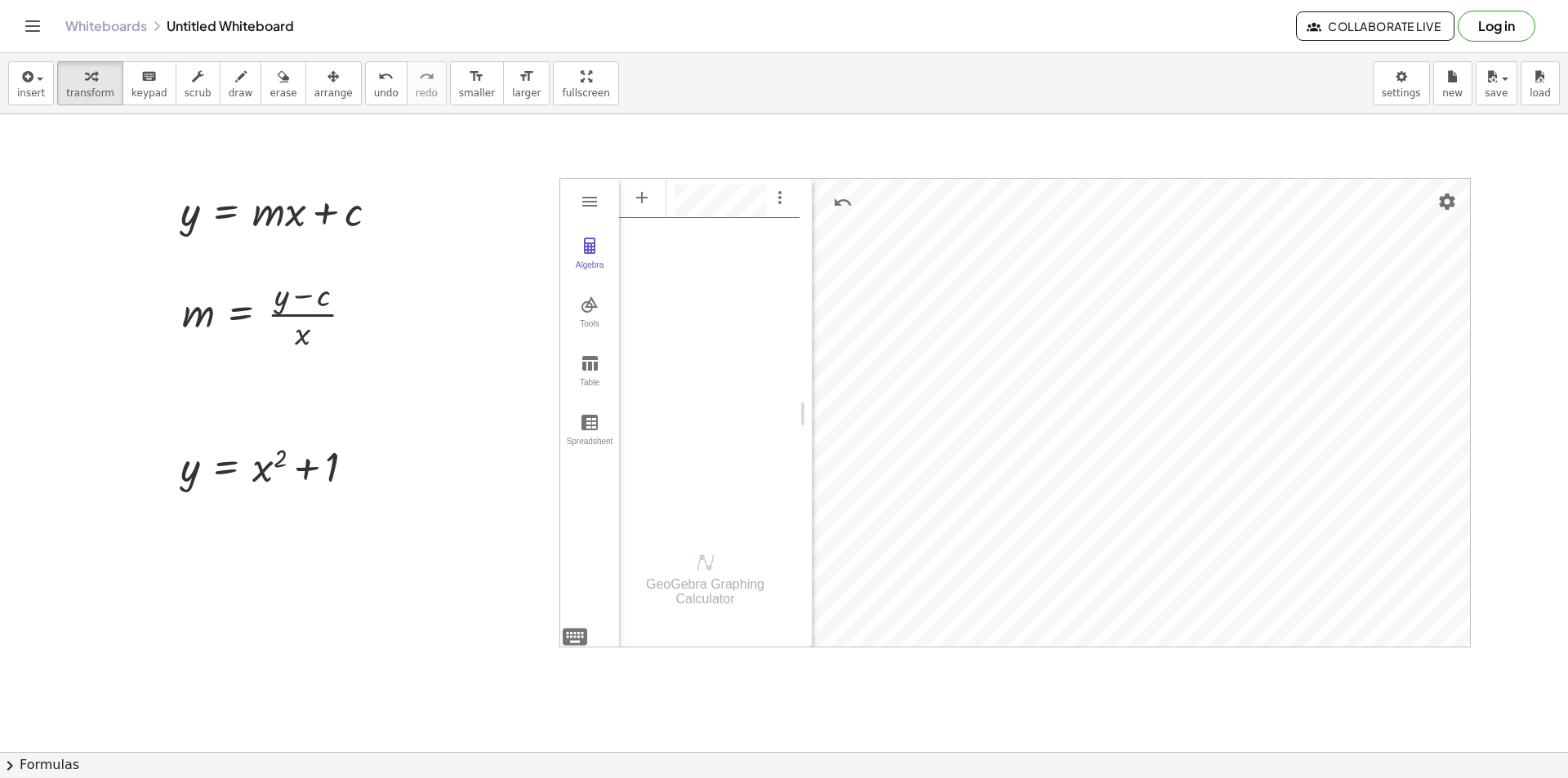
click at [725, 277] on div "******" at bounding box center [709, 353] width 181 height 352
click at [779, 199] on img "Options" at bounding box center [780, 197] width 20 height 20
click at [822, 205] on li "Table of values" at bounding box center [856, 201] width 170 height 26
click at [597, 263] on div "Algebra" at bounding box center [589, 272] width 52 height 23
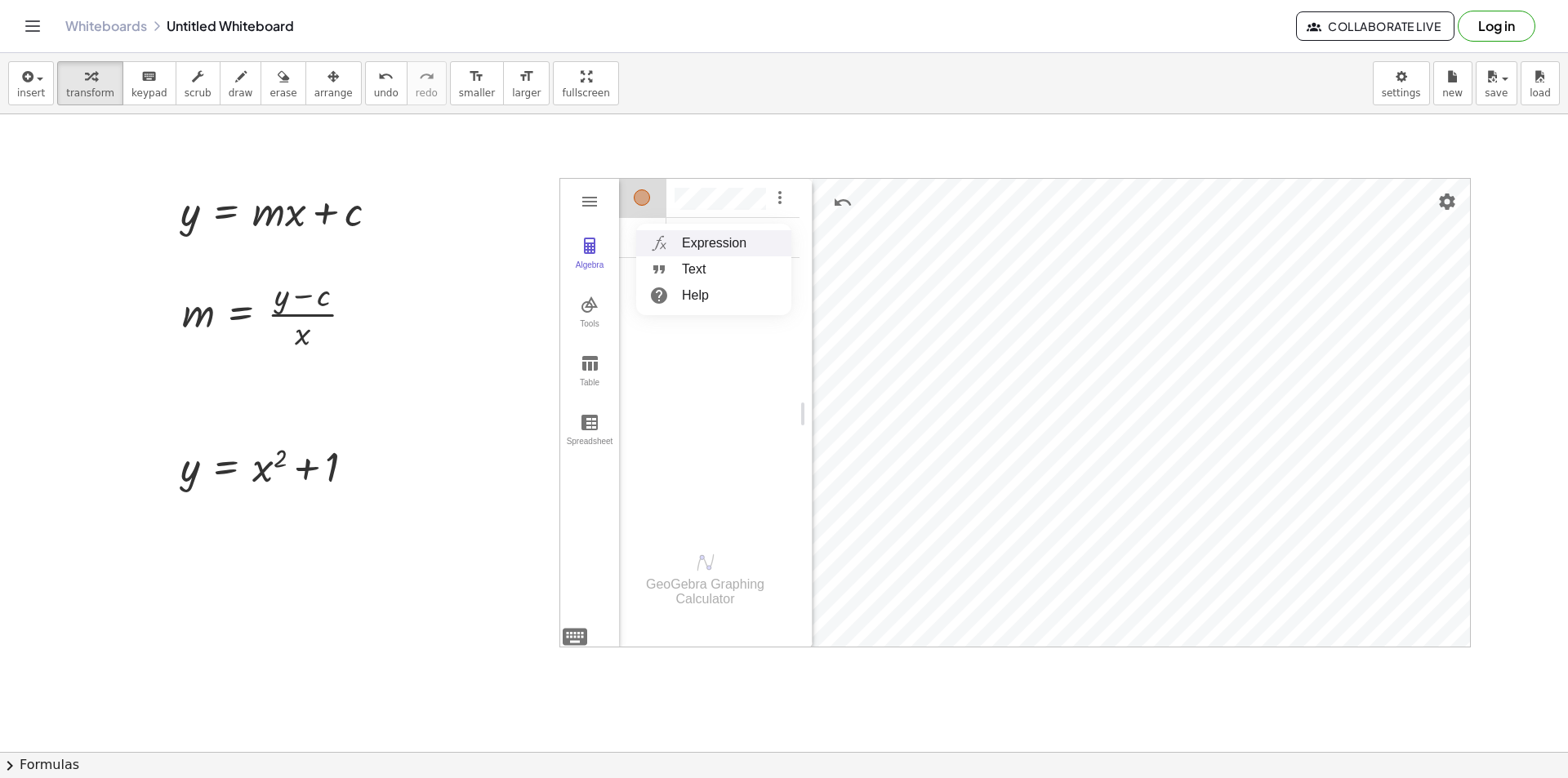
click at [739, 241] on li "Expression" at bounding box center [713, 243] width 155 height 26
click at [723, 241] on div "******" at bounding box center [736, 239] width 125 height 29
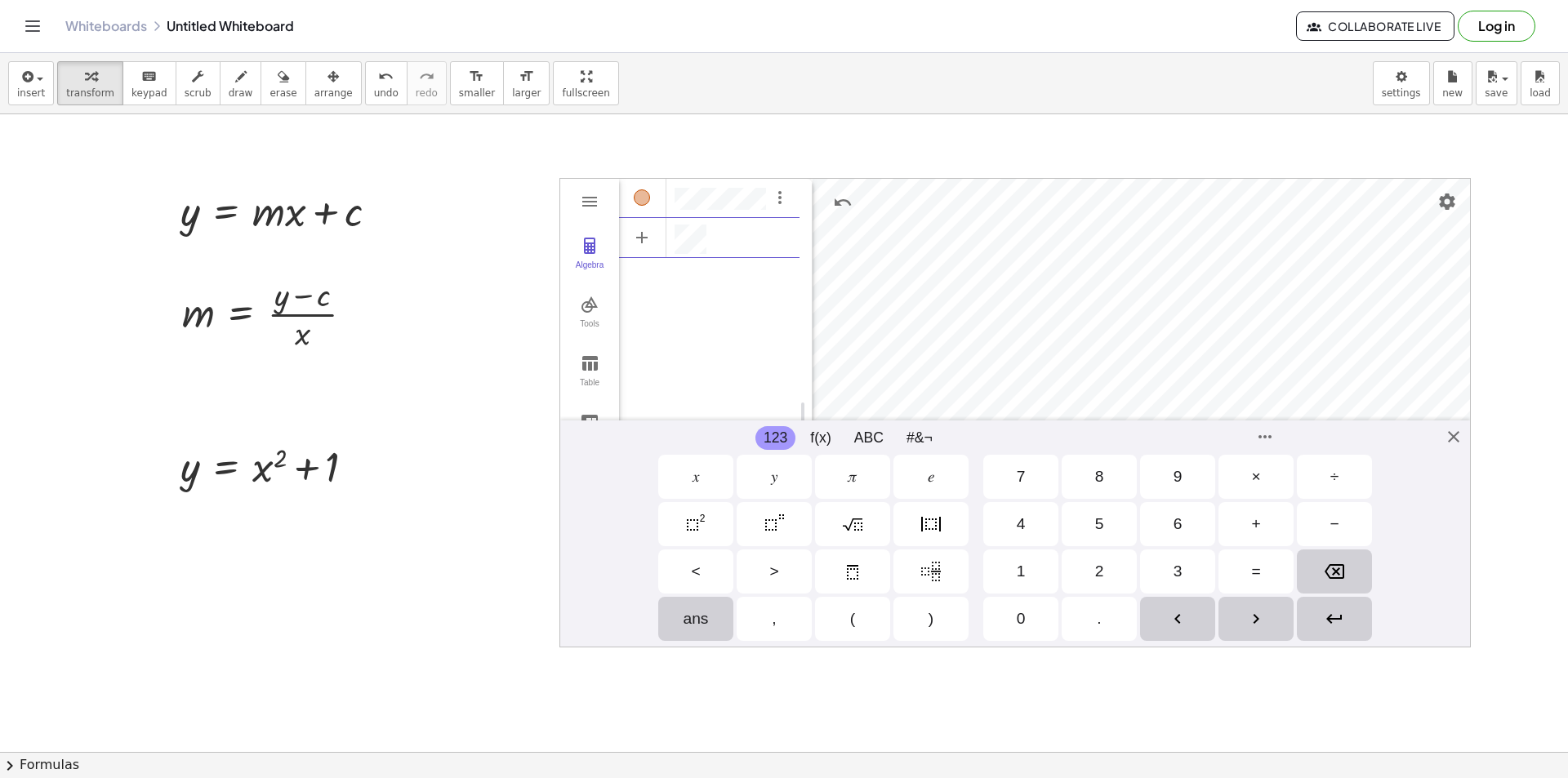
click at [563, 635] on div "GeoGebra Graphing Calculator Clear All Open Save online Save to your computer S…" at bounding box center [1015, 413] width 911 height 470
click at [771, 483] on div "𝑦" at bounding box center [774, 477] width 7 height 20
click at [1251, 568] on div "=" at bounding box center [1254, 572] width 9 height 20
click at [706, 529] on div "Squared" at bounding box center [695, 524] width 75 height 44
click at [736, 242] on div "******" at bounding box center [736, 240] width 125 height 31
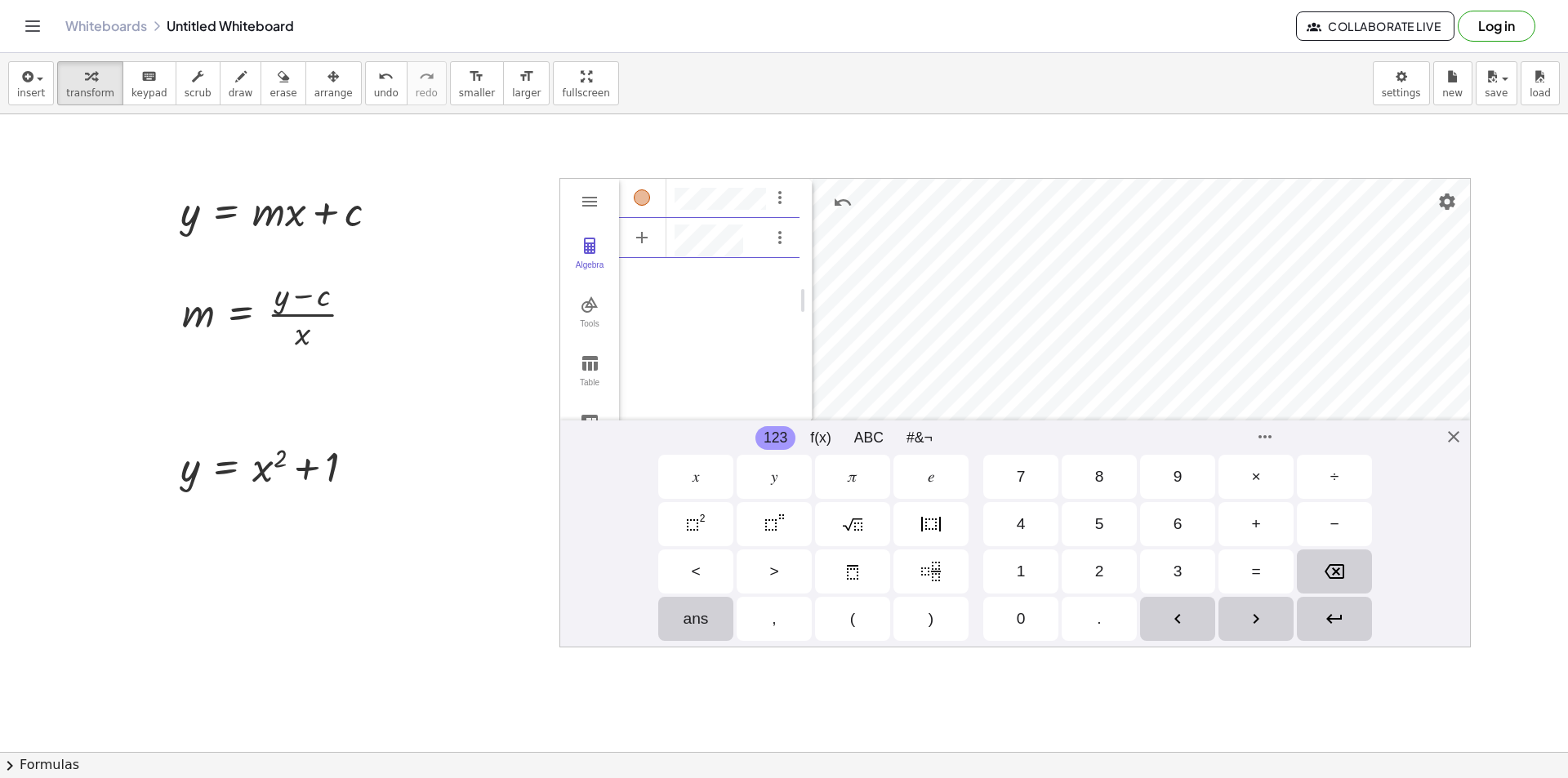
click at [692, 483] on div "𝑥" at bounding box center [695, 477] width 7 height 20
click at [705, 523] on img "Squared" at bounding box center [695, 524] width 20 height 20
click at [770, 236] on img "Options" at bounding box center [780, 238] width 20 height 20
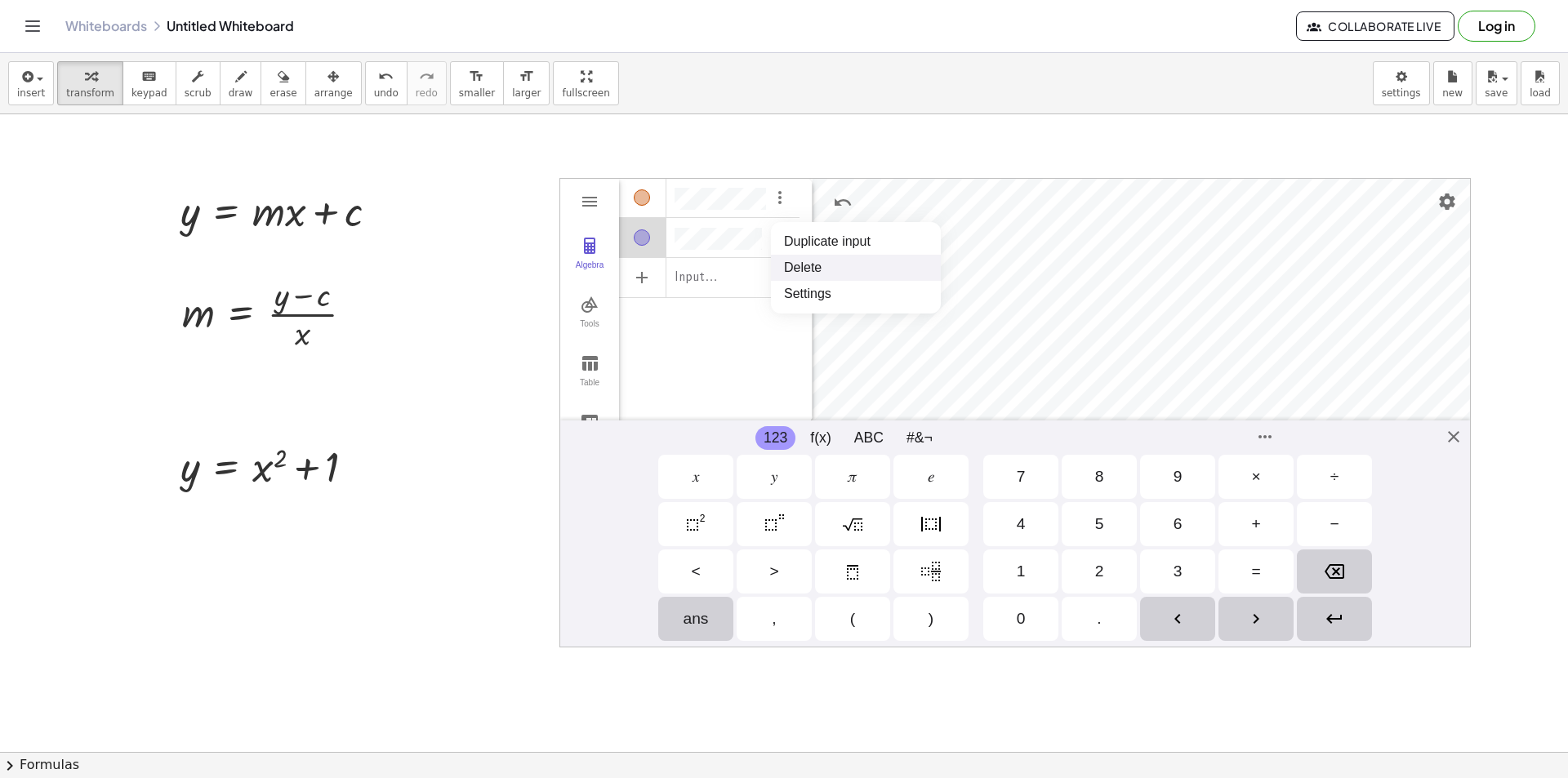
click at [793, 271] on li "Delete" at bounding box center [856, 267] width 170 height 26
click at [771, 482] on div "𝑦" at bounding box center [774, 477] width 7 height 20
drag, startPoint x: 726, startPoint y: 343, endPoint x: 717, endPoint y: 305, distance: 39.1
click at [726, 342] on div "Input… ****** GeoGebra Graphing Calculator" at bounding box center [709, 301] width 181 height 243
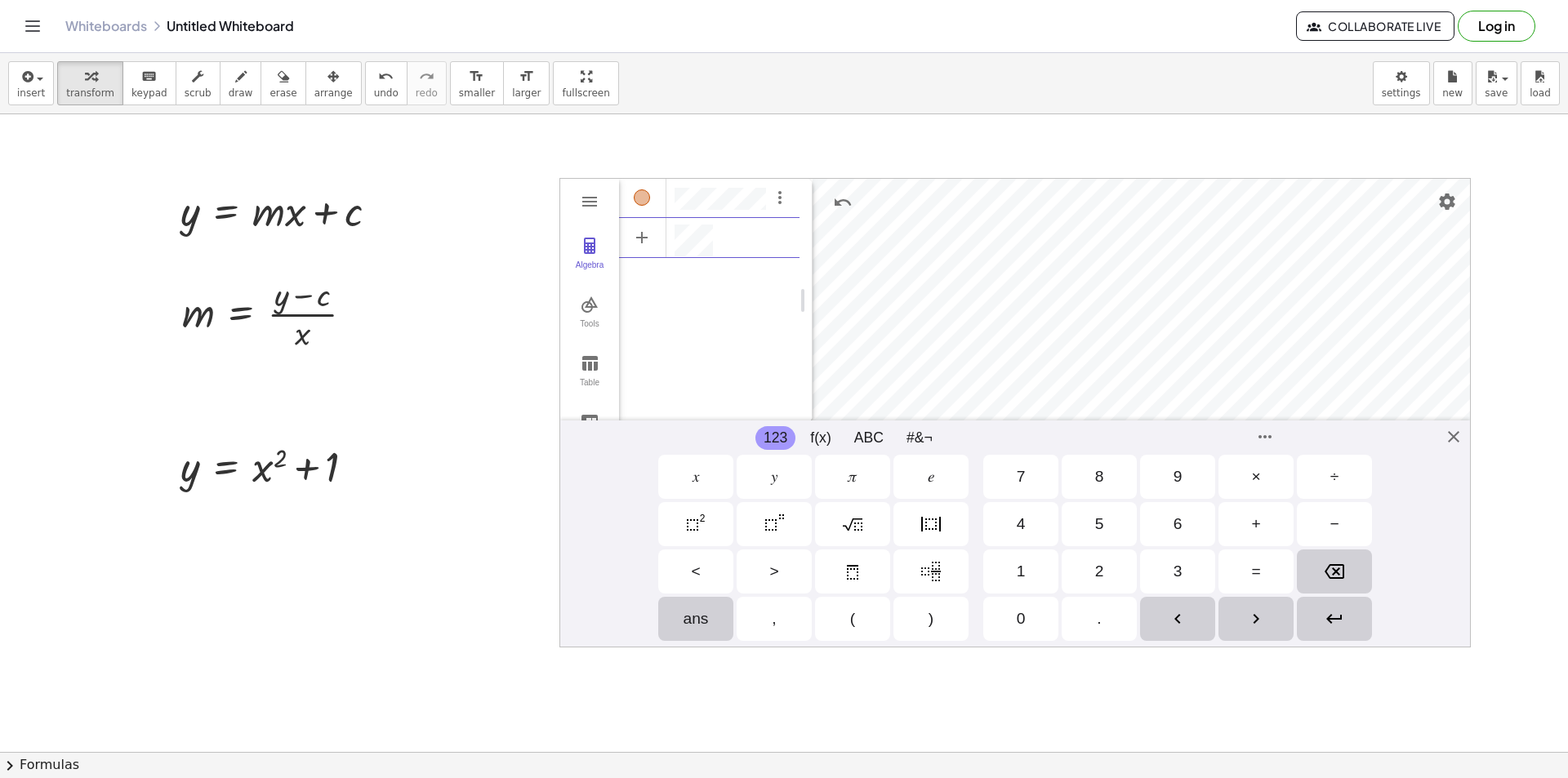
click at [783, 483] on div "𝑦" at bounding box center [773, 477] width 75 height 44
click at [710, 532] on div "Squared" at bounding box center [695, 524] width 75 height 44
click at [1249, 517] on div "+" at bounding box center [1255, 524] width 75 height 44
click at [690, 477] on div "𝑥" at bounding box center [695, 477] width 75 height 44
click at [703, 517] on img "Squared" at bounding box center [695, 524] width 20 height 20
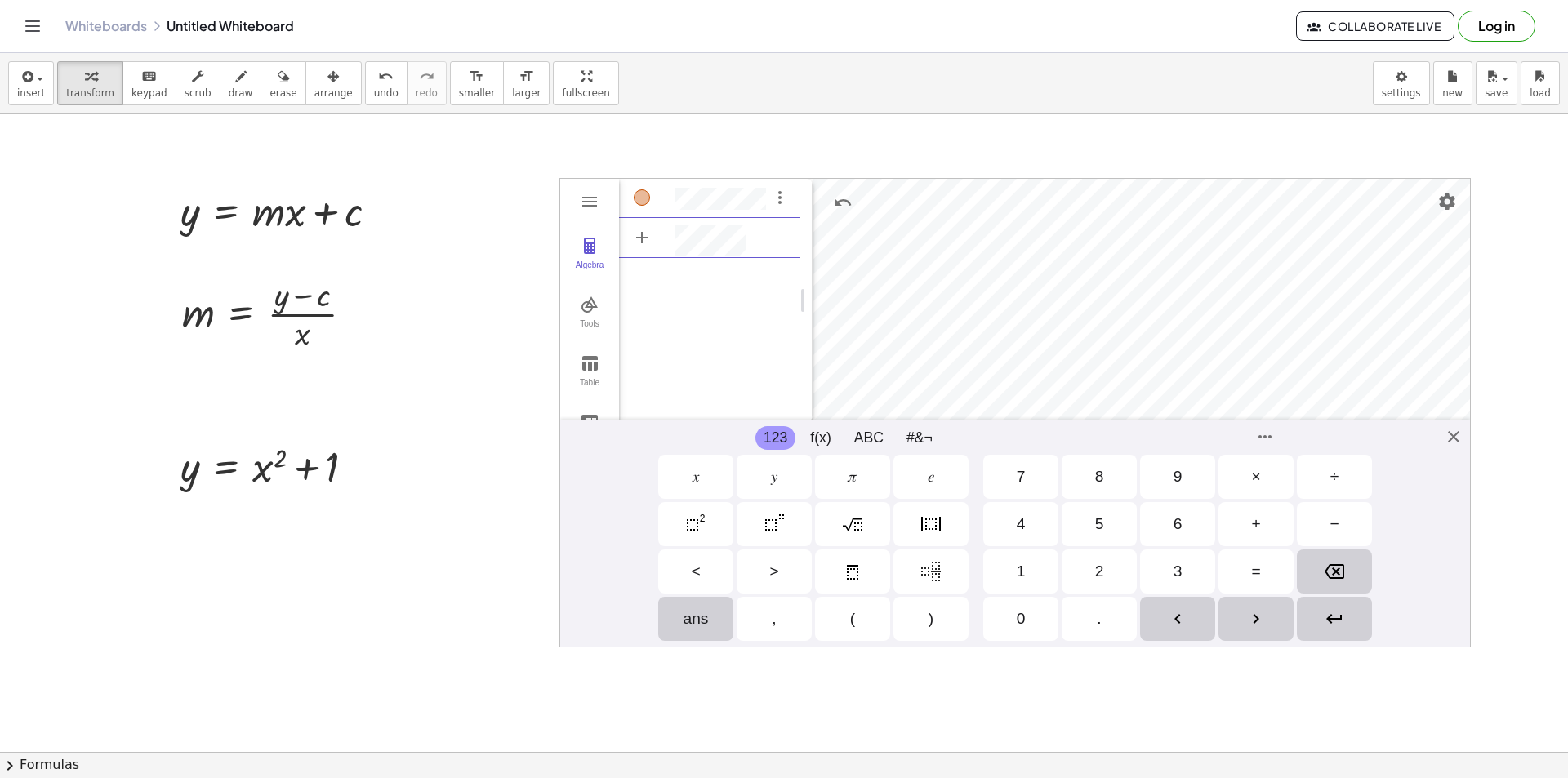
click at [1251, 571] on div "=" at bounding box center [1254, 572] width 9 height 20
click at [1012, 569] on div "1" at bounding box center [1020, 572] width 75 height 44
click at [1077, 563] on div "2" at bounding box center [1098, 572] width 75 height 44
click at [1330, 574] on img "Backspace" at bounding box center [1334, 572] width 20 height 20
click at [1329, 574] on img "Backspace" at bounding box center [1334, 572] width 20 height 20
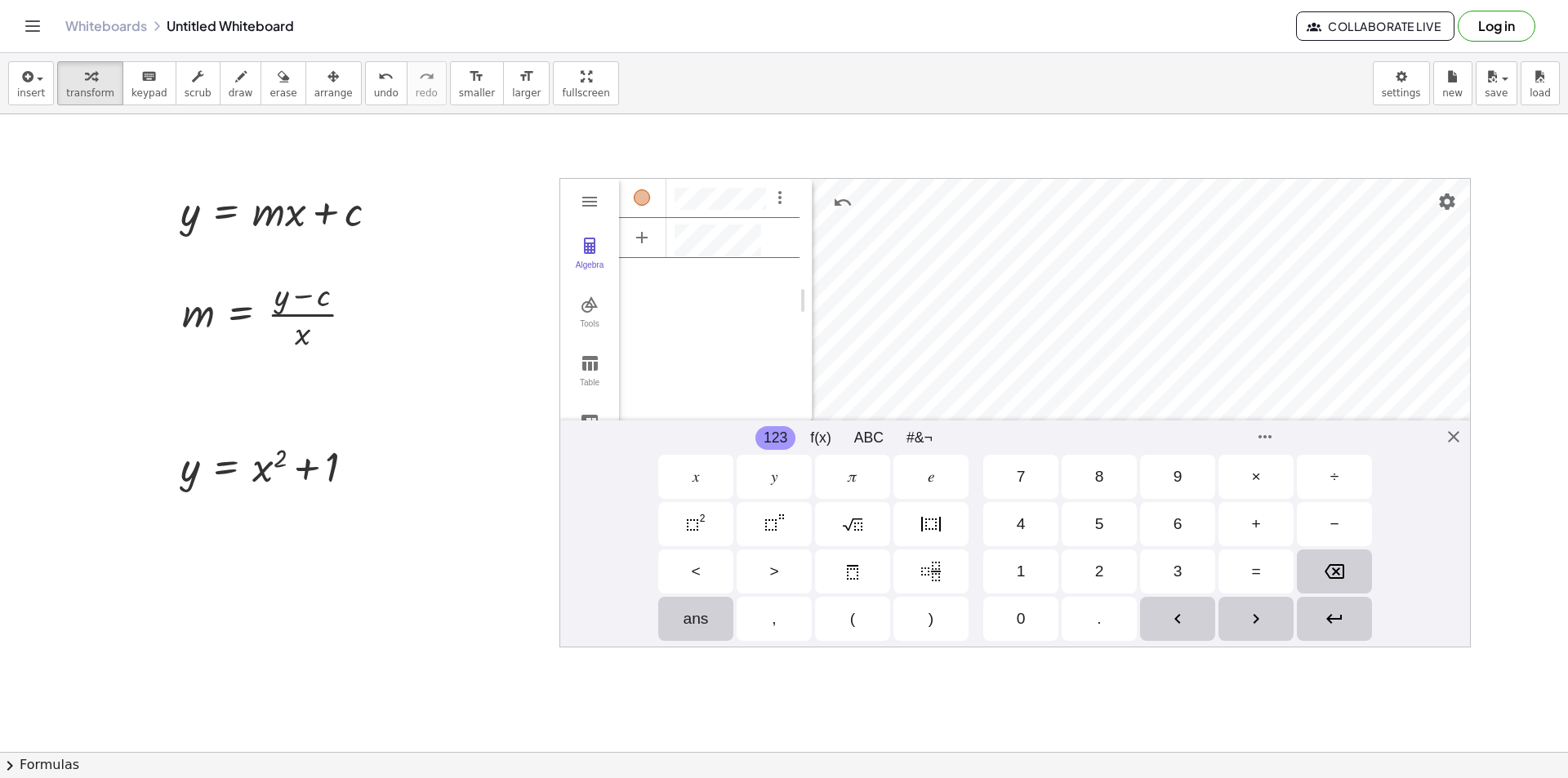
click at [1183, 480] on div "9" at bounding box center [1177, 477] width 75 height 44
click at [1457, 437] on div "GeoGebra Graphing Calculator Clear All Open Save online Save to your computer S…" at bounding box center [1015, 413] width 911 height 470
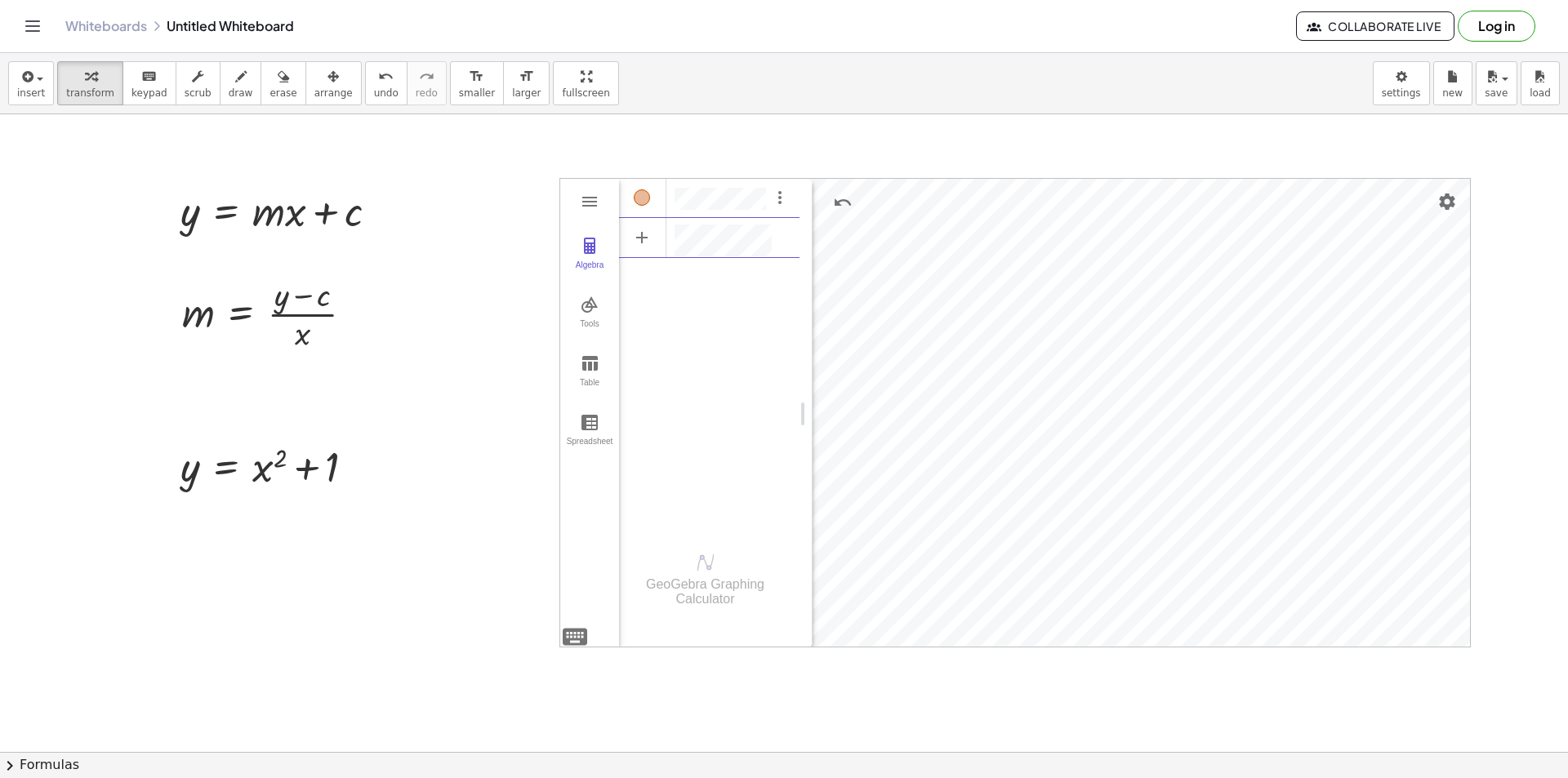
click at [662, 382] on div "******" at bounding box center [709, 353] width 181 height 352
click at [707, 429] on div "******" at bounding box center [709, 353] width 181 height 352
click at [768, 393] on div "******" at bounding box center [709, 353] width 181 height 352
click at [693, 286] on li "Expression" at bounding box center [713, 282] width 155 height 26
click at [587, 635] on div "GeoGebra Graphing Calculator Clear All Open Save online Save to your computer S…" at bounding box center [1015, 413] width 911 height 470
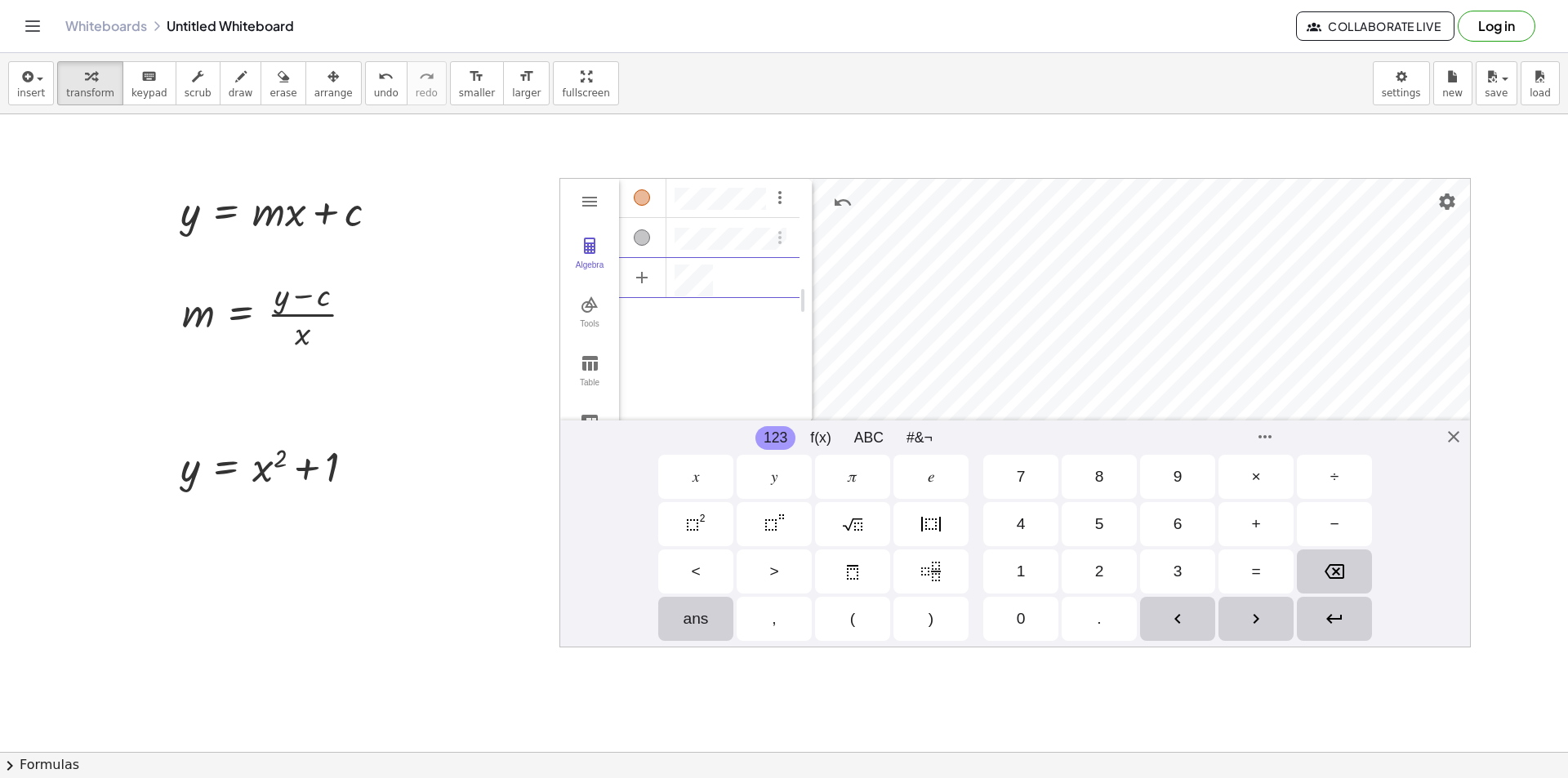
click at [773, 480] on div "𝑦" at bounding box center [774, 477] width 7 height 20
click at [1264, 574] on div "=" at bounding box center [1255, 572] width 75 height 44
click at [704, 477] on div "𝑥" at bounding box center [695, 477] width 75 height 44
click at [769, 521] on img "Power" at bounding box center [774, 524] width 20 height 20
click at [1257, 523] on div "+" at bounding box center [1254, 524] width 9 height 20
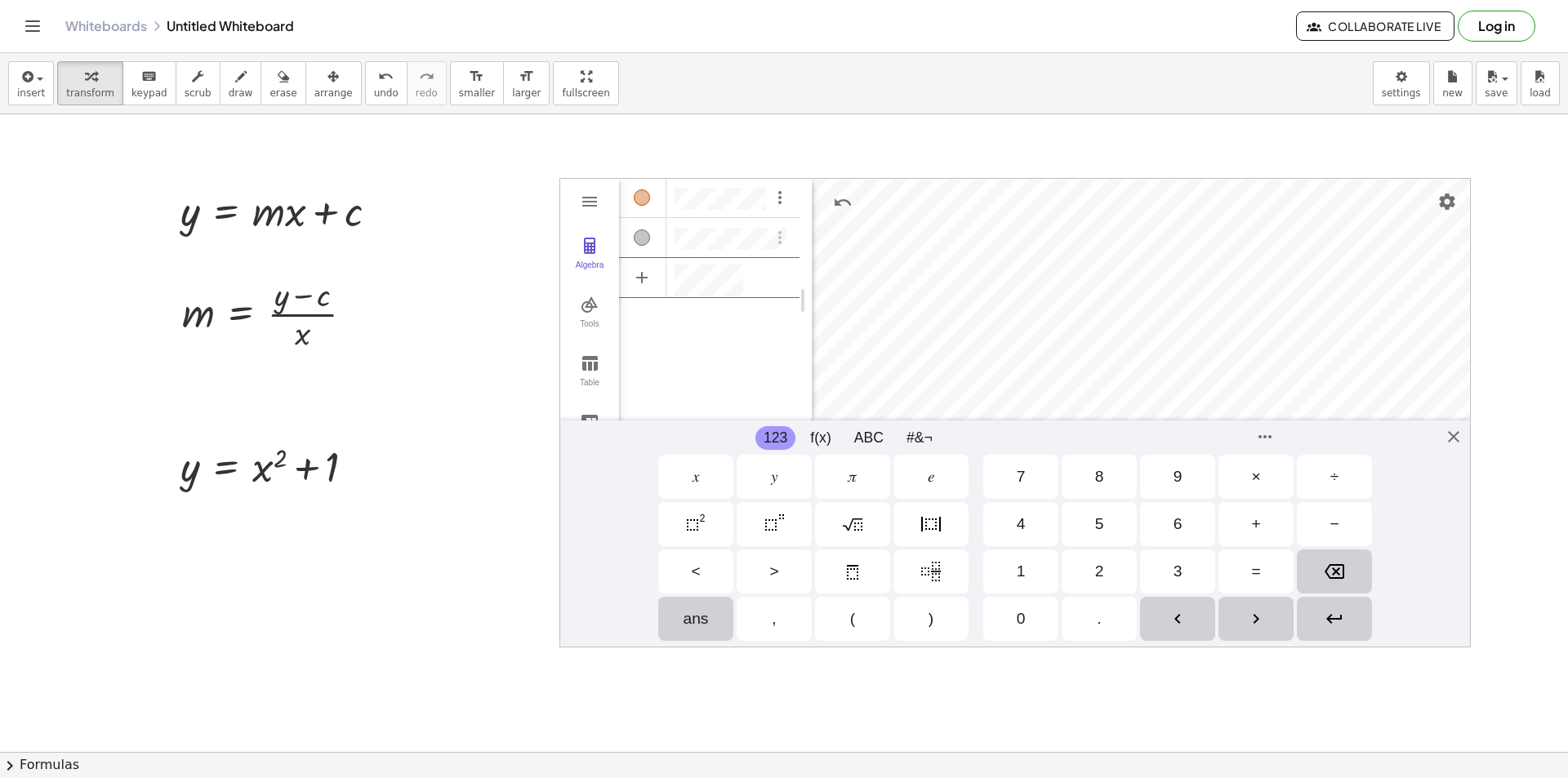
click at [1334, 572] on img "Backspace" at bounding box center [1334, 572] width 20 height 20
click at [779, 481] on div "𝑦" at bounding box center [773, 477] width 75 height 44
click at [1326, 569] on img "Backspace" at bounding box center [1334, 572] width 20 height 20
click at [751, 273] on div "Algebra" at bounding box center [709, 276] width 181 height 36
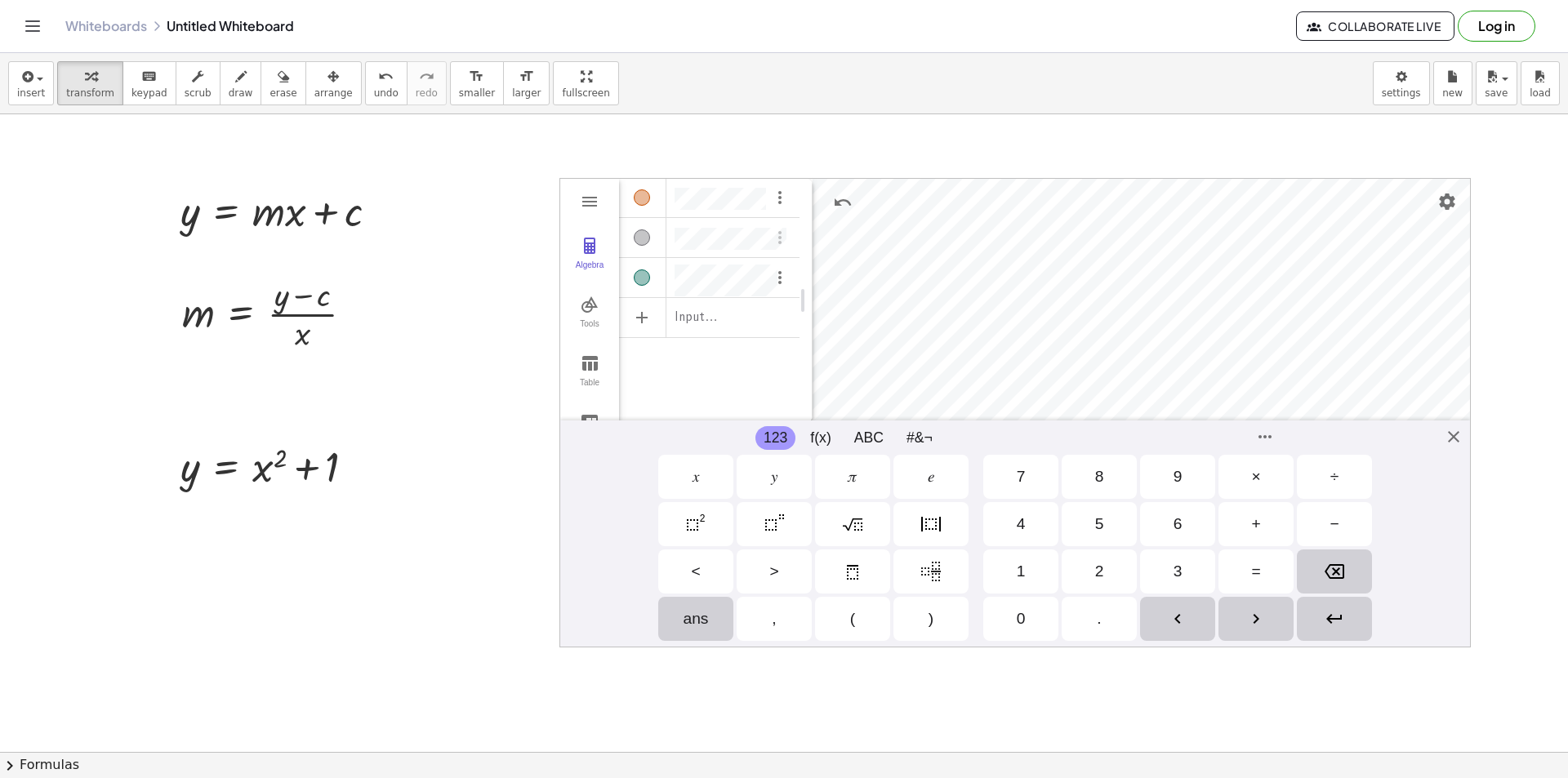
click at [1102, 475] on div "8" at bounding box center [1098, 477] width 9 height 20
click at [1267, 523] on div "+" at bounding box center [1255, 524] width 75 height 44
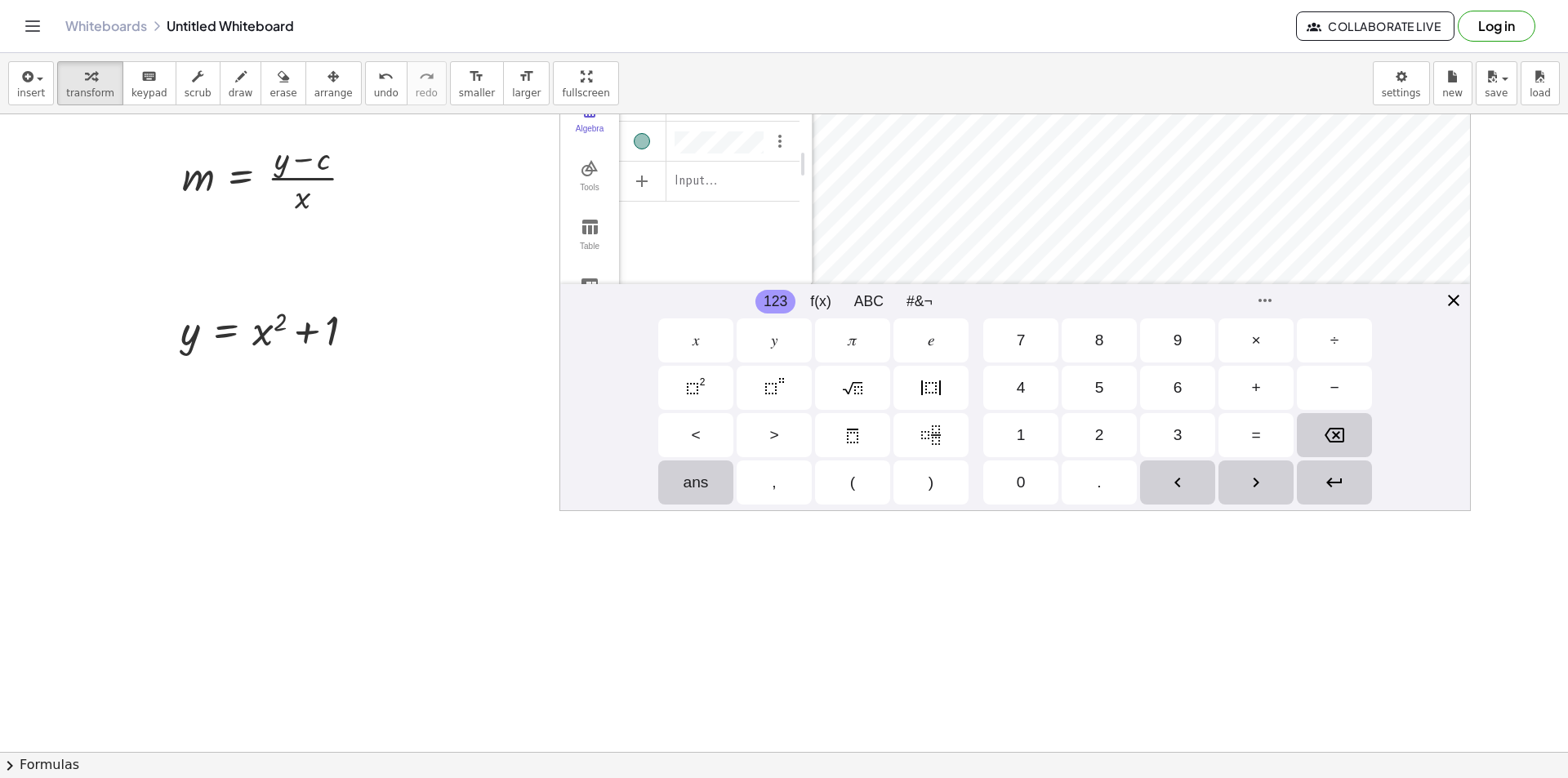
click at [1444, 303] on div "GeoGebra Graphing Calculator Clear All Open Save online Save to your computer S…" at bounding box center [1015, 277] width 911 height 470
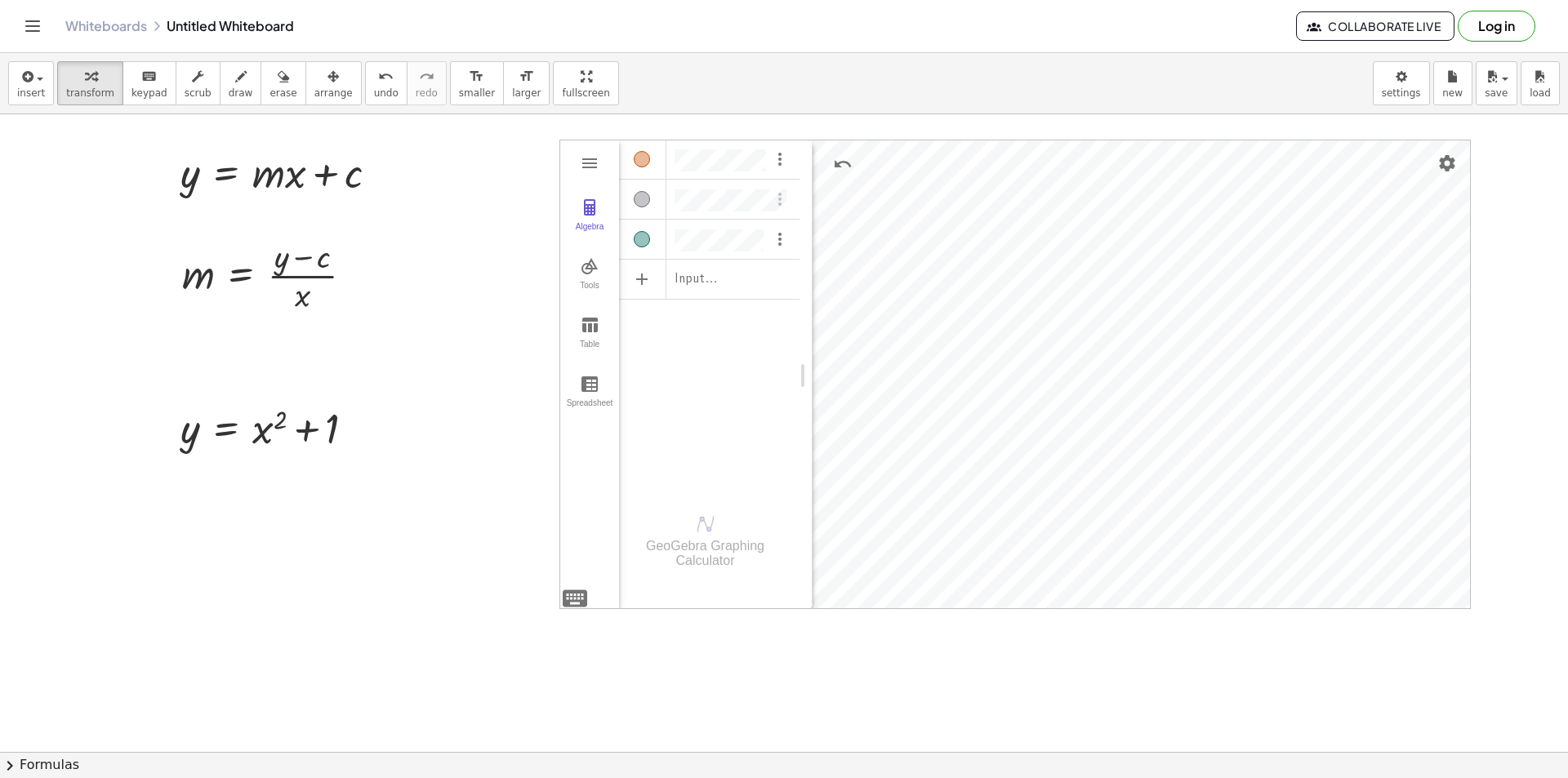
scroll to position [0, 0]
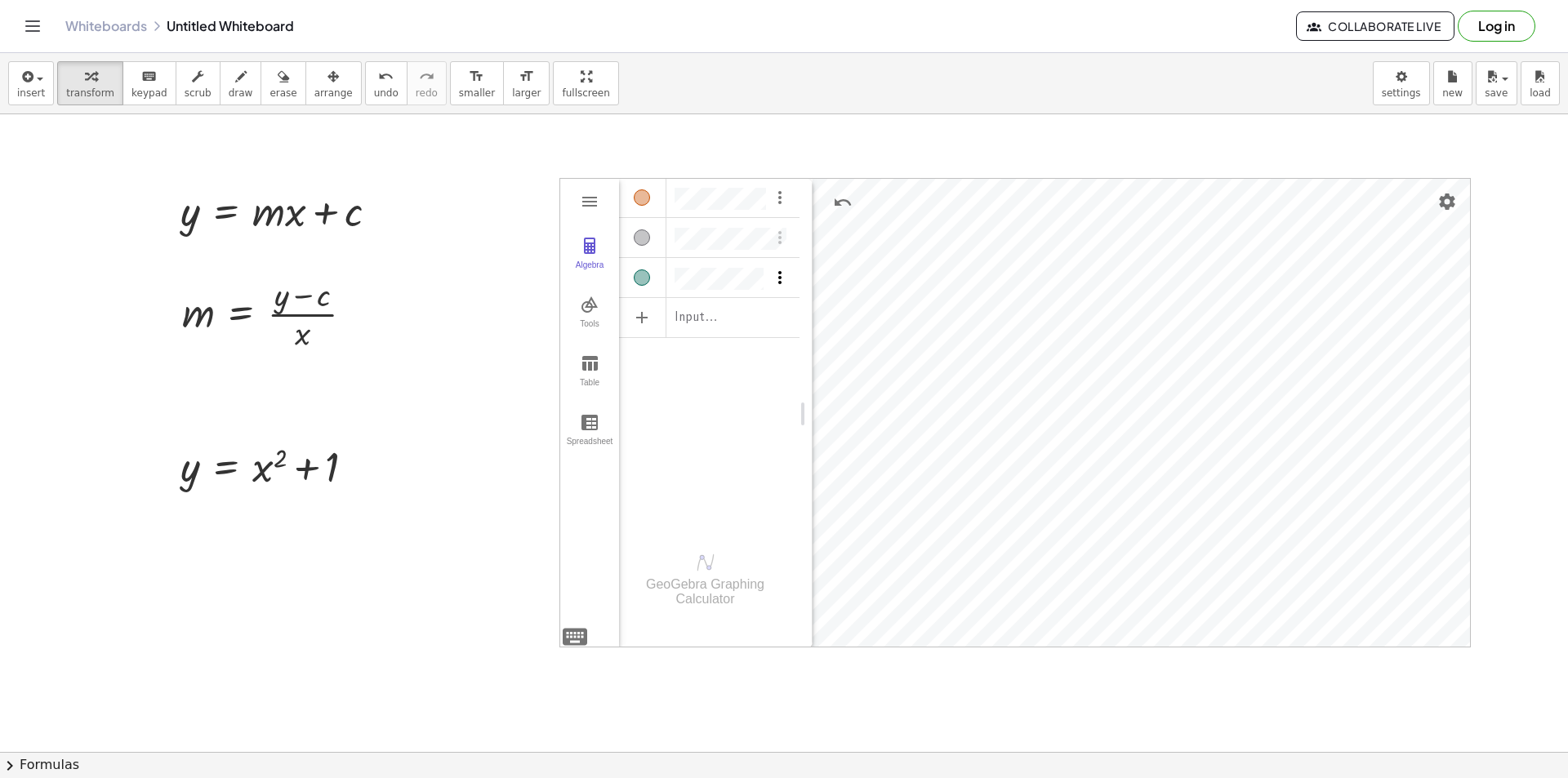
click at [783, 278] on img "Options" at bounding box center [780, 278] width 20 height 20
click at [841, 286] on li "Table of values" at bounding box center [856, 281] width 170 height 26
click at [604, 257] on button "Algebra" at bounding box center [590, 254] width 59 height 59
click at [728, 327] on li "Expression" at bounding box center [713, 322] width 155 height 26
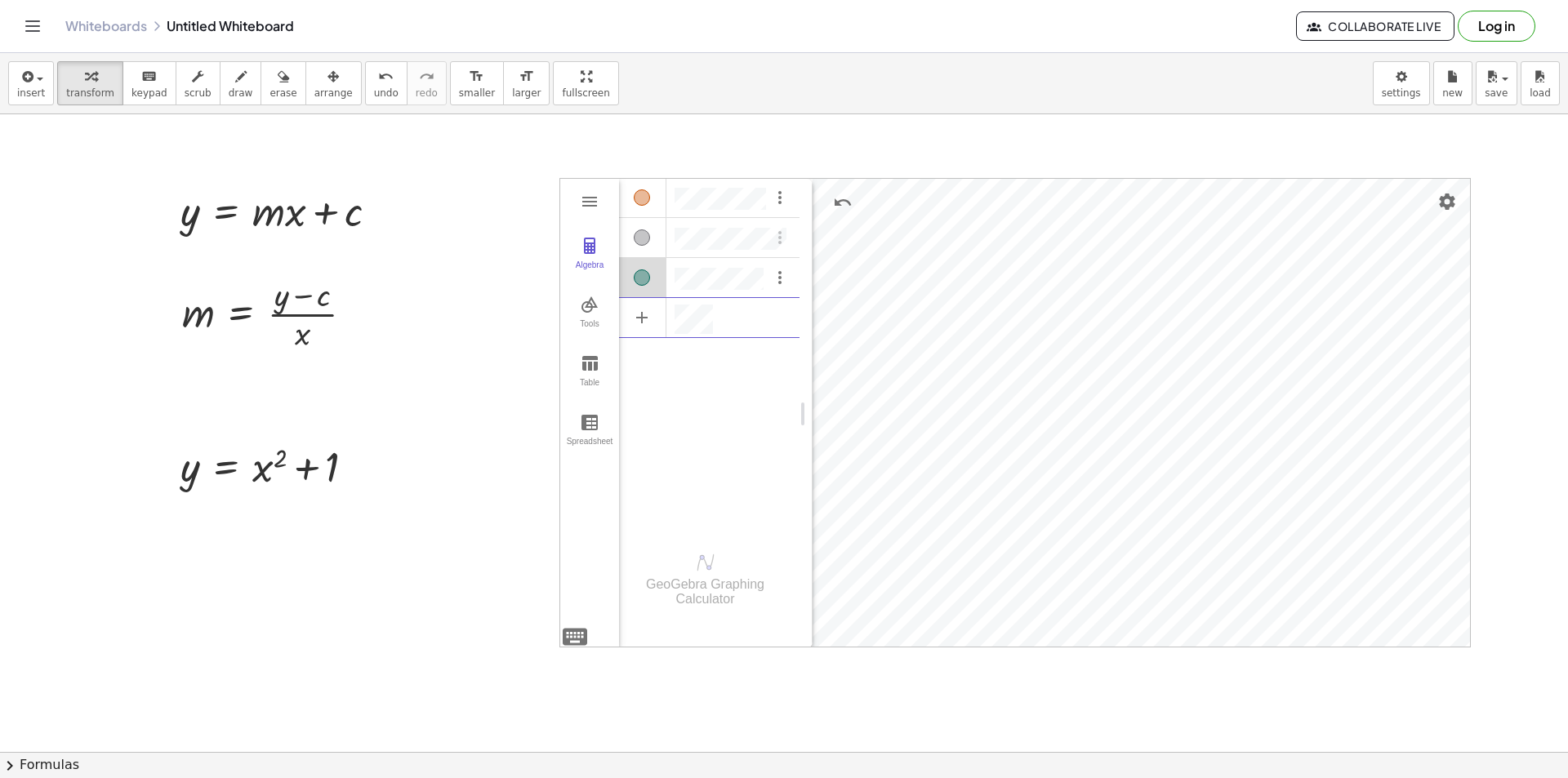
scroll to position [94, 6]
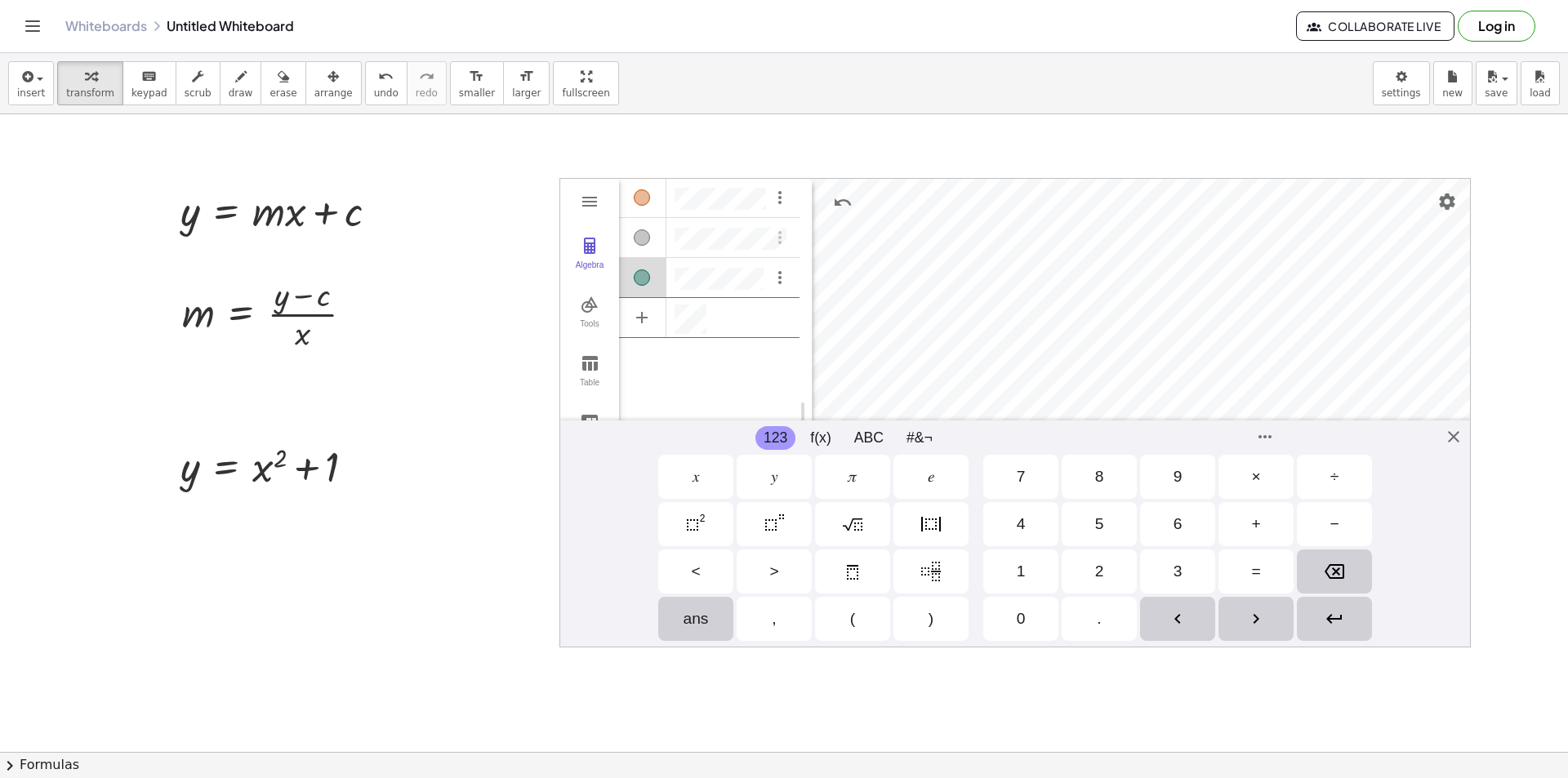
click at [577, 632] on div "GeoGebra Graphing Calculator Clear All Open Save online Save to your computer S…" at bounding box center [1015, 413] width 911 height 470
click at [771, 482] on div "𝑦" at bounding box center [774, 477] width 7 height 20
click at [1261, 574] on div "=" at bounding box center [1255, 572] width 75 height 44
click at [717, 477] on div "𝑥" at bounding box center [695, 477] width 75 height 44
click at [1459, 437] on div "GeoGebra Graphing Calculator Clear All Open Save online Save to your computer S…" at bounding box center [1015, 413] width 911 height 470
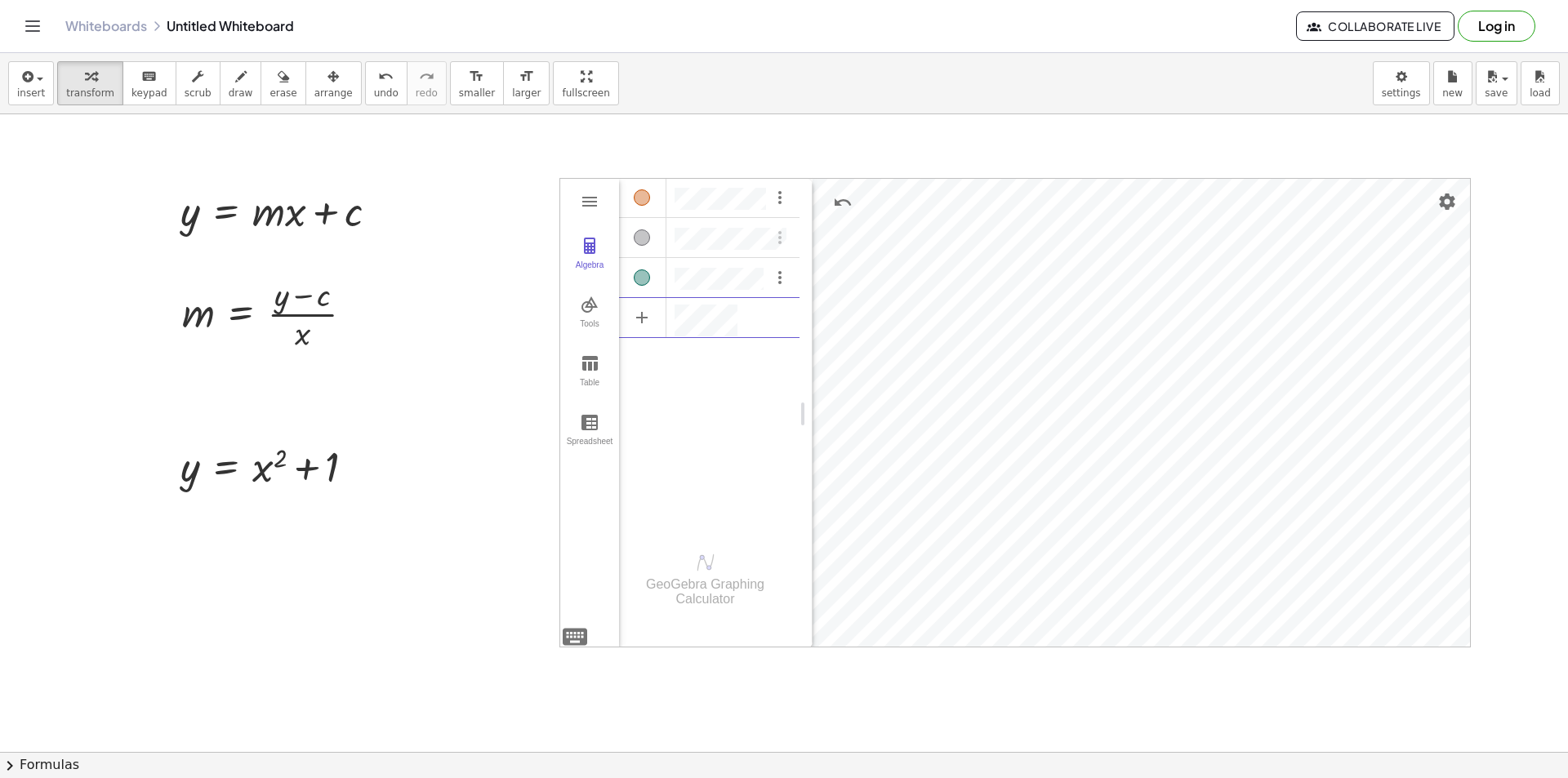
click at [718, 459] on div "******" at bounding box center [709, 353] width 181 height 352
click at [781, 329] on div "******" at bounding box center [736, 320] width 125 height 31
click at [1453, 199] on img "Settings" at bounding box center [1446, 202] width 20 height 20
drag, startPoint x: 805, startPoint y: 413, endPoint x: 517, endPoint y: 446, distance: 289.9
click at [1446, 201] on img "Settings" at bounding box center [1446, 202] width 20 height 20
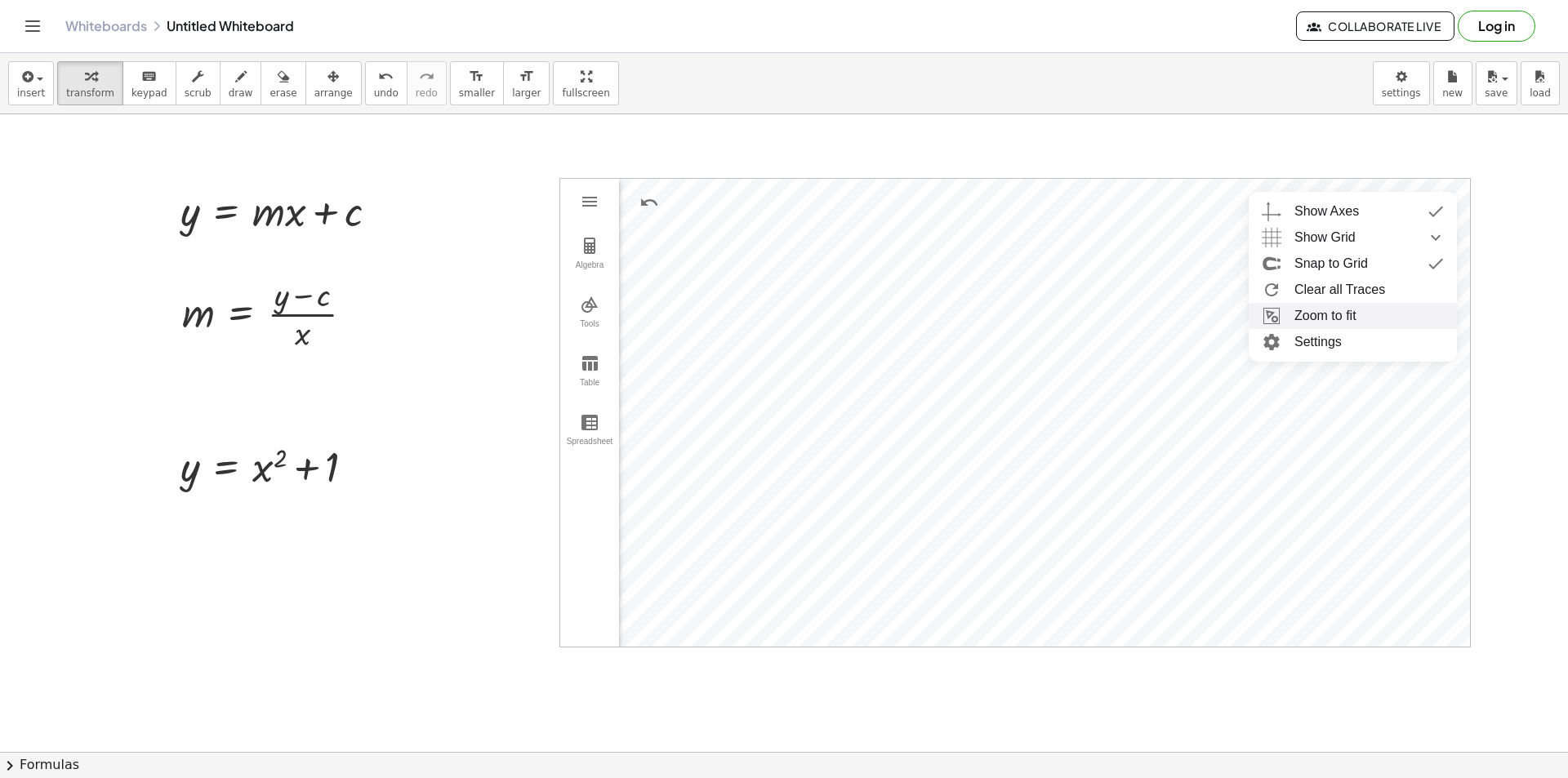
click at [1365, 323] on li "Zoom to fit" at bounding box center [1352, 316] width 208 height 26
click at [593, 203] on img "Graphing Calculator" at bounding box center [590, 202] width 20 height 20
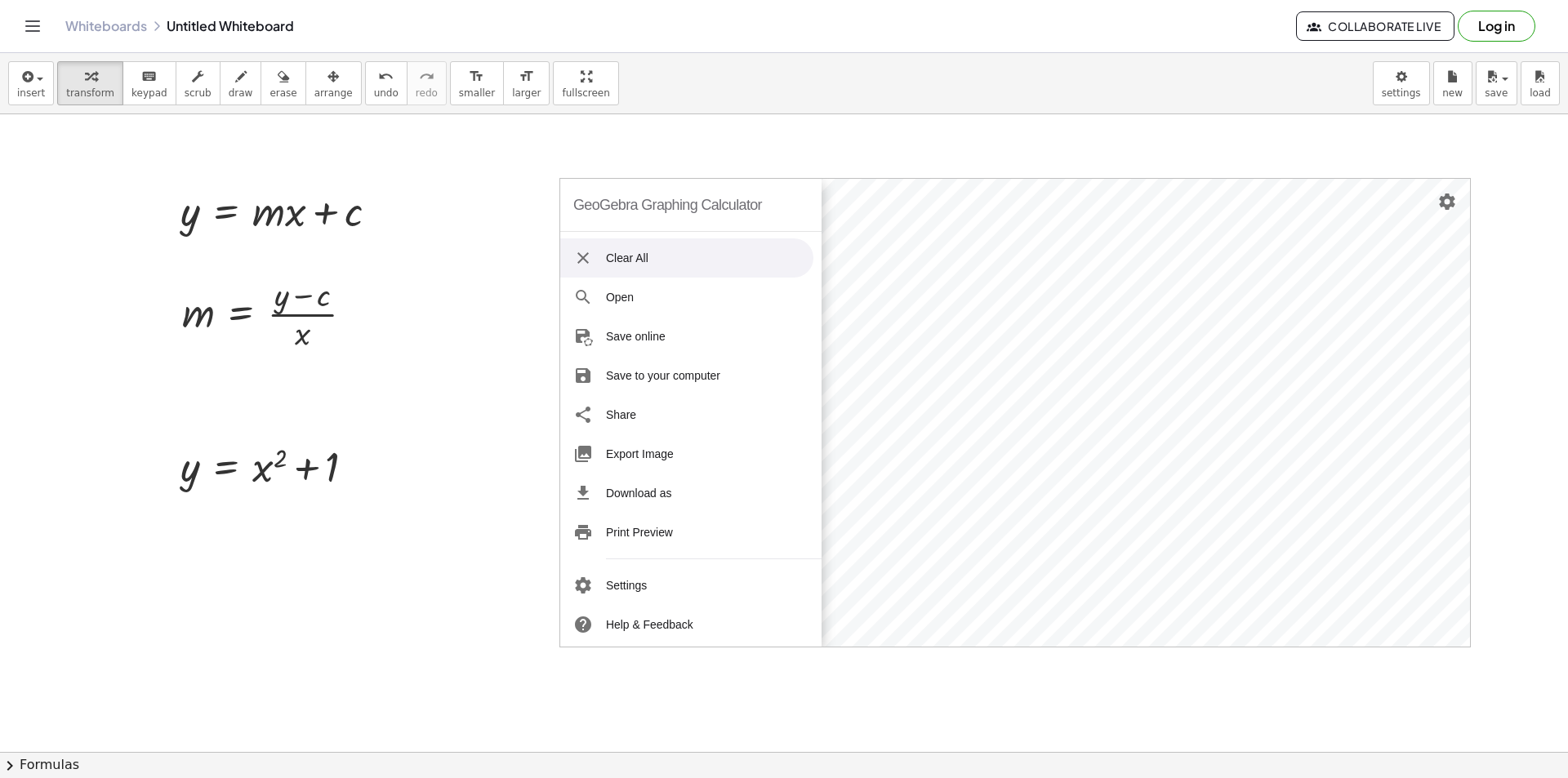
click at [597, 259] on li "Clear All" at bounding box center [687, 258] width 253 height 39
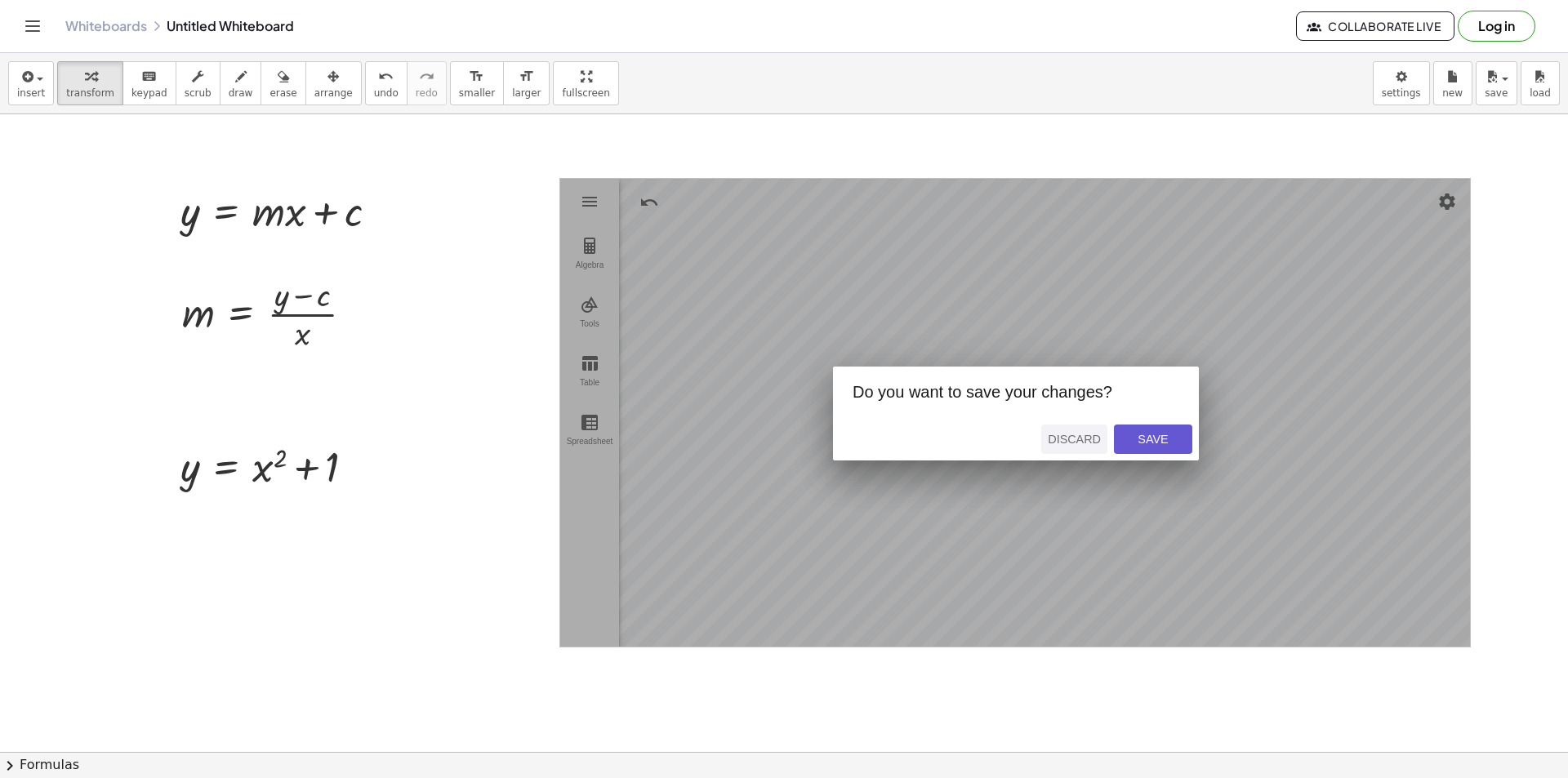
click at [1082, 442] on div "Discard" at bounding box center [1074, 439] width 53 height 13
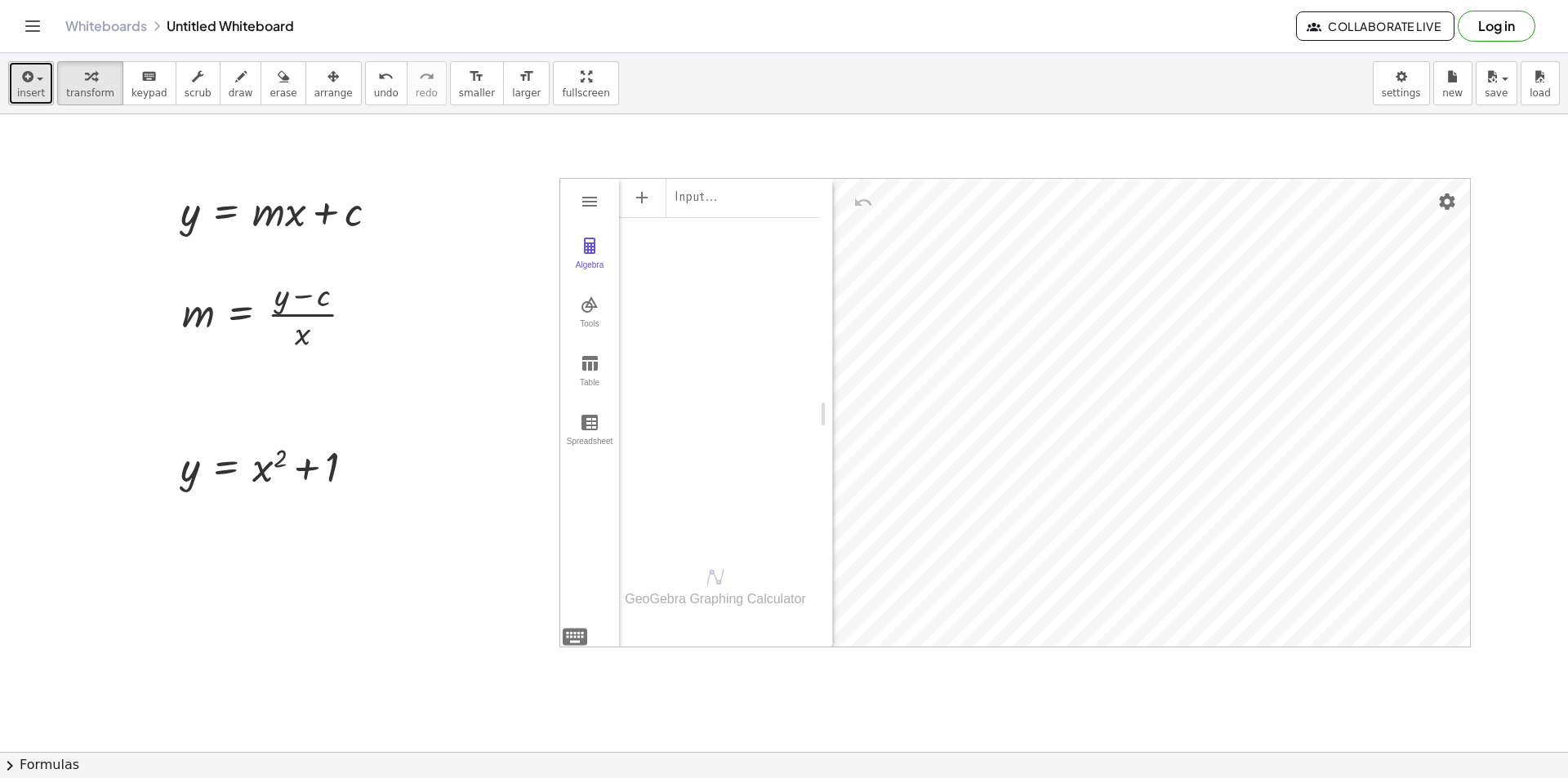
click at [20, 88] on span "insert" at bounding box center [30, 93] width 28 height 11
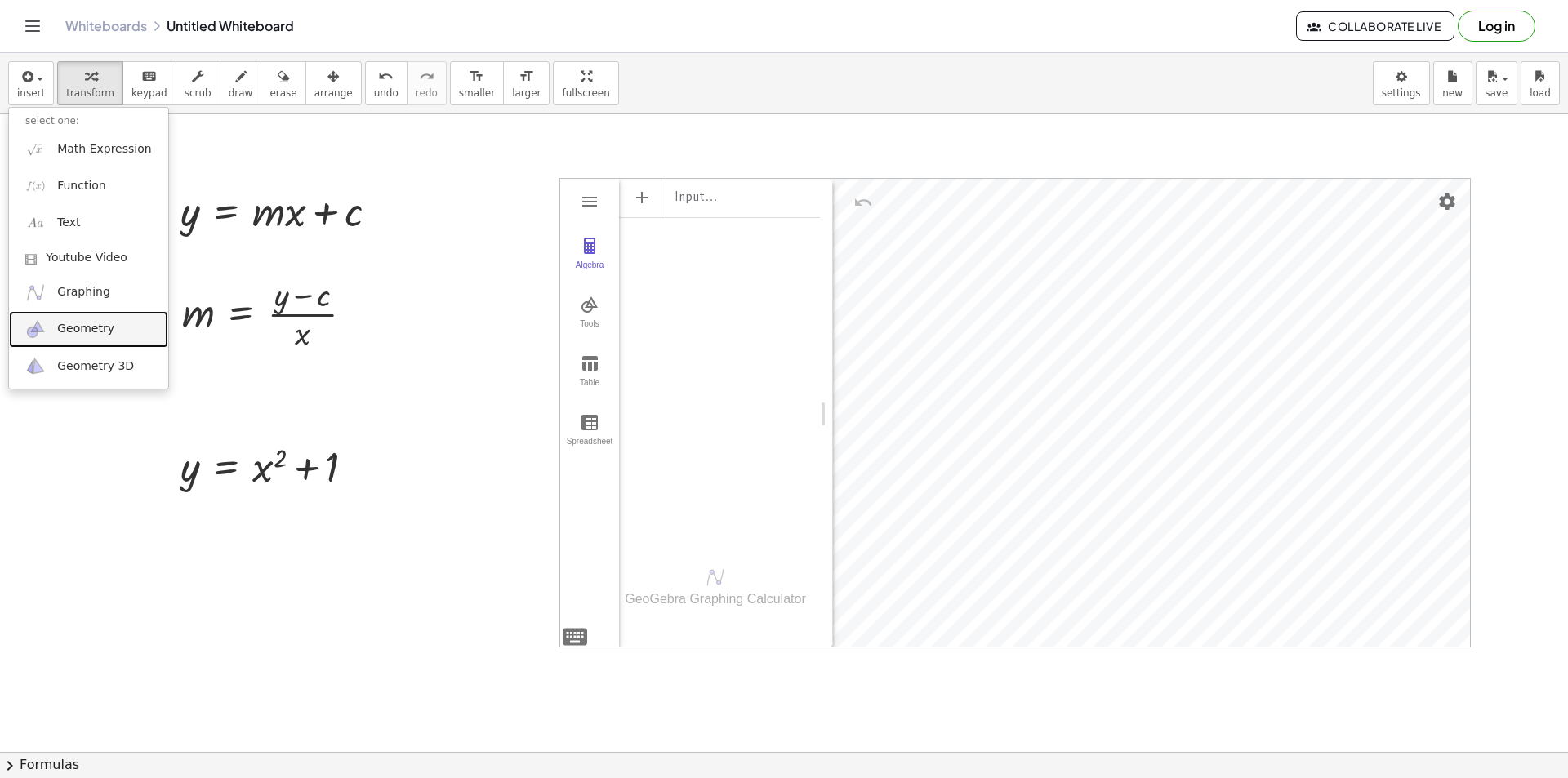
click at [86, 343] on link "Geometry" at bounding box center [87, 329] width 159 height 37
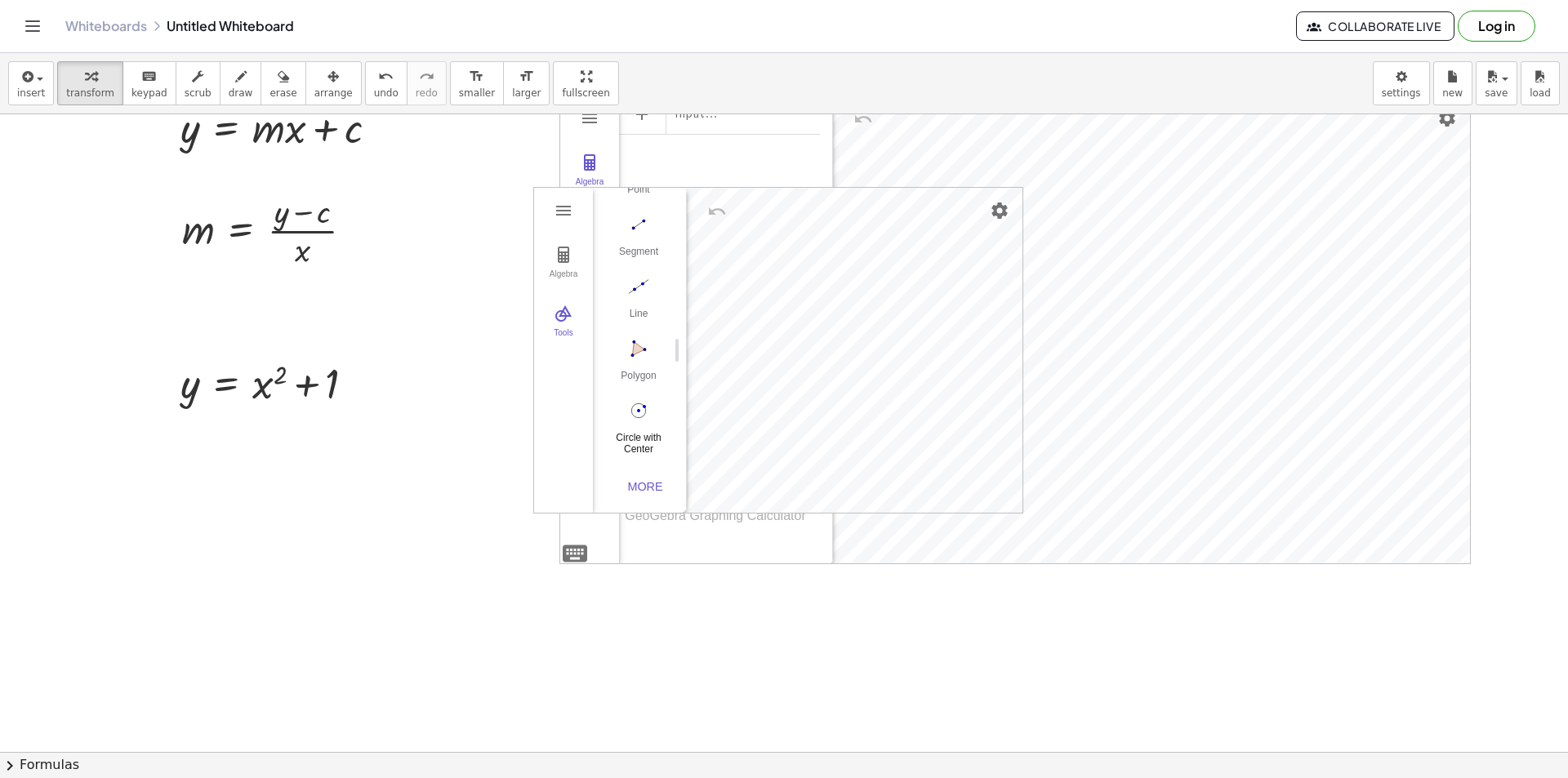
scroll to position [136, 0]
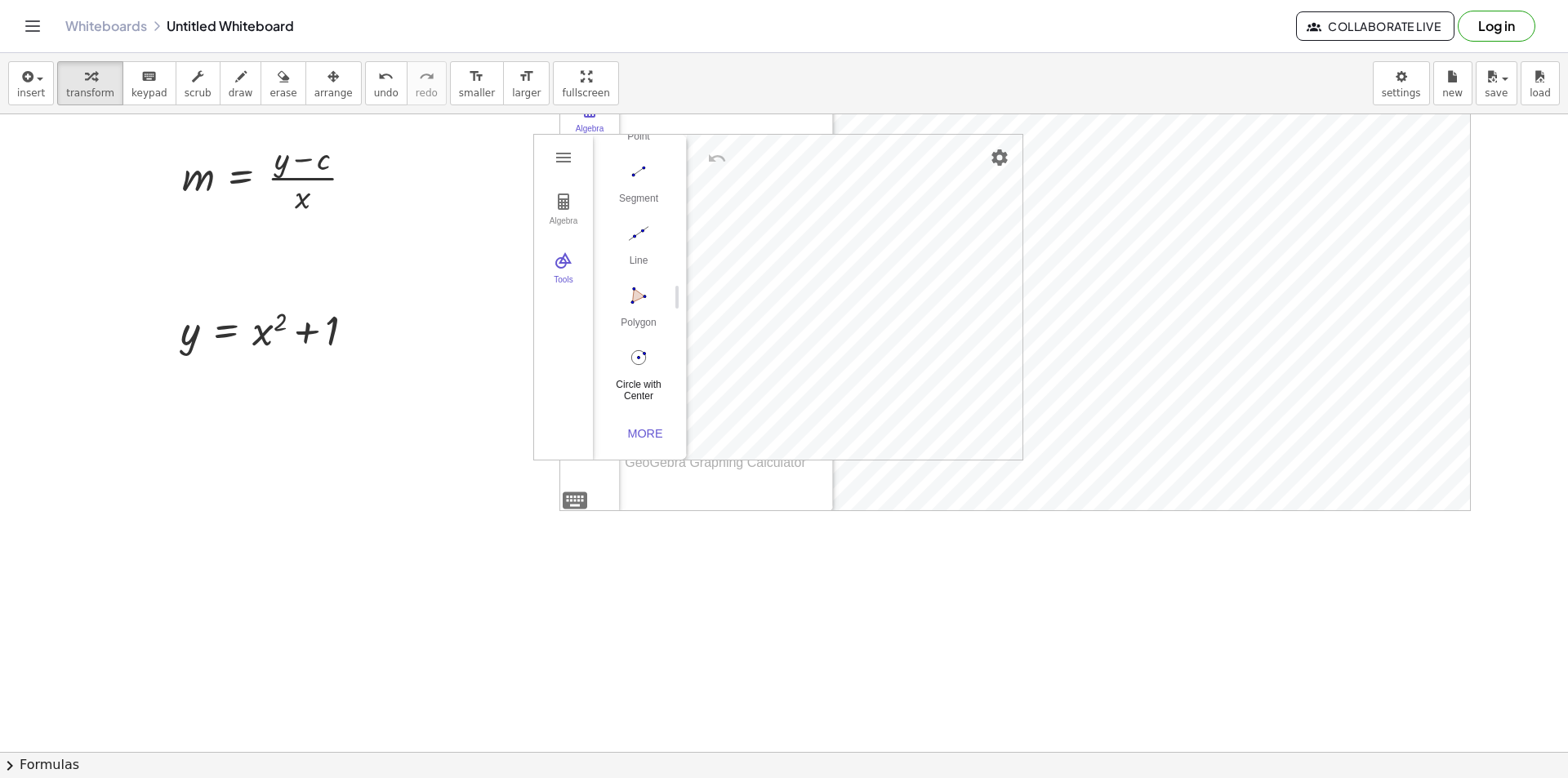
click at [631, 360] on img "Circle with Center through Point. Select center point, then point on circle" at bounding box center [638, 357] width 66 height 26
click at [823, 286] on div "Algebra Tools GeoGebra Geometry Basic Tools Move Point Segment Line Polygon Cir…" at bounding box center [778, 298] width 488 height 325
click at [625, 365] on button "Circle with Center through Point" at bounding box center [638, 373] width 66 height 59
drag, startPoint x: 636, startPoint y: 349, endPoint x: 678, endPoint y: 413, distance: 76.6
click at [655, 416] on div "GeoGebra Geometry Basic Tools Move Point Segment Line Polygon Circle with Cente…" at bounding box center [632, 298] width 81 height 325
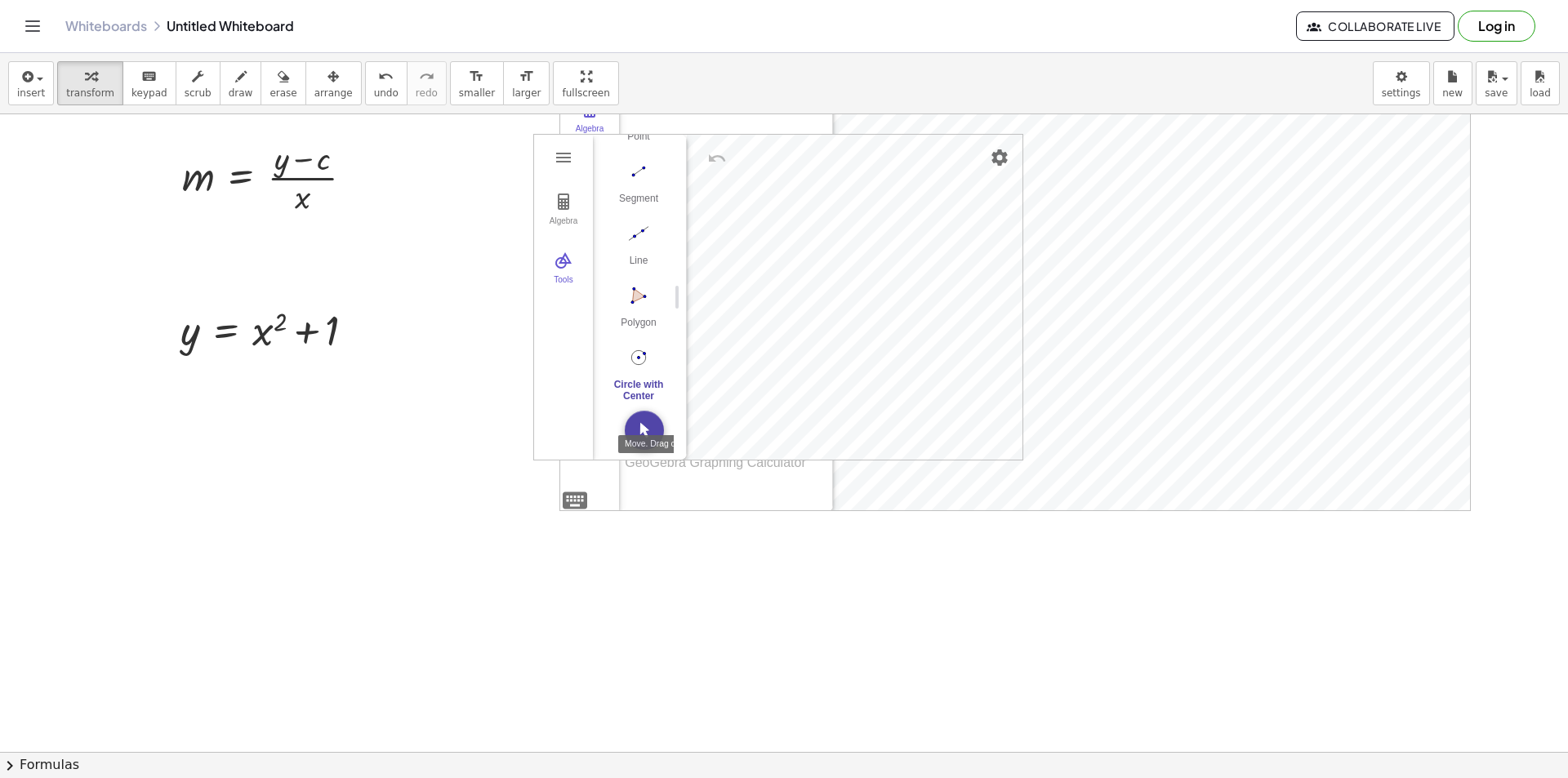
click at [644, 431] on img "Move. Drag or select object" at bounding box center [644, 430] width 39 height 39
click at [837, 342] on div "Algebra Tools GeoGebra Geometry Basic Tools Move Point Segment Line Polygon Cir…" at bounding box center [778, 298] width 488 height 325
click at [642, 357] on img "Circle with Center through Point. Select center point, then point on circle" at bounding box center [638, 357] width 66 height 26
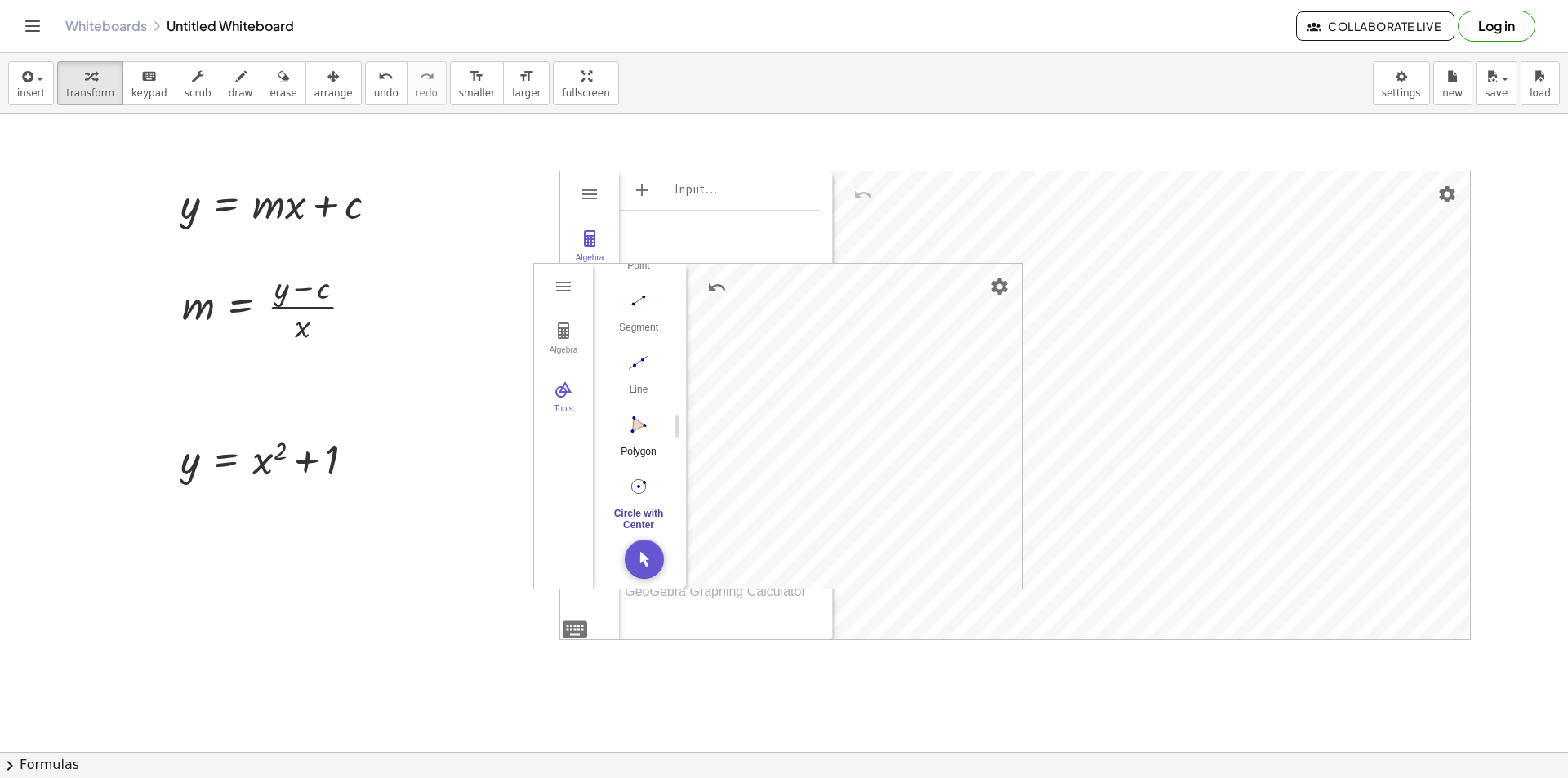
scroll to position [0, 0]
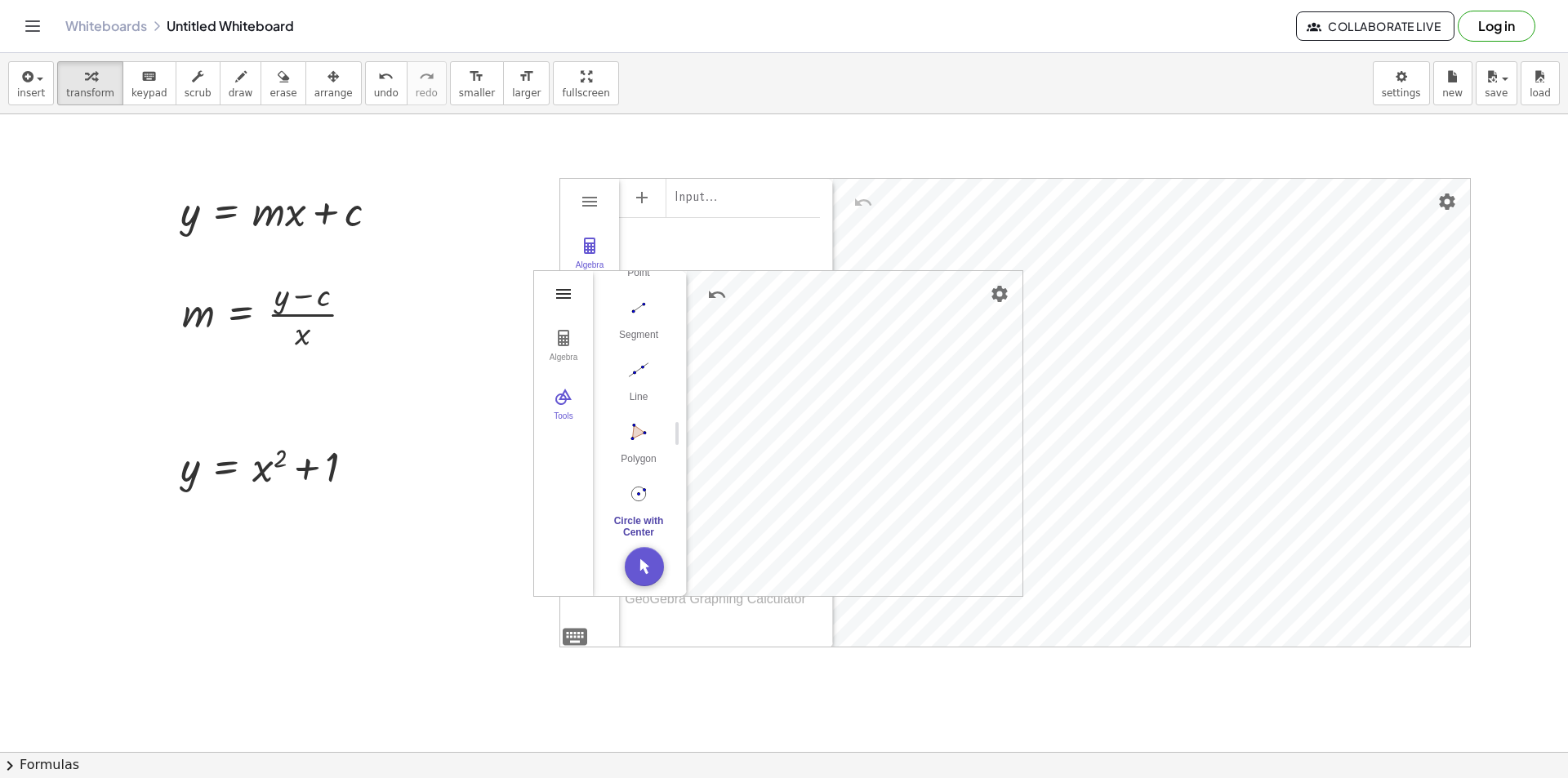
click at [560, 286] on img "Geometry" at bounding box center [563, 294] width 20 height 20
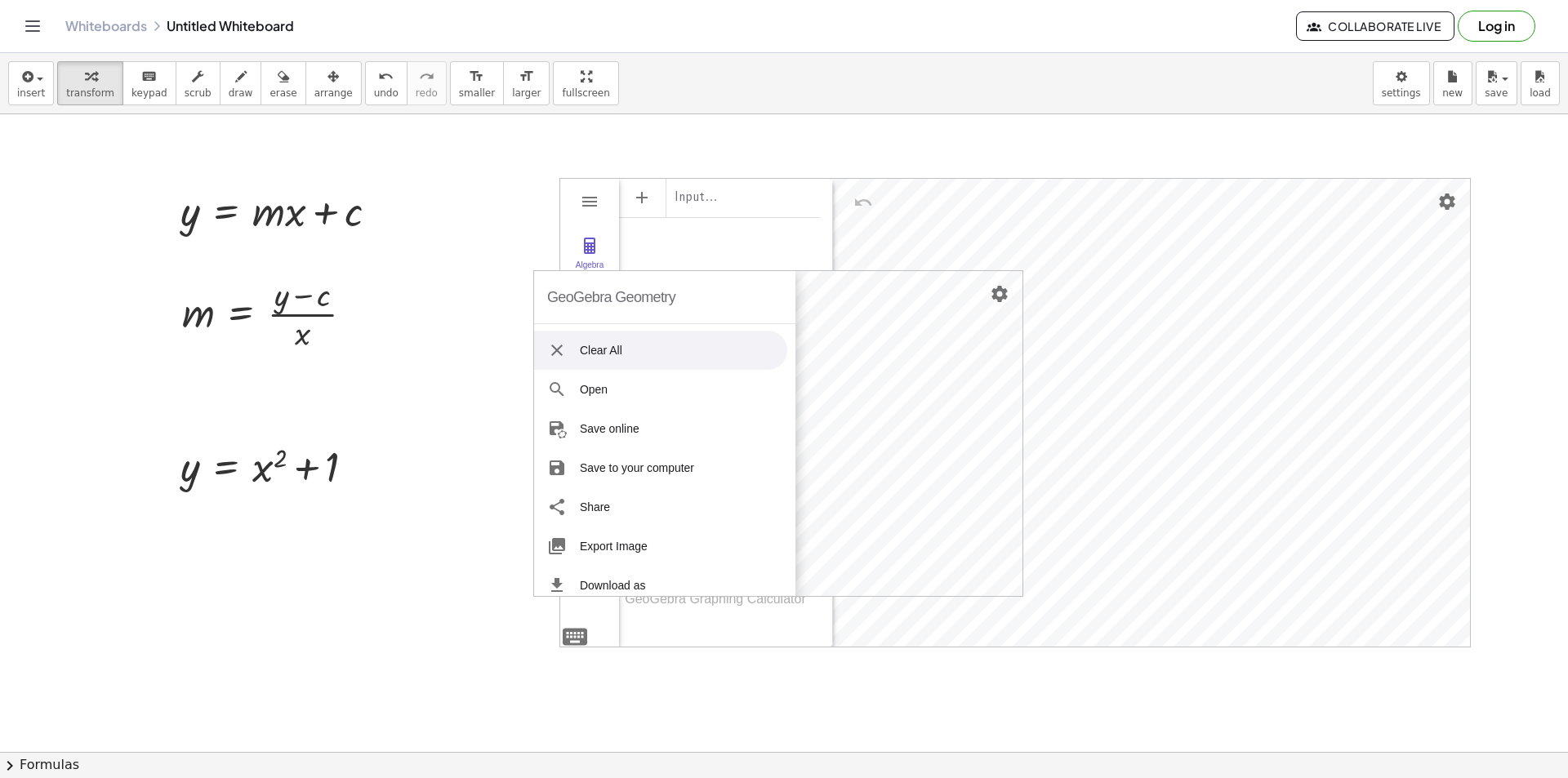
click at [595, 356] on li "Clear All" at bounding box center [661, 350] width 253 height 39
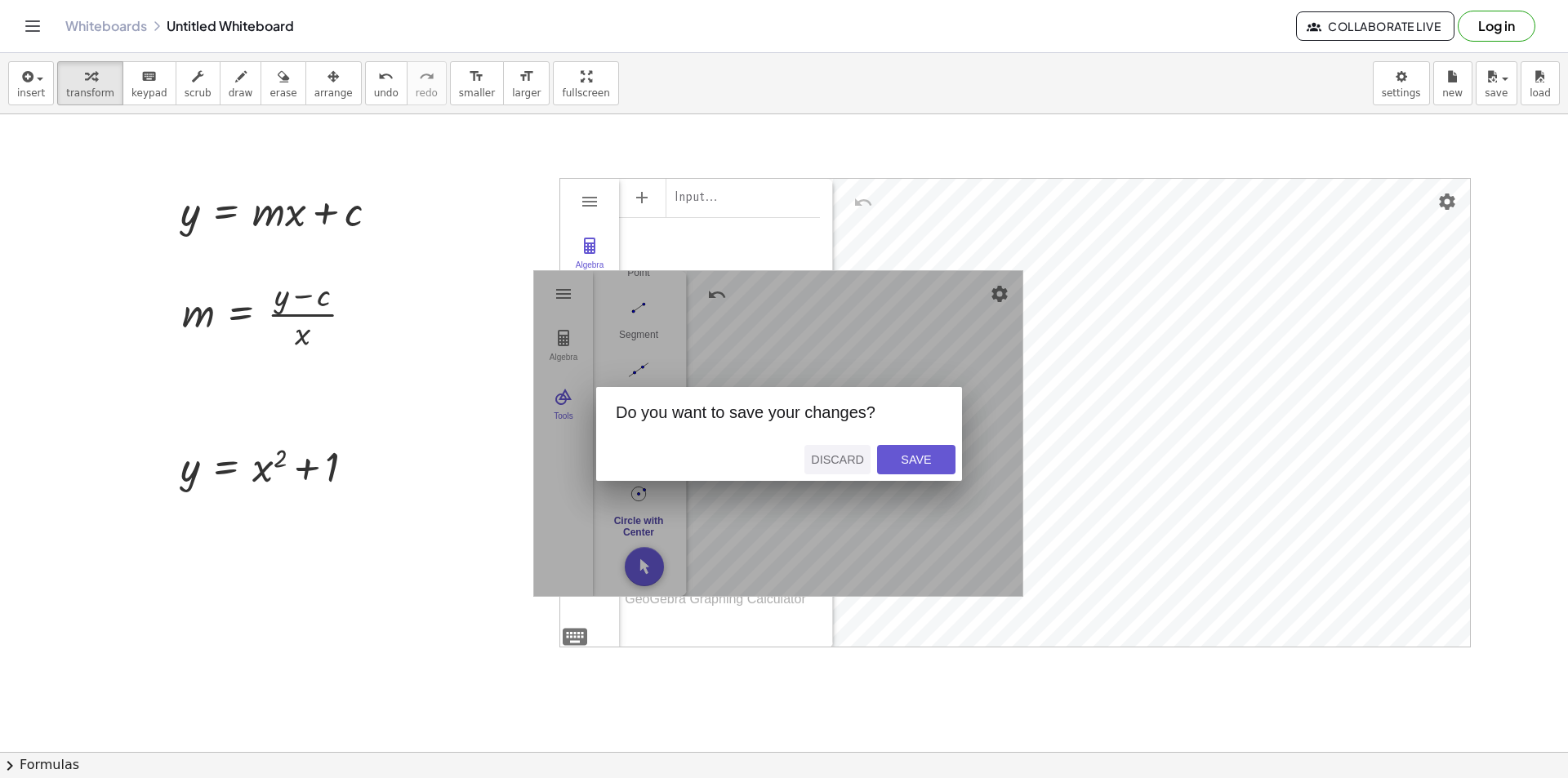
click at [843, 463] on div "Discard" at bounding box center [838, 460] width 53 height 13
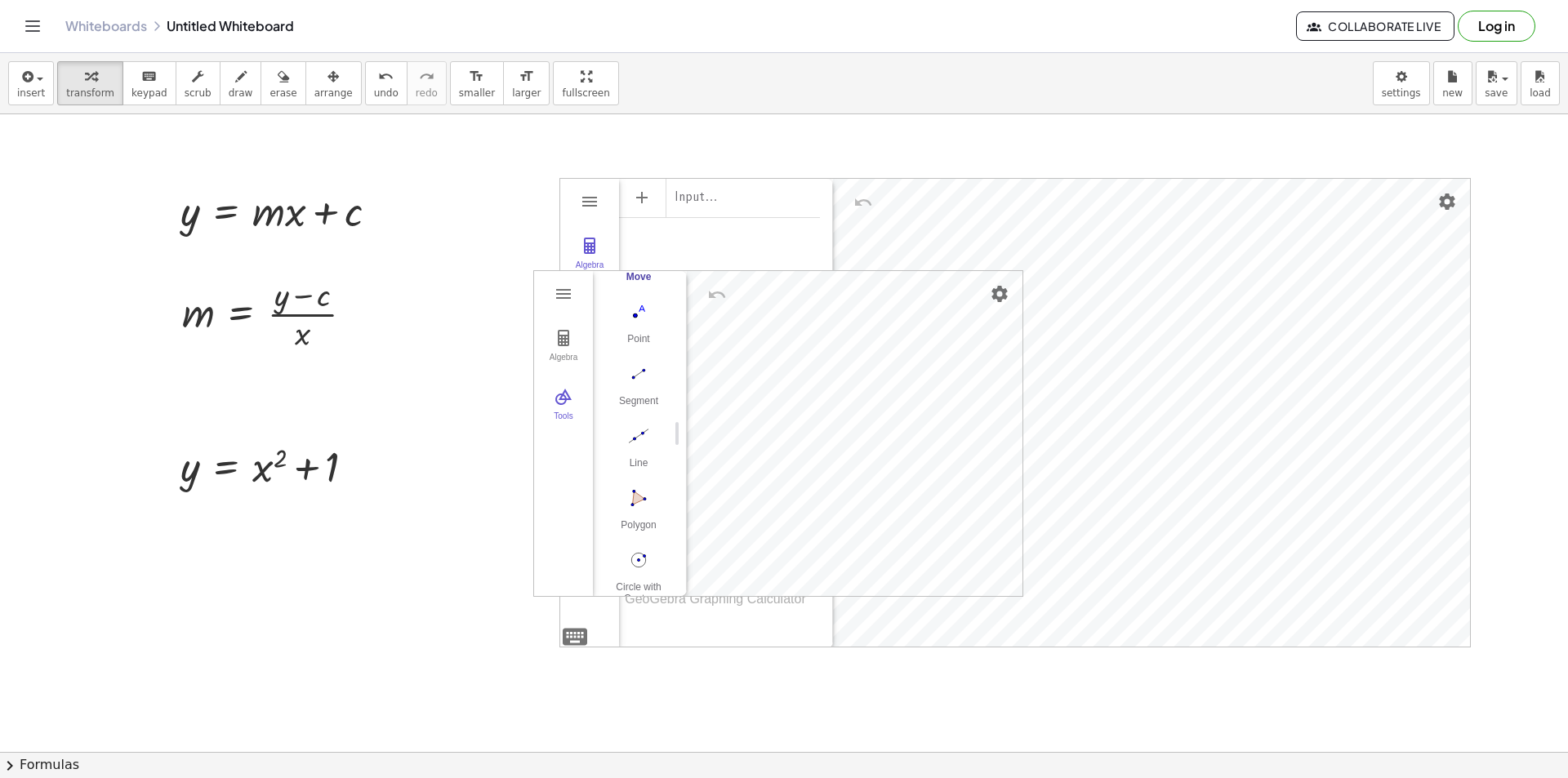
scroll to position [168, 0]
click at [645, 437] on button "Polygon" at bounding box center [638, 448] width 66 height 59
click at [579, 350] on button "Algebra" at bounding box center [564, 346] width 59 height 59
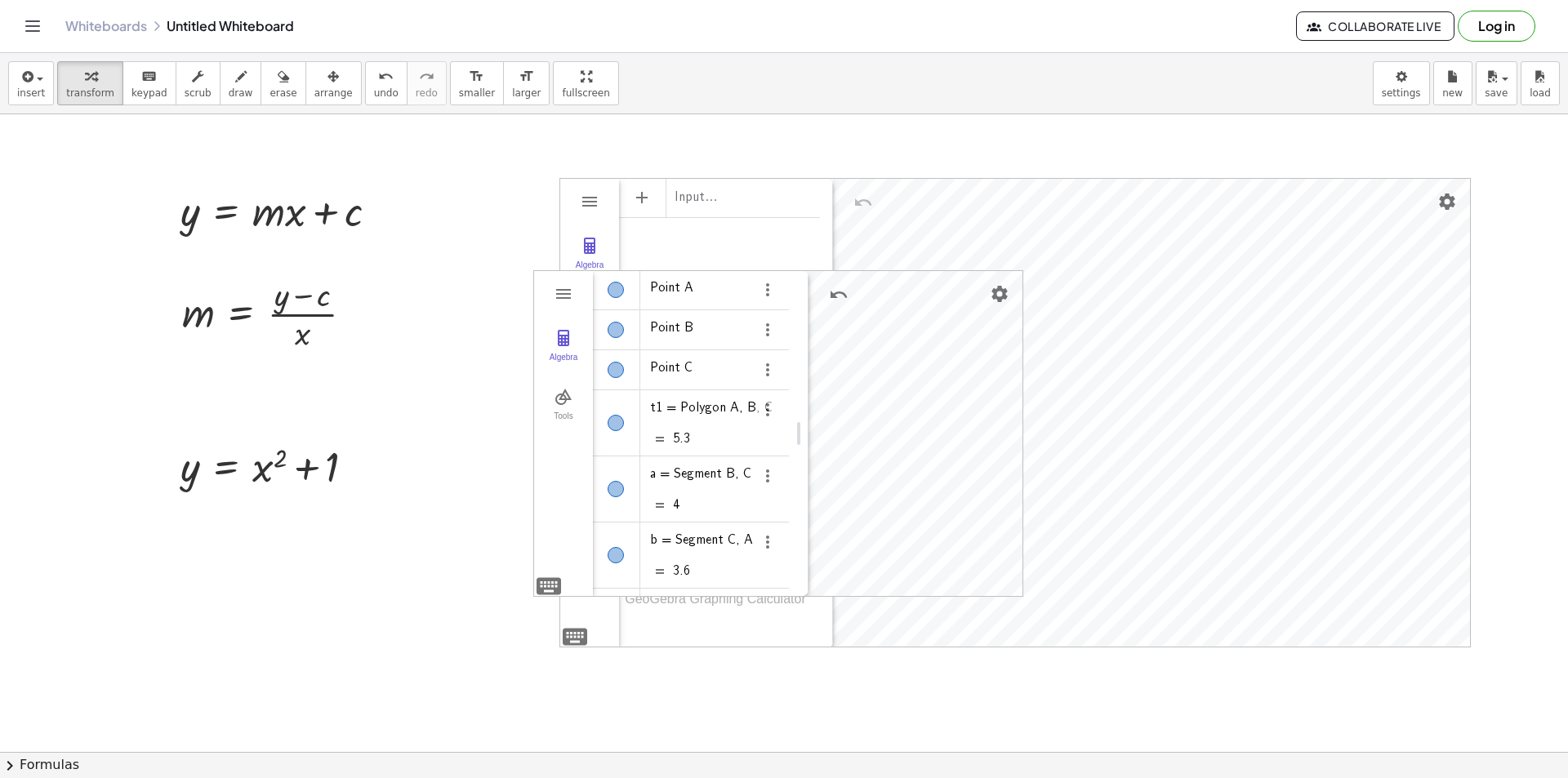
drag, startPoint x: 673, startPoint y: 431, endPoint x: 796, endPoint y: 411, distance: 124.6
click at [690, 435] on div "a = Segment B, C 3.7" at bounding box center [690, 463] width 197 height 66
click at [1444, 198] on img "Settings" at bounding box center [1446, 202] width 20 height 20
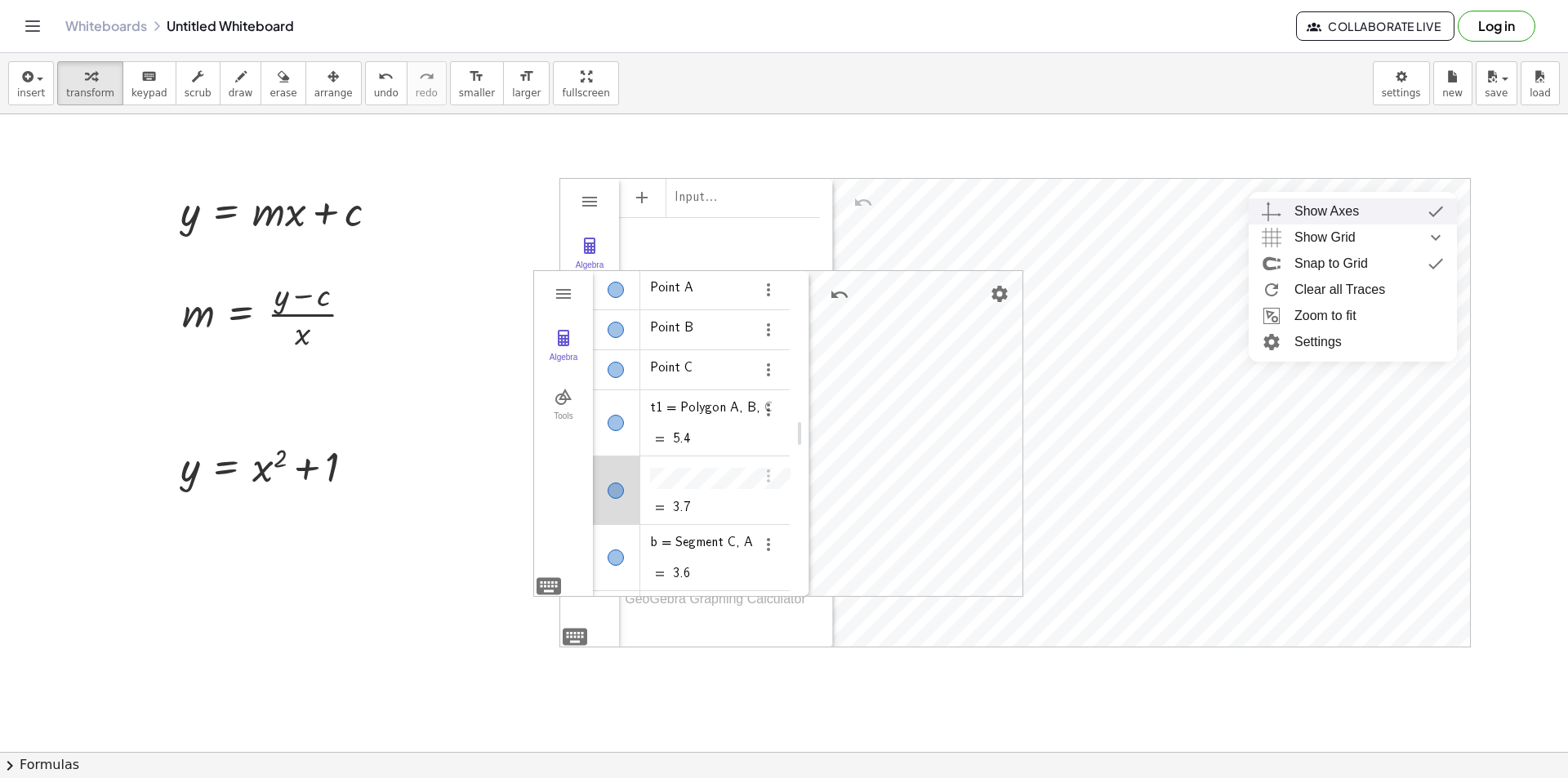
click at [1358, 216] on div "Show Axes" at bounding box center [1326, 211] width 65 height 26
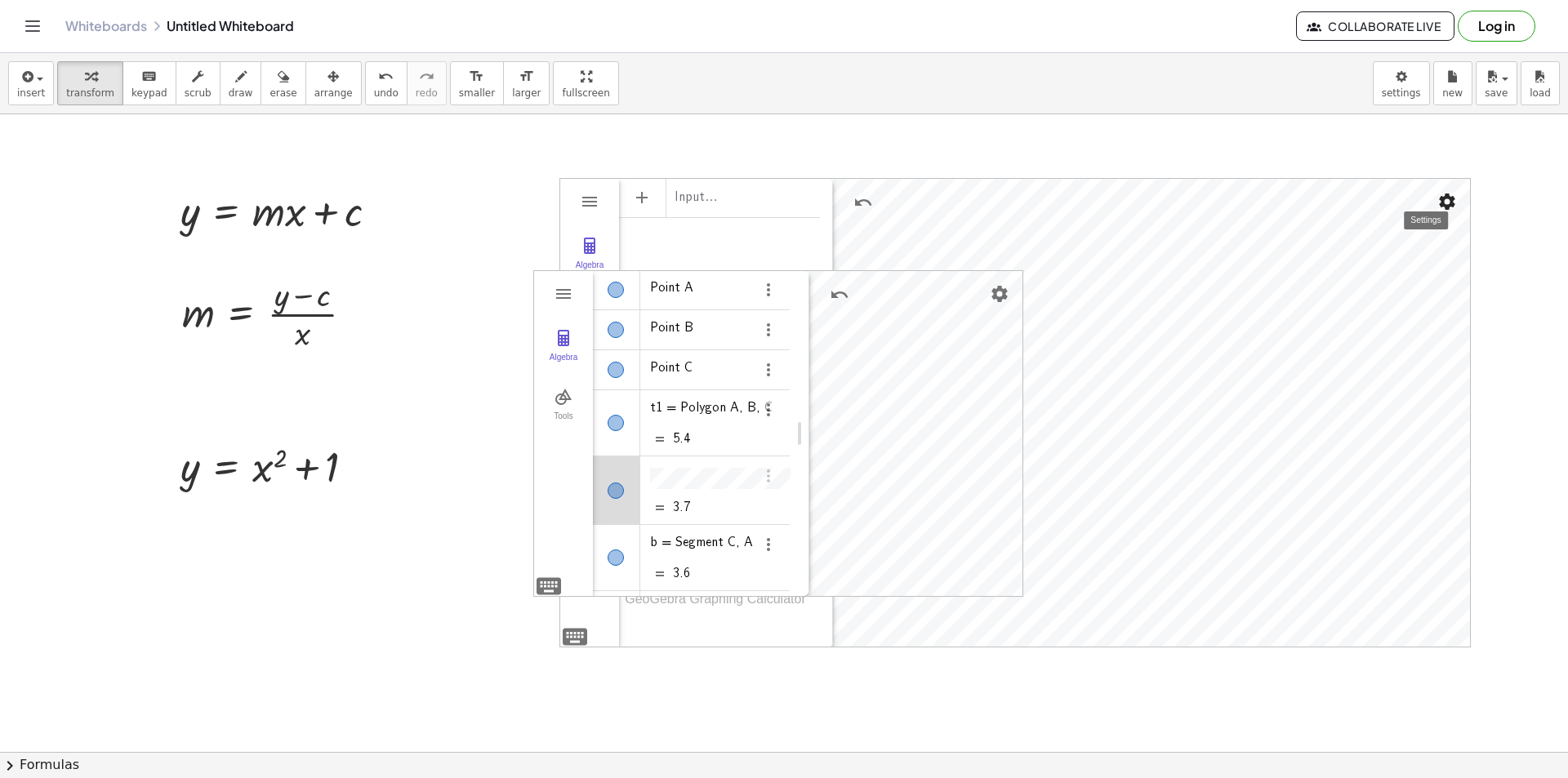
click at [1452, 201] on img "Settings" at bounding box center [1446, 202] width 20 height 20
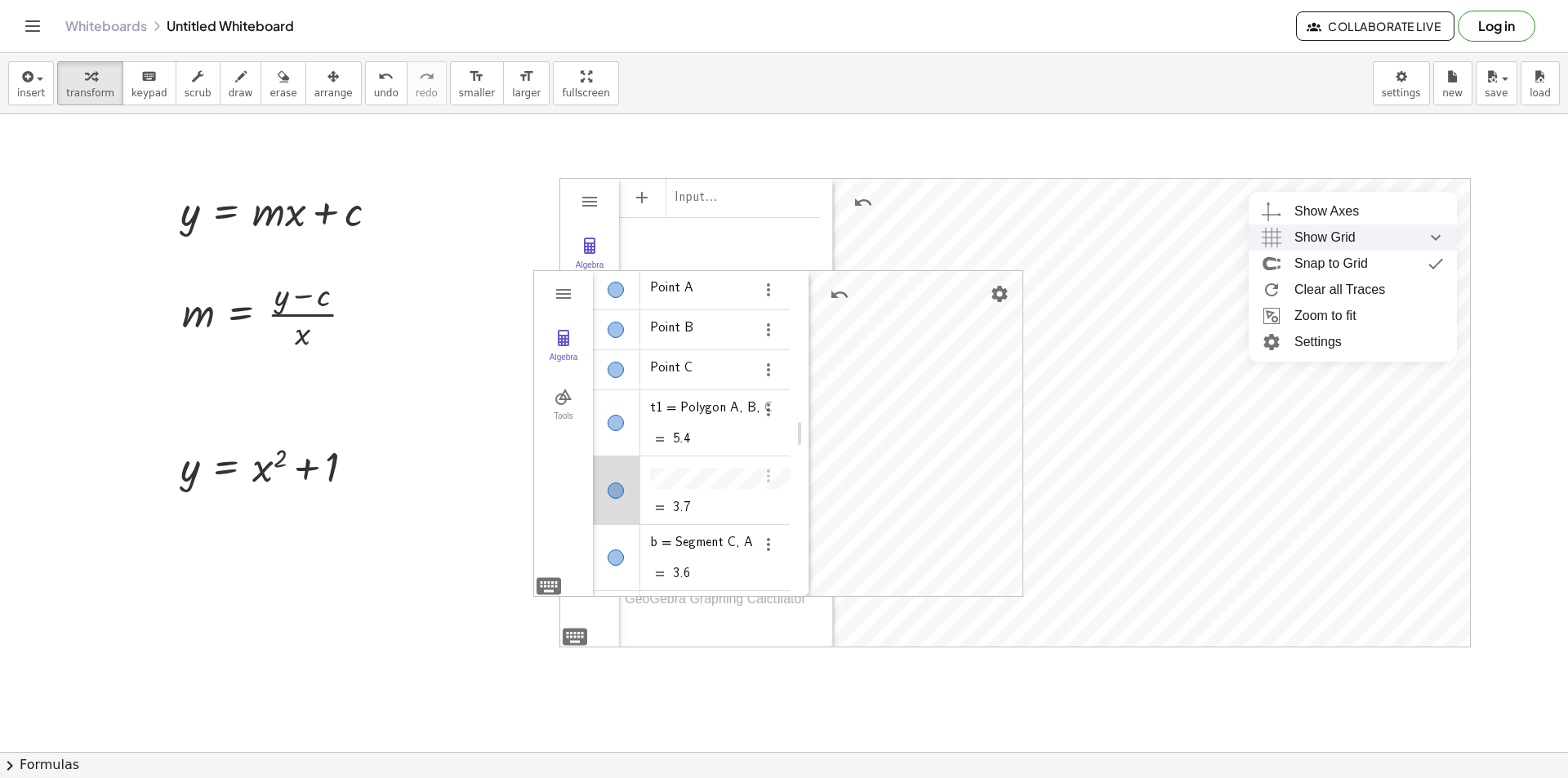
click at [1348, 243] on span "Show Grid" at bounding box center [1325, 237] width 61 height 26
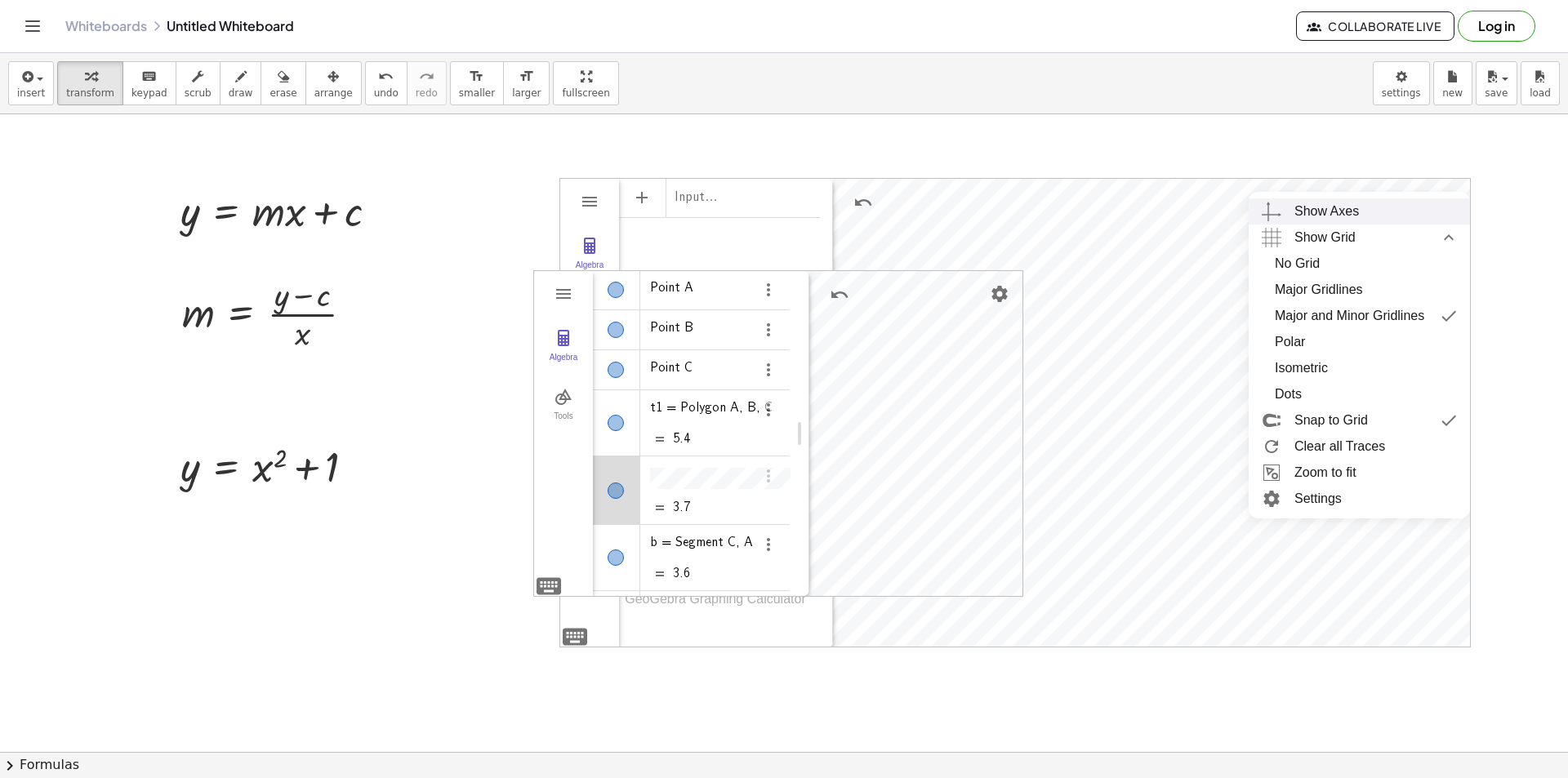
scroll to position [20, 0]
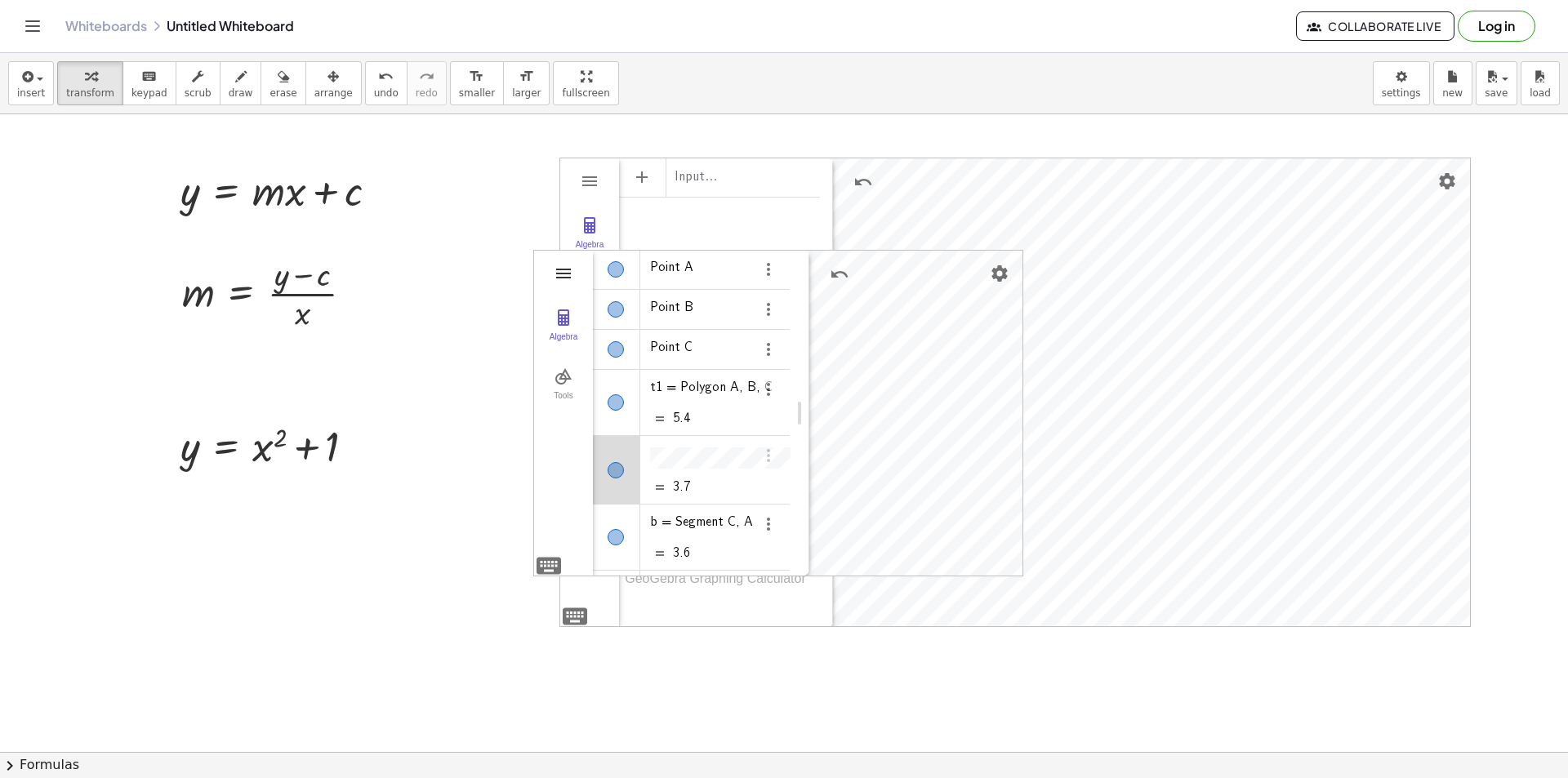
click at [570, 278] on img "Geometry" at bounding box center [563, 273] width 20 height 20
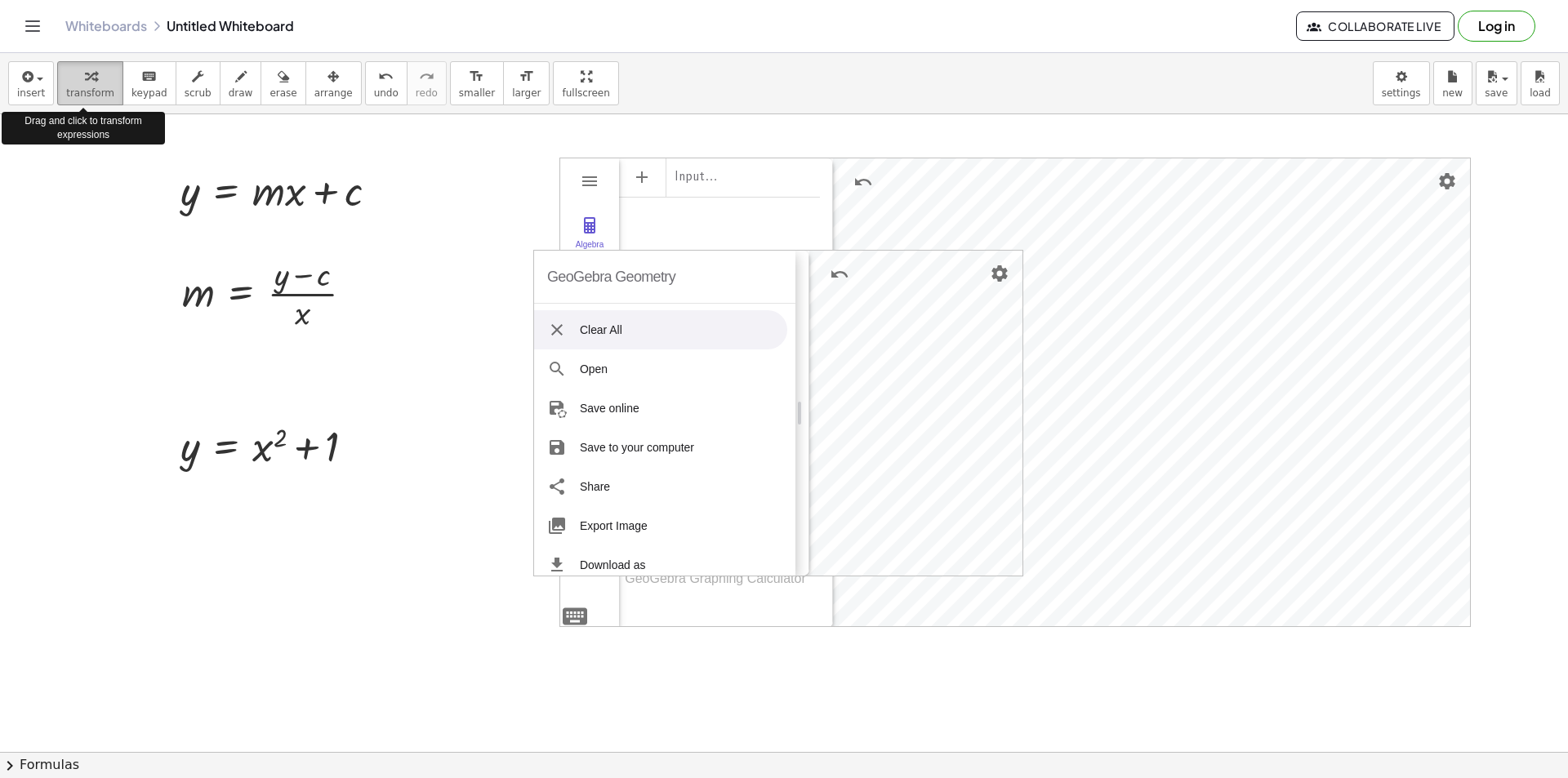
click at [85, 86] on icon "button" at bounding box center [90, 76] width 11 height 20
click at [21, 88] on span "insert" at bounding box center [30, 93] width 28 height 11
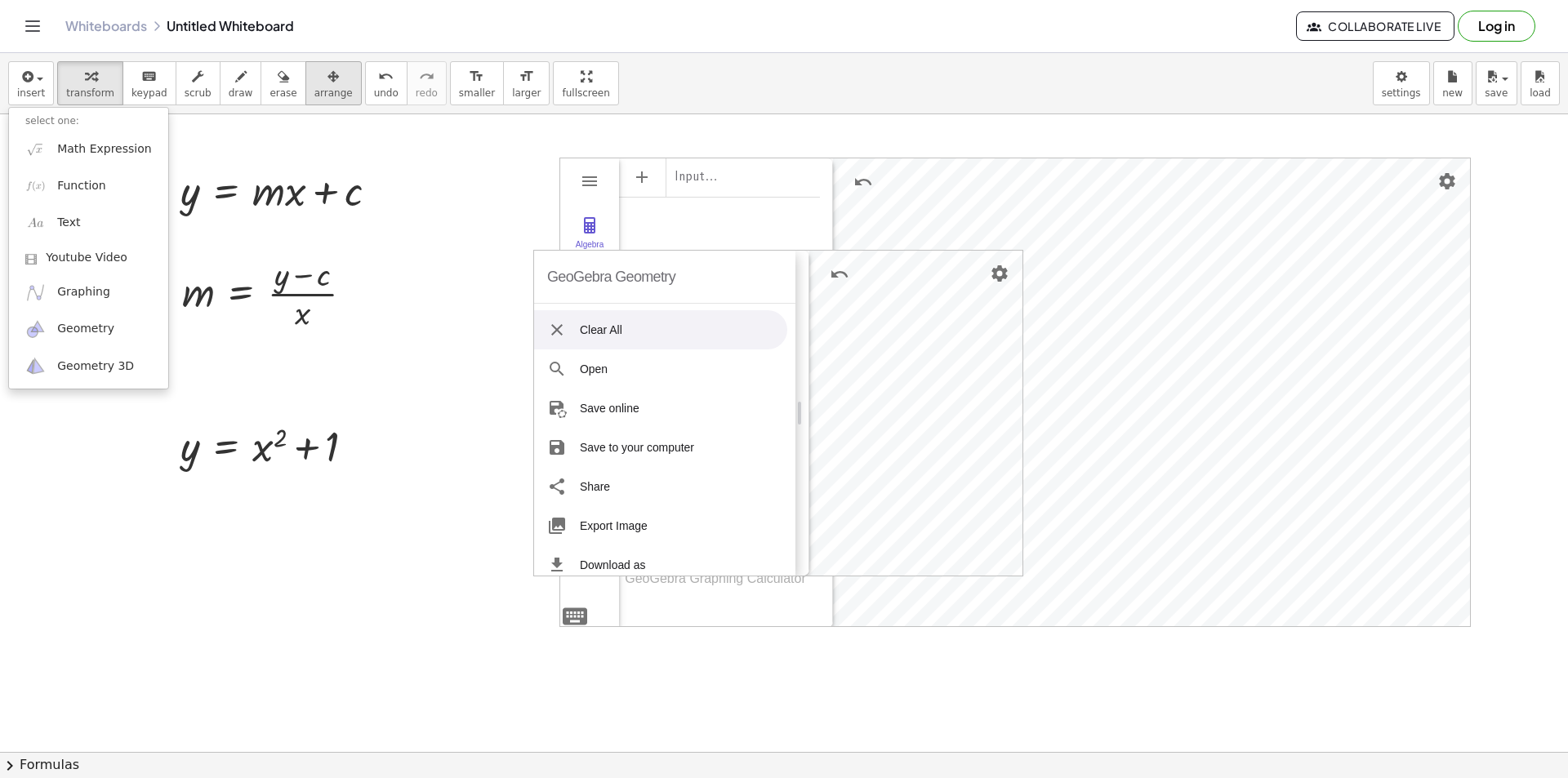
click at [331, 90] on div "insert select one: Math Expression Function Text Youtube Video Graphing Geometr…" at bounding box center [784, 84] width 1568 height 61
click at [315, 90] on span "arrange" at bounding box center [334, 93] width 38 height 11
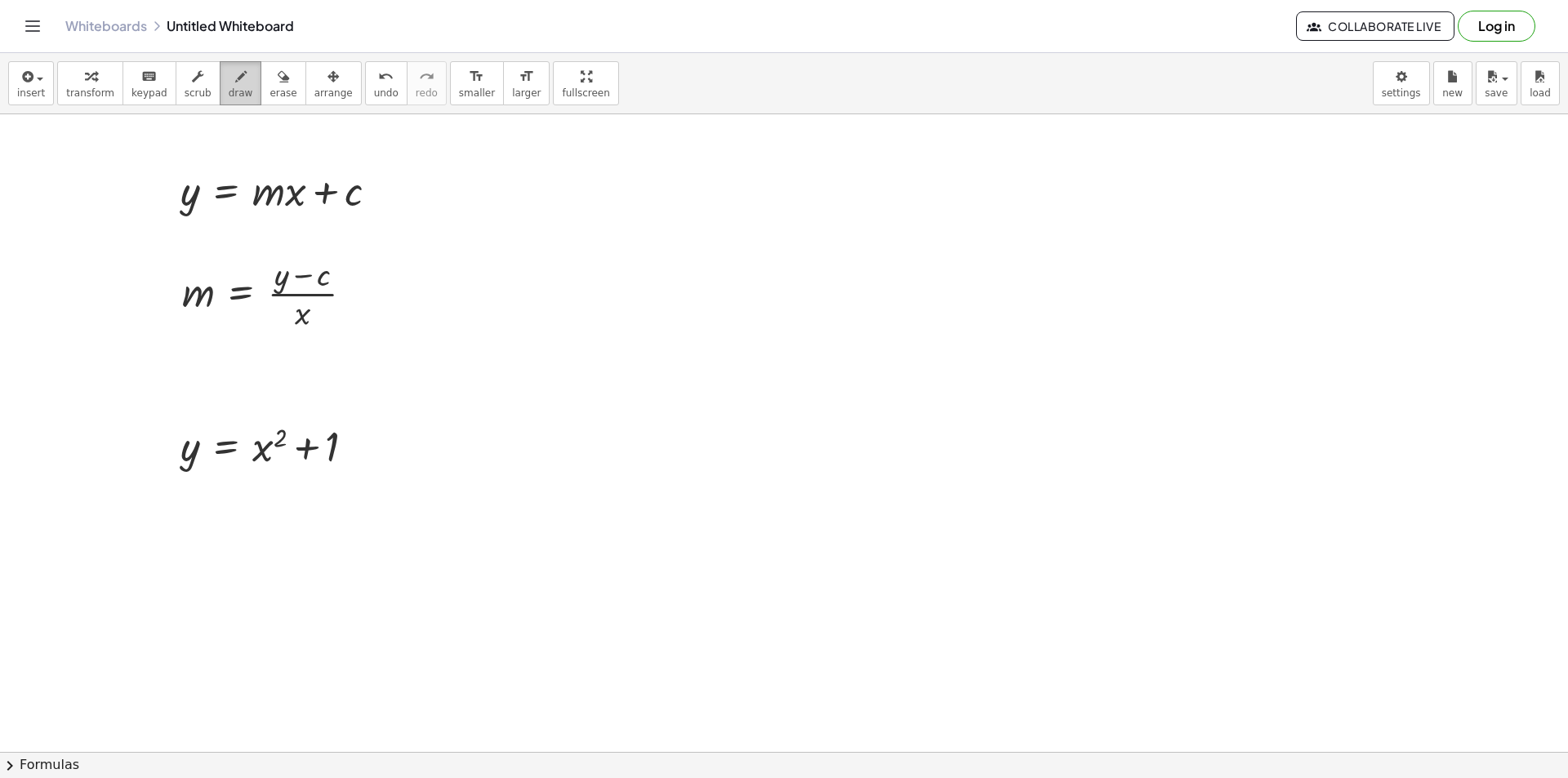
click at [228, 94] on span "draw" at bounding box center [241, 93] width 25 height 11
click at [184, 94] on span "scrub" at bounding box center [198, 93] width 27 height 11
click at [111, 91] on button "transform" at bounding box center [90, 83] width 67 height 44
click at [138, 92] on span "keypad" at bounding box center [149, 93] width 36 height 11
click at [143, 85] on icon "keyboard" at bounding box center [149, 76] width 15 height 20
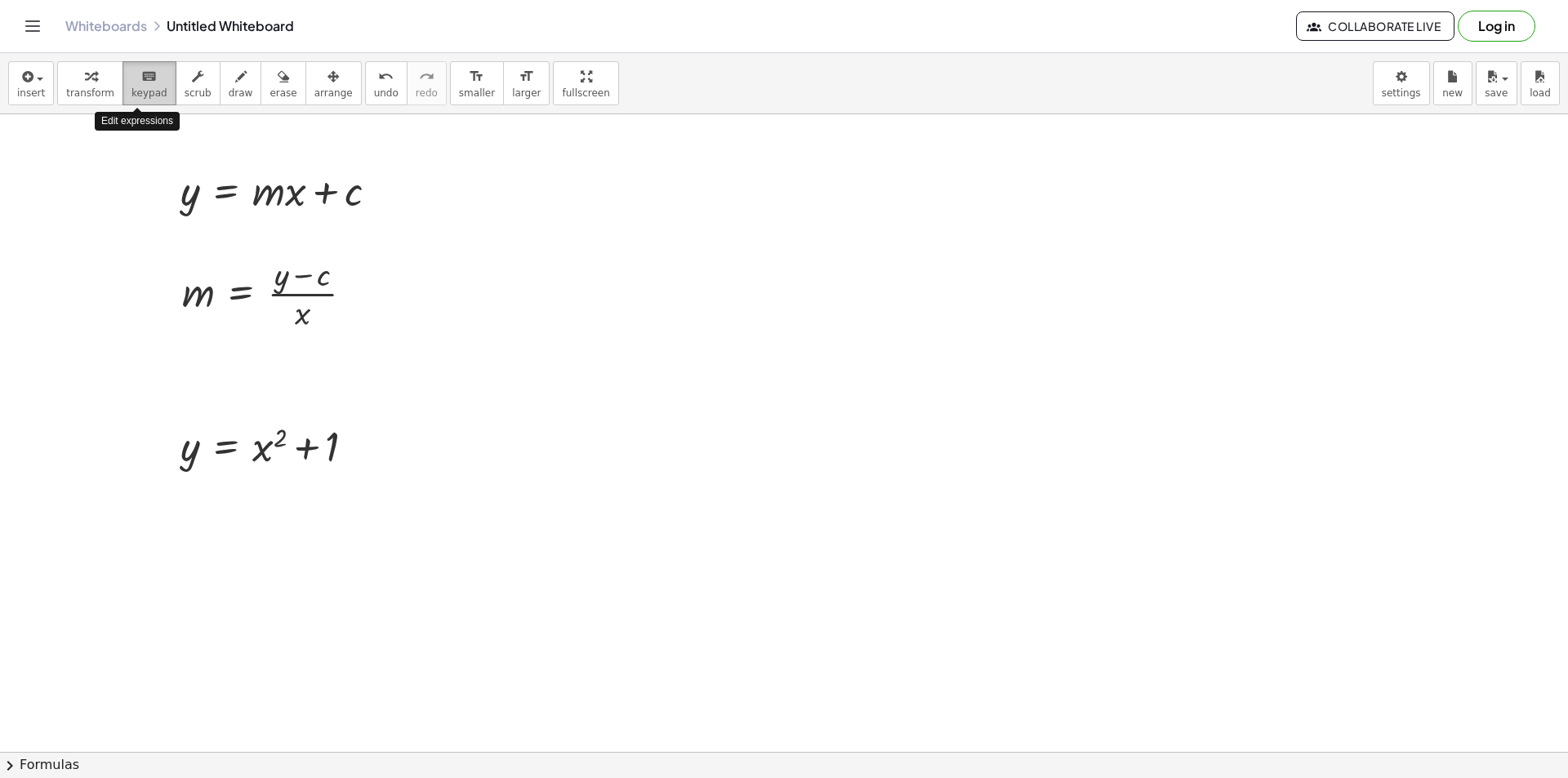
click at [142, 88] on span "keypad" at bounding box center [149, 93] width 36 height 11
drag, startPoint x: 661, startPoint y: 222, endPoint x: 659, endPoint y: 229, distance: 7.3
click at [661, 229] on div at bounding box center [784, 785] width 1568 height 1382
